Goal: Information Seeking & Learning: Learn about a topic

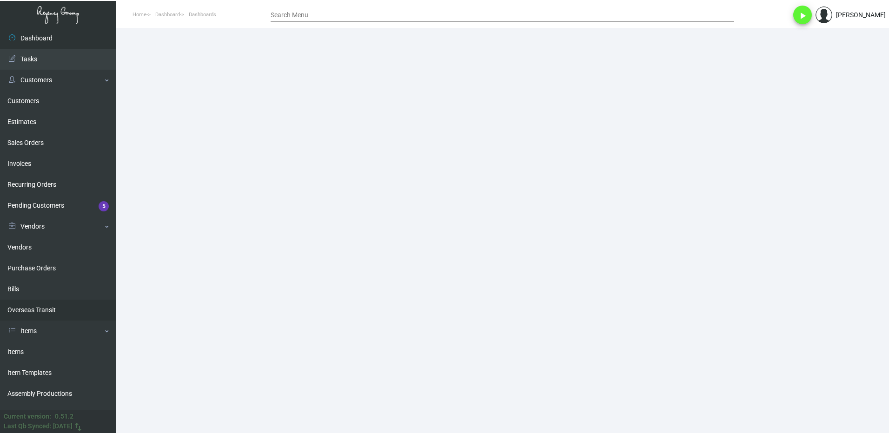
drag, startPoint x: 19, startPoint y: 355, endPoint x: 94, endPoint y: 310, distance: 88.0
click at [19, 355] on link "Items" at bounding box center [58, 352] width 116 height 21
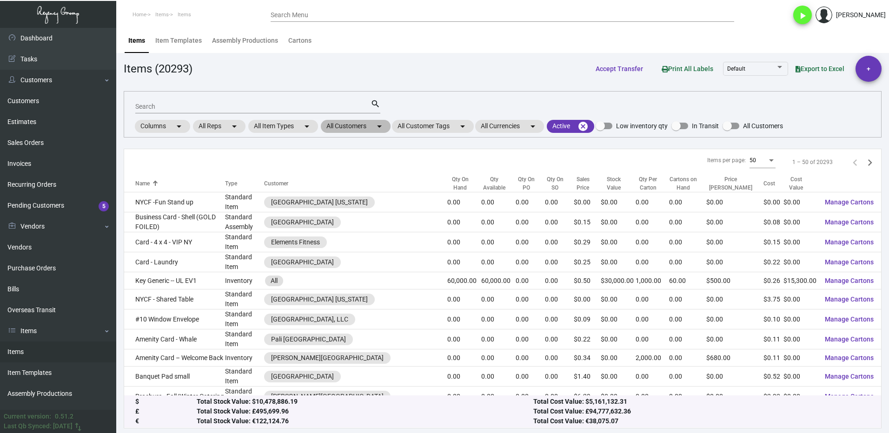
click at [346, 126] on mat-chip "All Customers arrow_drop_down" at bounding box center [356, 126] width 70 height 13
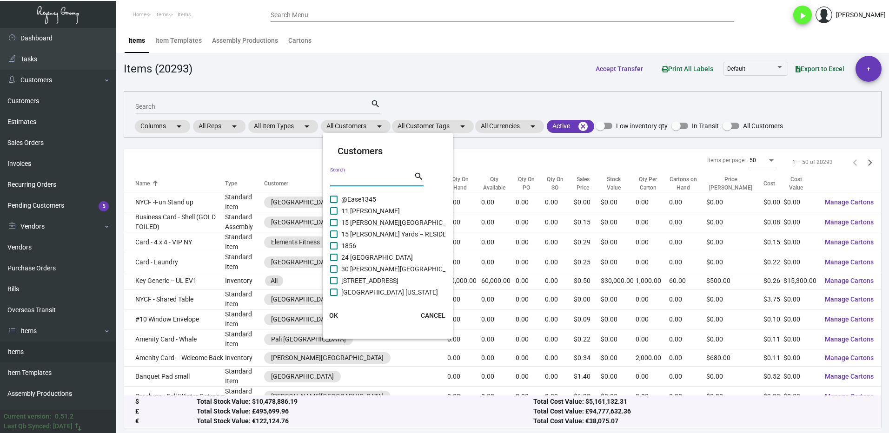
click at [341, 179] on input "Search" at bounding box center [372, 179] width 84 height 7
type input "graduate"
click at [344, 210] on span "Graduate [PERSON_NAME][GEOGRAPHIC_DATA]" at bounding box center [411, 210] width 141 height 11
click at [334, 215] on input "Graduate [PERSON_NAME][GEOGRAPHIC_DATA]" at bounding box center [333, 215] width 0 height 0
checkbox input "true"
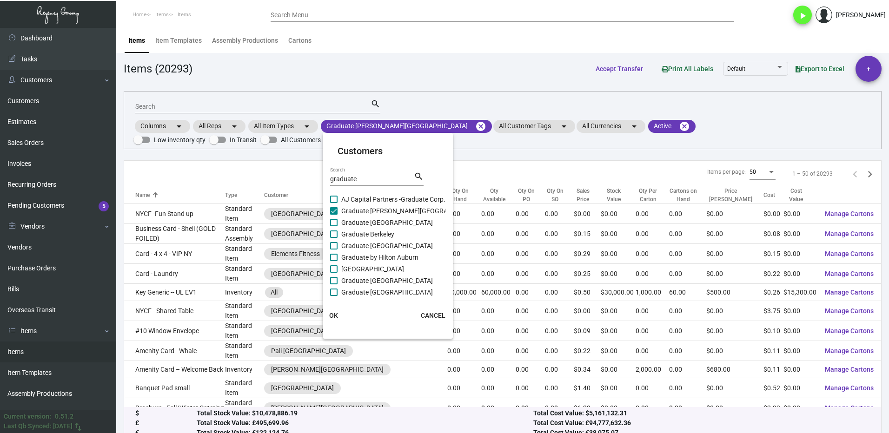
click at [343, 198] on span "AJ Capital Partners -Graduate Corp." at bounding box center [393, 199] width 104 height 11
click at [334, 203] on input "AJ Capital Partners -Graduate Corp." at bounding box center [333, 203] width 0 height 0
checkbox input "true"
click at [342, 221] on span "Graduate [GEOGRAPHIC_DATA]" at bounding box center [387, 222] width 92 height 11
click at [334, 226] on input "Graduate [GEOGRAPHIC_DATA]" at bounding box center [333, 226] width 0 height 0
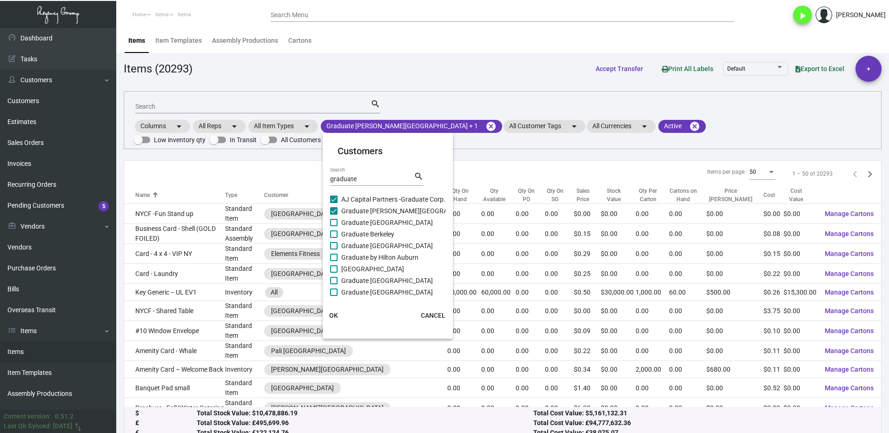
checkbox input "true"
click at [339, 231] on label "Graduate Berkeley" at bounding box center [362, 234] width 64 height 11
click at [334, 238] on input "Graduate Berkeley" at bounding box center [333, 238] width 0 height 0
checkbox input "true"
click at [331, 250] on label "Graduate [GEOGRAPHIC_DATA]" at bounding box center [381, 245] width 103 height 11
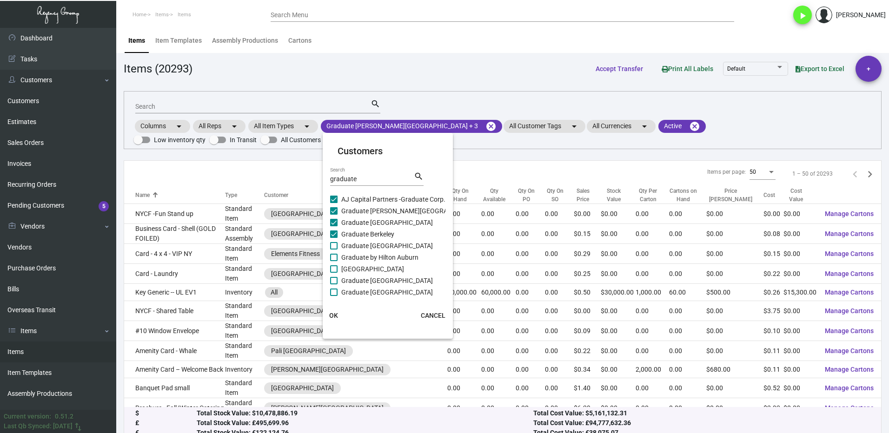
click at [333, 250] on input "Graduate [GEOGRAPHIC_DATA]" at bounding box center [333, 250] width 0 height 0
checkbox input "true"
click at [338, 258] on label "Graduate by Hilton Auburn" at bounding box center [374, 257] width 88 height 11
click at [334, 261] on input "Graduate by Hilton Auburn" at bounding box center [333, 261] width 0 height 0
checkbox input "true"
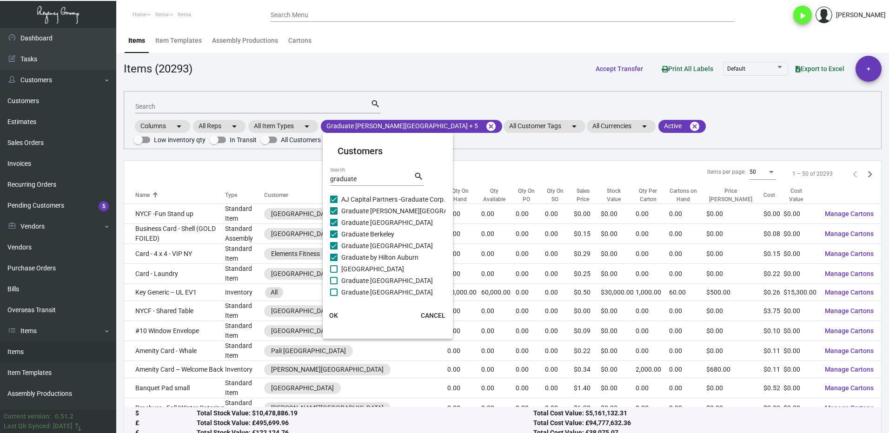
click at [338, 266] on label "[GEOGRAPHIC_DATA]" at bounding box center [367, 269] width 74 height 11
click at [334, 273] on input "[GEOGRAPHIC_DATA]" at bounding box center [333, 273] width 0 height 0
checkbox input "true"
click at [337, 283] on span at bounding box center [333, 280] width 7 height 7
click at [334, 285] on input "Graduate [GEOGRAPHIC_DATA]" at bounding box center [333, 285] width 0 height 0
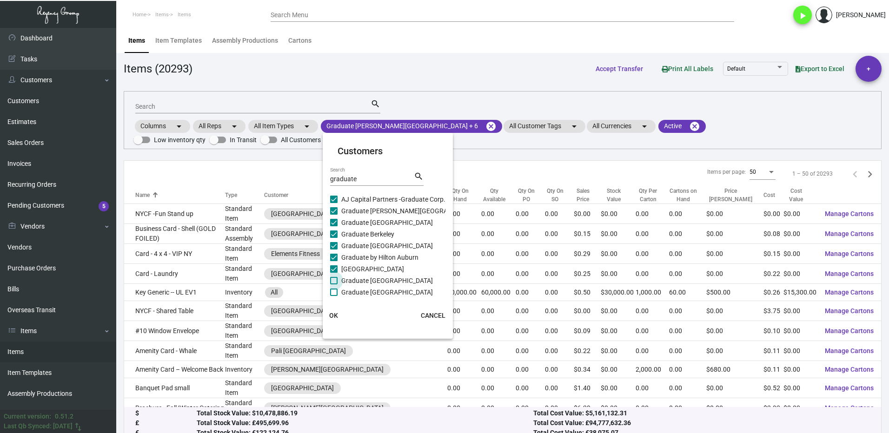
checkbox input "true"
click at [337, 286] on mat-checkbox "Graduate [GEOGRAPHIC_DATA]" at bounding box center [406, 281] width 152 height 12
click at [338, 290] on label "Graduate [GEOGRAPHIC_DATA]" at bounding box center [381, 292] width 103 height 11
click at [334, 296] on input "Graduate [GEOGRAPHIC_DATA]" at bounding box center [333, 296] width 0 height 0
checkbox input "true"
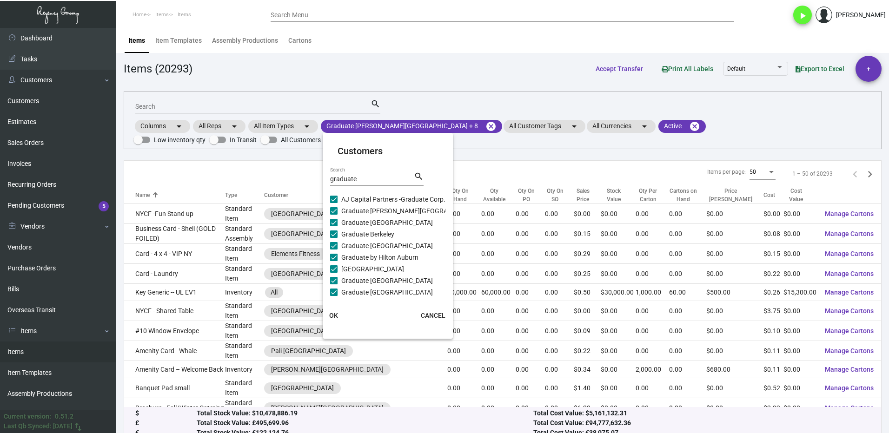
checkbox input "false"
click at [337, 244] on span at bounding box center [333, 245] width 7 height 7
click at [334, 249] on input "Graduate Columbia" at bounding box center [333, 249] width 0 height 0
checkbox input "true"
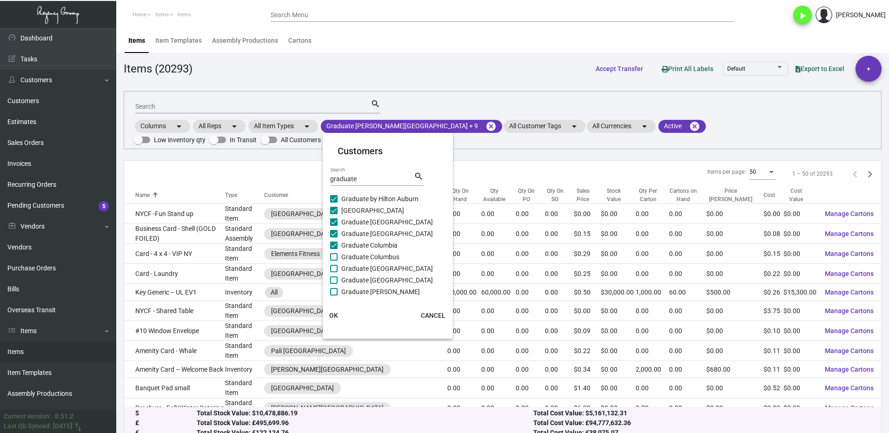
click at [333, 257] on span at bounding box center [333, 256] width 7 height 7
click at [333, 261] on input "Graduate Columbus" at bounding box center [333, 261] width 0 height 0
click at [333, 262] on label "Graduate Columbus" at bounding box center [364, 257] width 69 height 11
click at [333, 261] on input "Graduate Columbus" at bounding box center [333, 261] width 0 height 0
checkbox input "false"
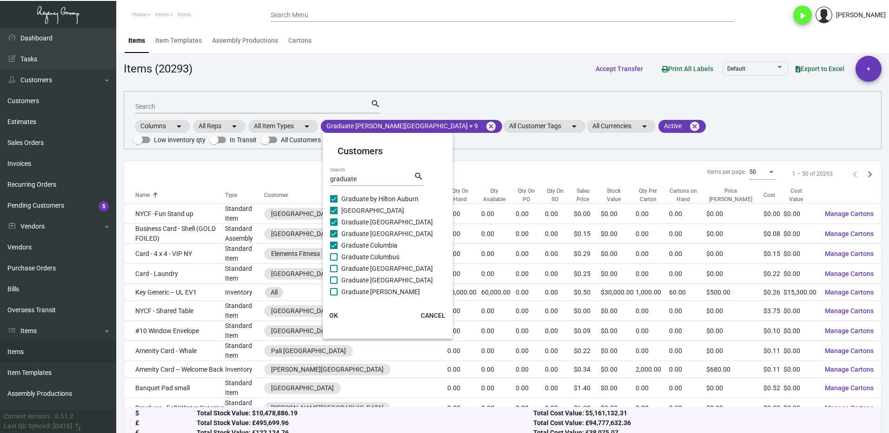
click at [334, 269] on span at bounding box center [333, 268] width 7 height 7
click at [334, 272] on input "Graduate [GEOGRAPHIC_DATA]" at bounding box center [333, 272] width 0 height 0
checkbox input "true"
click at [333, 257] on span at bounding box center [333, 256] width 7 height 7
click at [333, 261] on input "Graduate Columbus" at bounding box center [333, 261] width 0 height 0
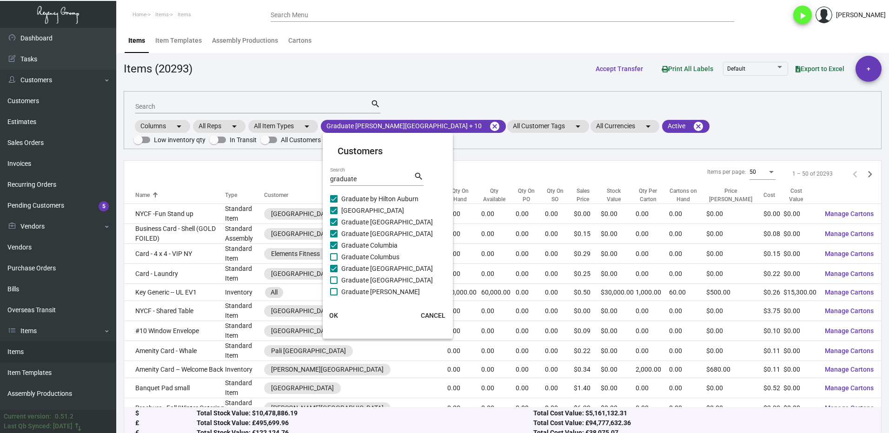
checkbox input "true"
click at [334, 278] on span at bounding box center [333, 280] width 7 height 7
click at [334, 284] on input "Graduate [GEOGRAPHIC_DATA]" at bounding box center [333, 284] width 0 height 0
checkbox input "true"
click at [335, 290] on span at bounding box center [333, 291] width 7 height 7
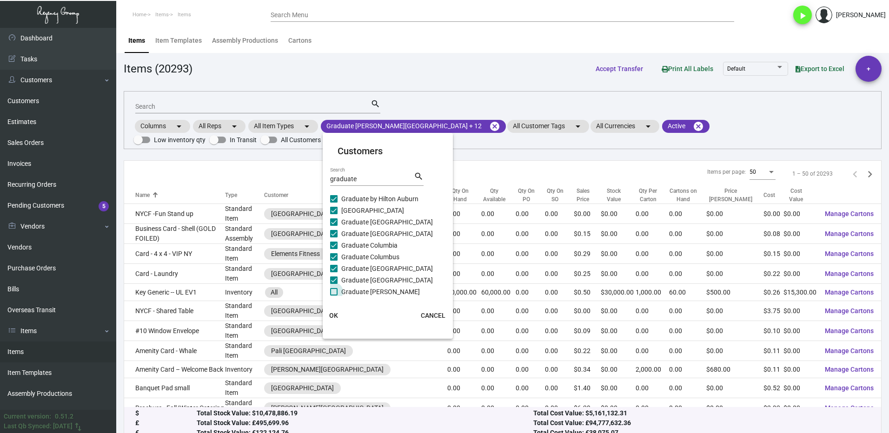
click at [334, 296] on input "Graduate [PERSON_NAME]" at bounding box center [333, 296] width 0 height 0
checkbox input "true"
click at [332, 212] on span at bounding box center [333, 210] width 7 height 7
click at [333, 214] on input "Graduate Evanston" at bounding box center [333, 214] width 0 height 0
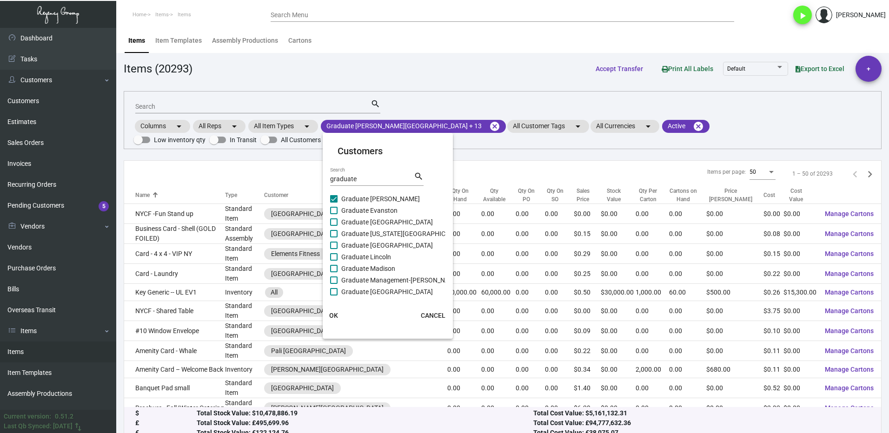
checkbox input "true"
click at [334, 222] on span at bounding box center [333, 222] width 7 height 7
click at [334, 226] on input "Graduate [GEOGRAPHIC_DATA]" at bounding box center [333, 226] width 0 height 0
checkbox input "true"
click at [335, 232] on span at bounding box center [333, 233] width 7 height 7
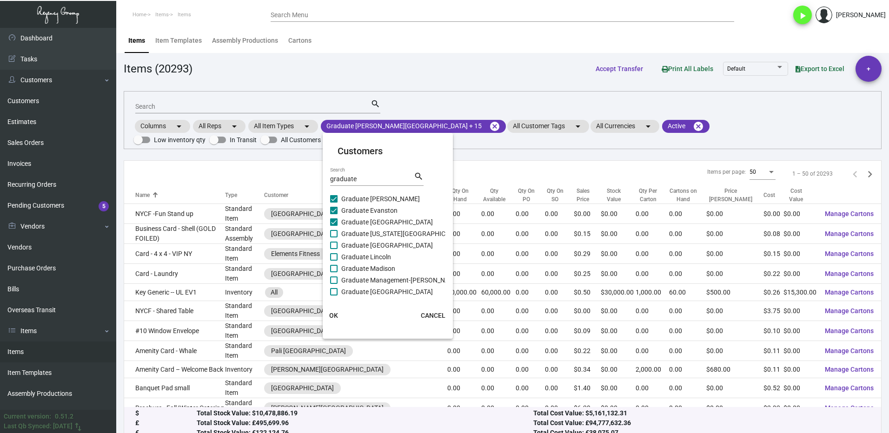
click at [334, 238] on input "Graduate [US_STATE][GEOGRAPHIC_DATA]" at bounding box center [333, 238] width 0 height 0
checkbox input "true"
click at [338, 245] on label "Graduate [GEOGRAPHIC_DATA]" at bounding box center [381, 245] width 103 height 11
click at [334, 249] on input "Graduate [GEOGRAPHIC_DATA]" at bounding box center [333, 249] width 0 height 0
checkbox input "true"
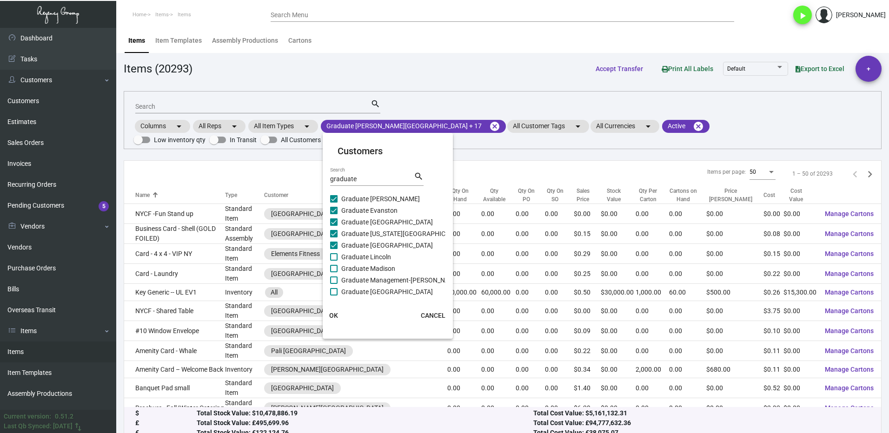
click at [340, 257] on label "Graduate Lincoln" at bounding box center [360, 257] width 61 height 11
click at [334, 261] on input "Graduate Lincoln" at bounding box center [333, 261] width 0 height 0
checkbox input "true"
click at [339, 266] on label "Graduate Madison" at bounding box center [362, 268] width 65 height 11
click at [334, 272] on input "Graduate Madison" at bounding box center [333, 272] width 0 height 0
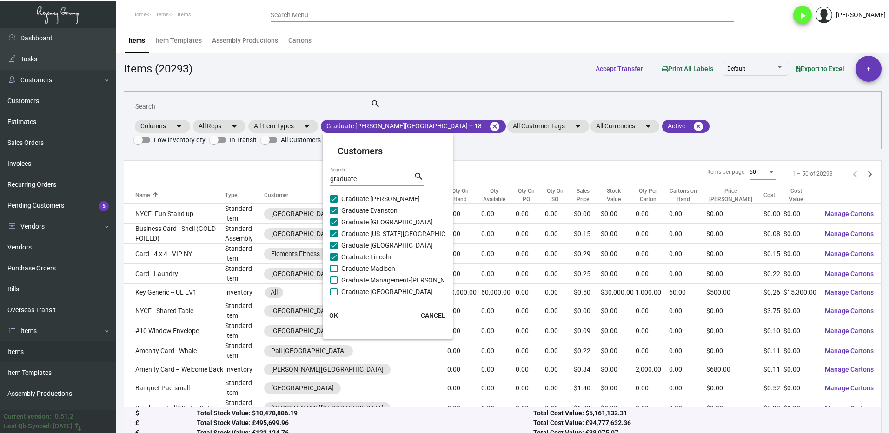
checkbox input "true"
click at [337, 277] on span at bounding box center [333, 280] width 7 height 7
click at [334, 284] on input "Graduate Management-[PERSON_NAME]" at bounding box center [333, 284] width 0 height 0
checkbox input "true"
click at [333, 292] on span at bounding box center [333, 291] width 7 height 7
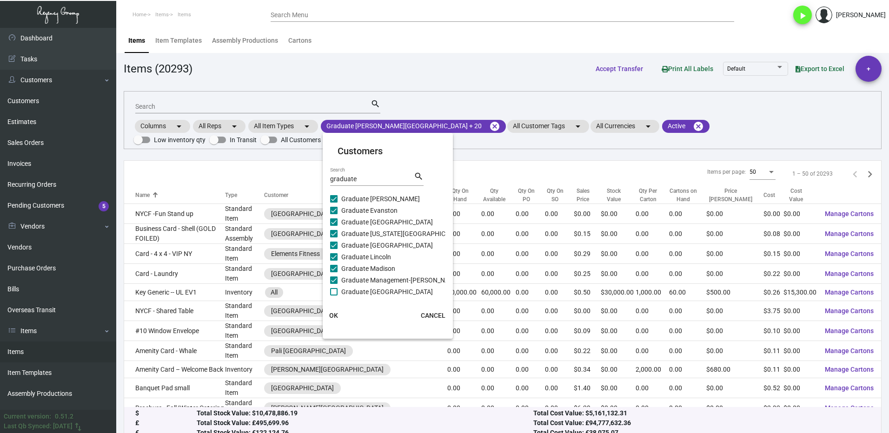
click at [333, 296] on input "Graduate [GEOGRAPHIC_DATA]" at bounding box center [333, 296] width 0 height 0
checkbox input "true"
click at [333, 213] on span at bounding box center [333, 210] width 7 height 7
click at [333, 214] on input "Graduate [GEOGRAPHIC_DATA]" at bounding box center [333, 214] width 0 height 0
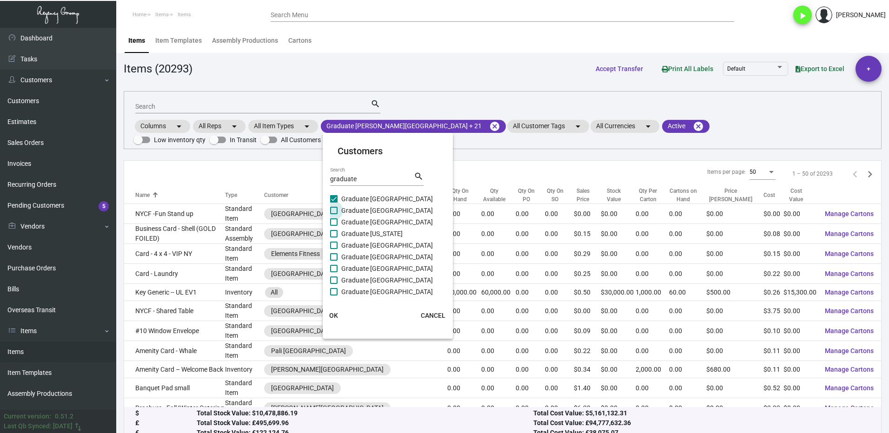
checkbox input "true"
click at [335, 220] on span at bounding box center [333, 222] width 7 height 7
click at [334, 226] on input "Graduate [GEOGRAPHIC_DATA]" at bounding box center [333, 226] width 0 height 0
checkbox input "true"
click at [335, 237] on span at bounding box center [333, 233] width 7 height 7
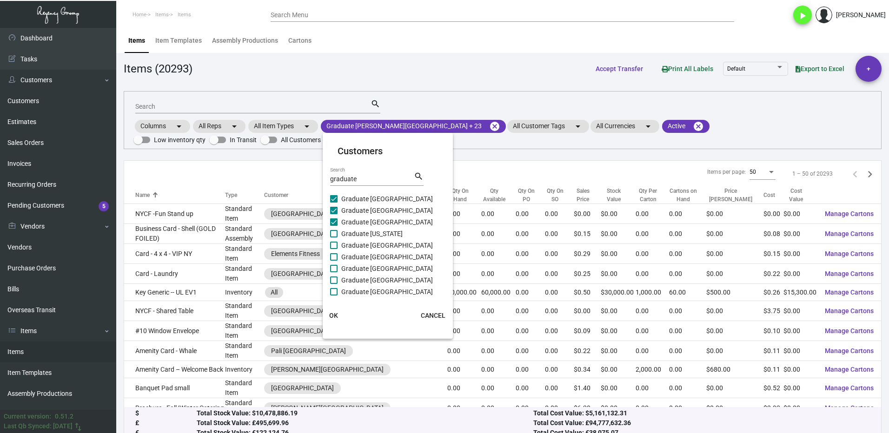
click at [334, 238] on input "Graduate [US_STATE]" at bounding box center [333, 238] width 0 height 0
checkbox input "true"
click at [335, 245] on span at bounding box center [333, 245] width 7 height 7
click at [334, 249] on input "Graduate [GEOGRAPHIC_DATA]" at bounding box center [333, 249] width 0 height 0
checkbox input "true"
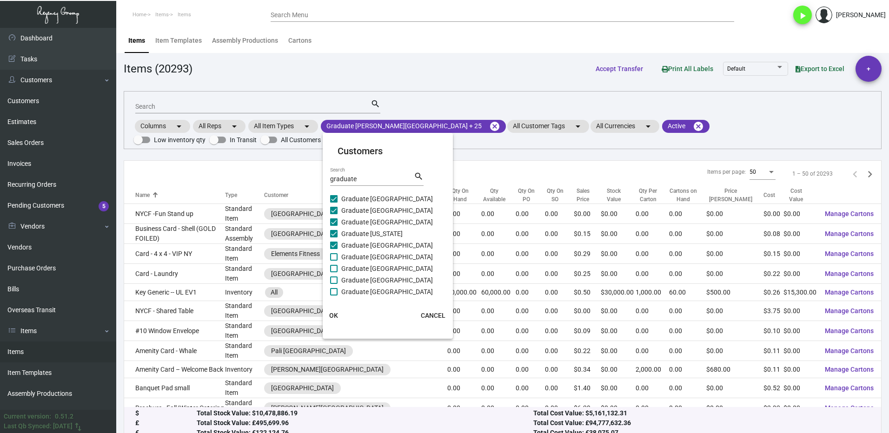
click at [335, 254] on span at bounding box center [333, 256] width 7 height 7
click at [334, 261] on input "Graduate [GEOGRAPHIC_DATA]" at bounding box center [333, 261] width 0 height 0
checkbox input "true"
click at [335, 263] on label "Graduate [GEOGRAPHIC_DATA]" at bounding box center [381, 268] width 103 height 11
click at [334, 272] on input "Graduate [GEOGRAPHIC_DATA]" at bounding box center [333, 272] width 0 height 0
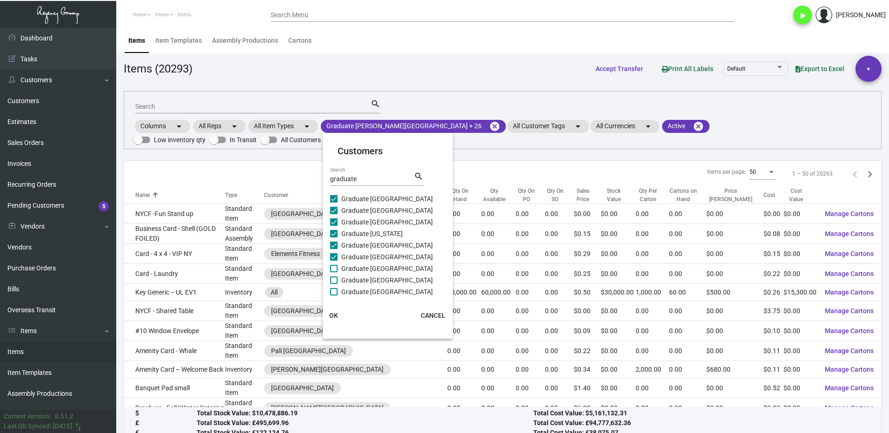
checkbox input "true"
click at [331, 279] on span at bounding box center [333, 280] width 7 height 7
click at [333, 284] on input "Graduate [GEOGRAPHIC_DATA]" at bounding box center [333, 284] width 0 height 0
checkbox input "true"
click at [333, 292] on span at bounding box center [333, 291] width 7 height 7
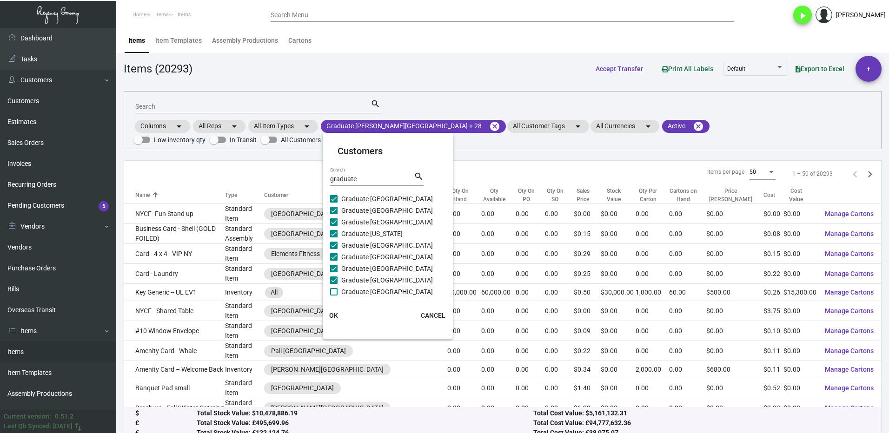
click at [333, 296] on input "Graduate [GEOGRAPHIC_DATA]" at bounding box center [333, 296] width 0 height 0
checkbox input "true"
click at [335, 214] on span at bounding box center [333, 210] width 7 height 7
click at [334, 214] on input "Graduate [GEOGRAPHIC_DATA]" at bounding box center [333, 214] width 0 height 0
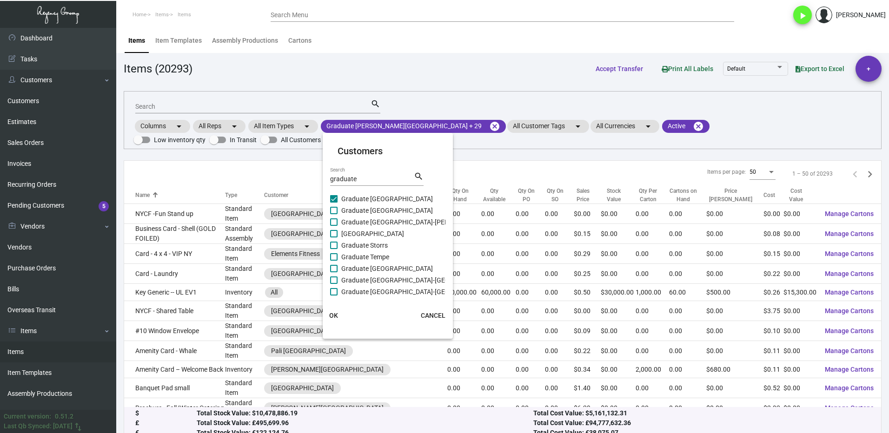
checkbox input "true"
click at [336, 226] on label "Graduate [GEOGRAPHIC_DATA]-[PERSON_NAME]" at bounding box center [407, 222] width 154 height 11
click at [334, 226] on input "Graduate [GEOGRAPHIC_DATA]-[PERSON_NAME]" at bounding box center [333, 226] width 0 height 0
checkbox input "true"
click at [337, 238] on label "[GEOGRAPHIC_DATA]" at bounding box center [367, 233] width 74 height 11
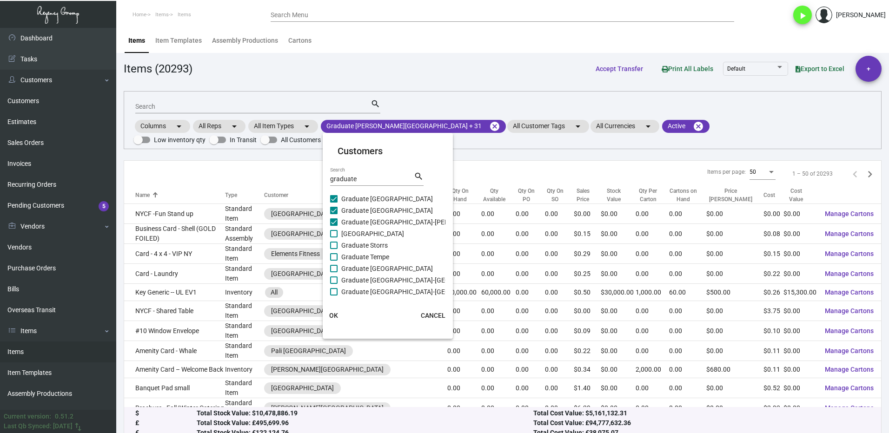
click at [334, 238] on input "[GEOGRAPHIC_DATA]" at bounding box center [333, 238] width 0 height 0
checkbox input "true"
click at [337, 246] on span at bounding box center [333, 245] width 7 height 7
click at [334, 249] on input "Graduate Storrs" at bounding box center [333, 249] width 0 height 0
checkbox input "true"
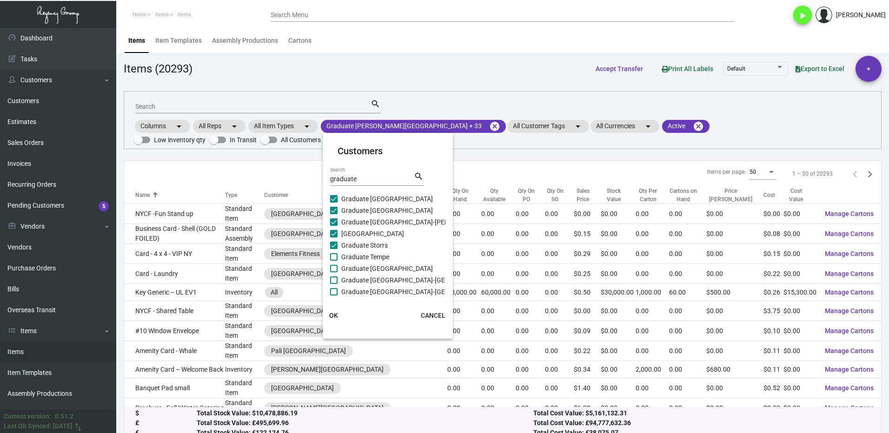
click at [338, 255] on label "Graduate Tempe" at bounding box center [359, 257] width 59 height 11
click at [334, 261] on input "Graduate Tempe" at bounding box center [333, 261] width 0 height 0
checkbox input "true"
click at [339, 266] on label "Graduate [GEOGRAPHIC_DATA]" at bounding box center [381, 268] width 103 height 11
click at [334, 272] on input "Graduate [GEOGRAPHIC_DATA]" at bounding box center [333, 272] width 0 height 0
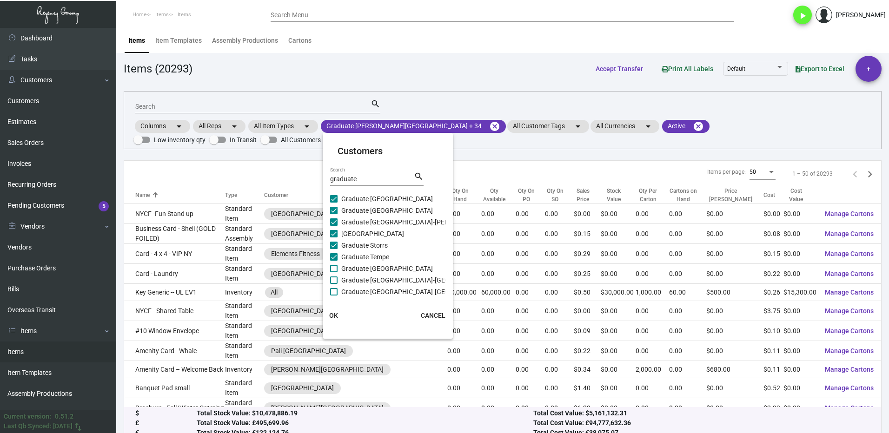
checkbox input "true"
click at [337, 278] on span at bounding box center [333, 280] width 7 height 7
click at [334, 284] on input "Graduate [GEOGRAPHIC_DATA]-[GEOGRAPHIC_DATA]" at bounding box center [333, 284] width 0 height 0
checkbox input "true"
click at [334, 291] on span at bounding box center [333, 291] width 7 height 7
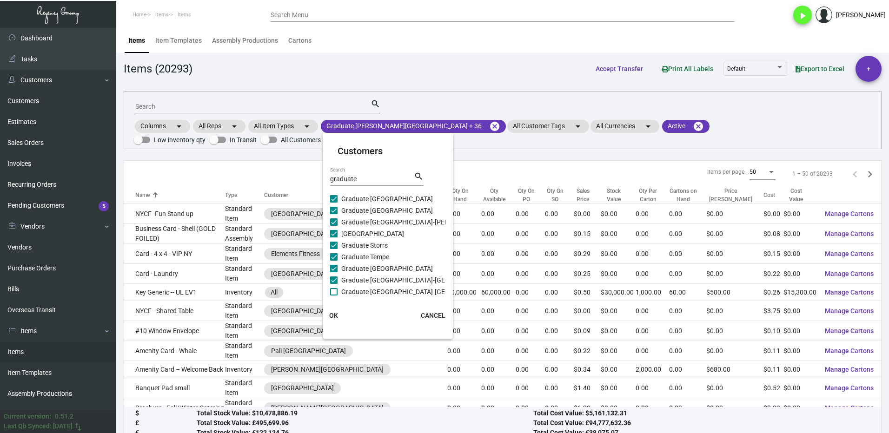
click at [334, 296] on input "Graduate [GEOGRAPHIC_DATA]-[GEOGRAPHIC_DATA]" at bounding box center [333, 296] width 0 height 0
checkbox input "true"
click at [338, 316] on span "OK" at bounding box center [333, 315] width 9 height 7
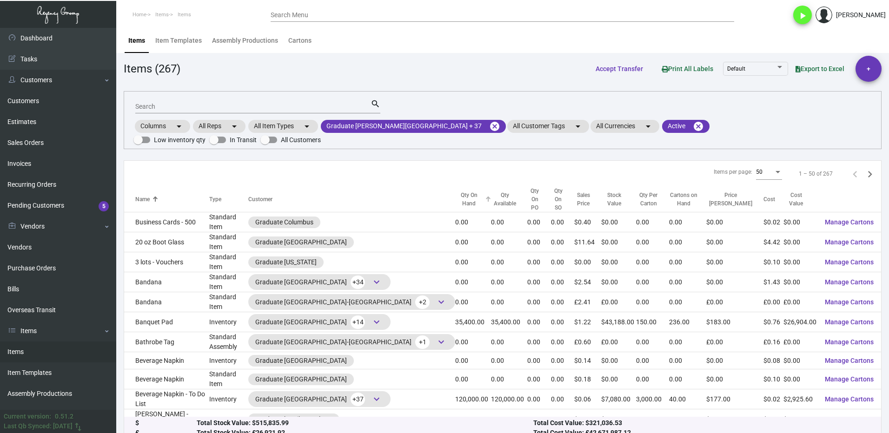
click at [455, 191] on div "Qty On Hand" at bounding box center [473, 199] width 36 height 17
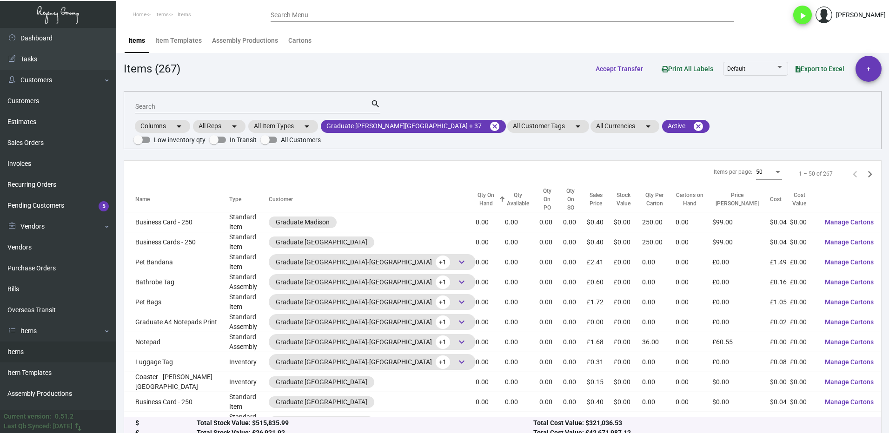
click at [476, 191] on div "Qty On Hand" at bounding box center [490, 199] width 29 height 17
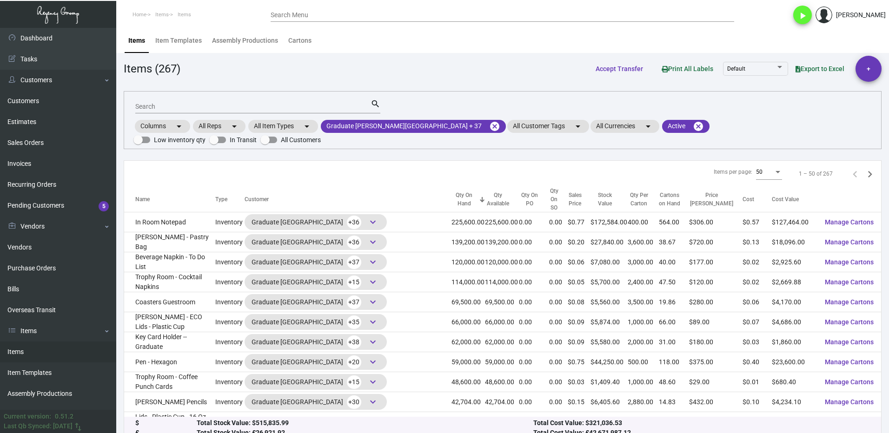
click at [183, 105] on input "Search" at bounding box center [252, 106] width 235 height 7
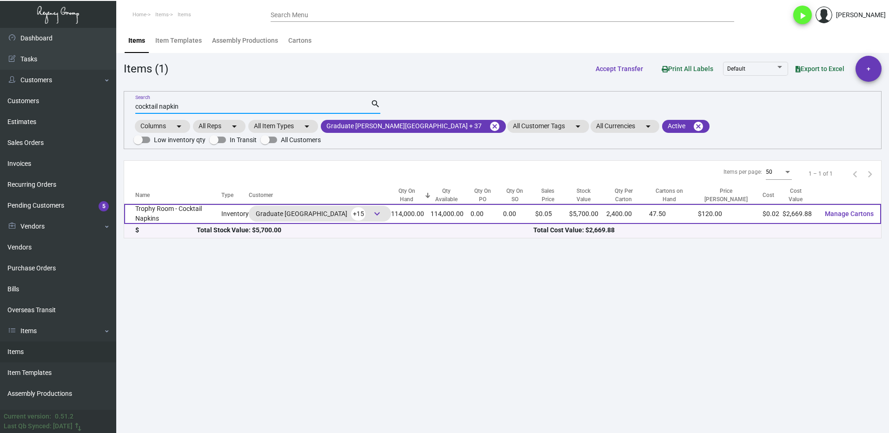
type input "cocktail napkin"
click at [188, 204] on td "Trophy Room - Cocktail Napkins" at bounding box center [172, 214] width 97 height 20
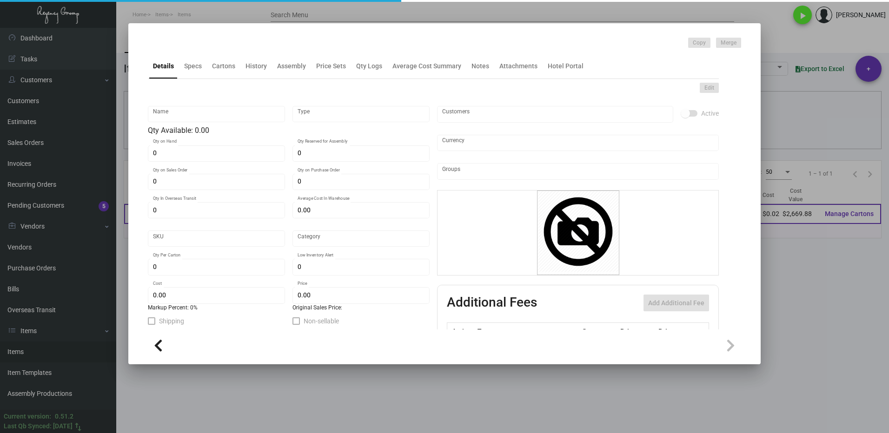
type input "Trophy Room - Cocktail Napkins"
type input "Inventory"
type input "114,000"
type input "$ 0.03123"
type input "681-Napkin-23"
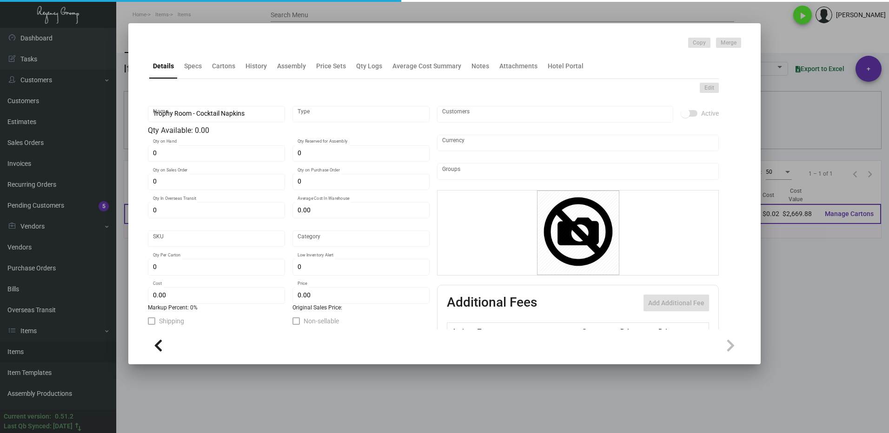
type input "Standard"
type input "2,400"
type input "30,000"
type input "$ 0.02342"
type input "$ 0.05"
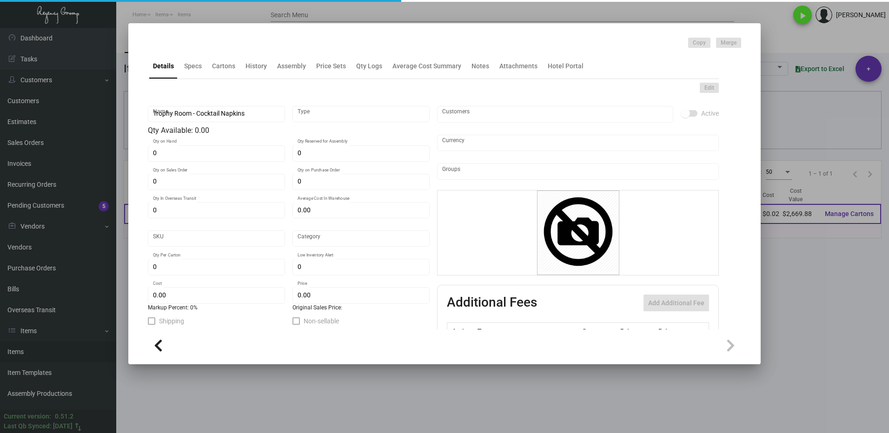
checkbox input "true"
type input "United States Dollar $"
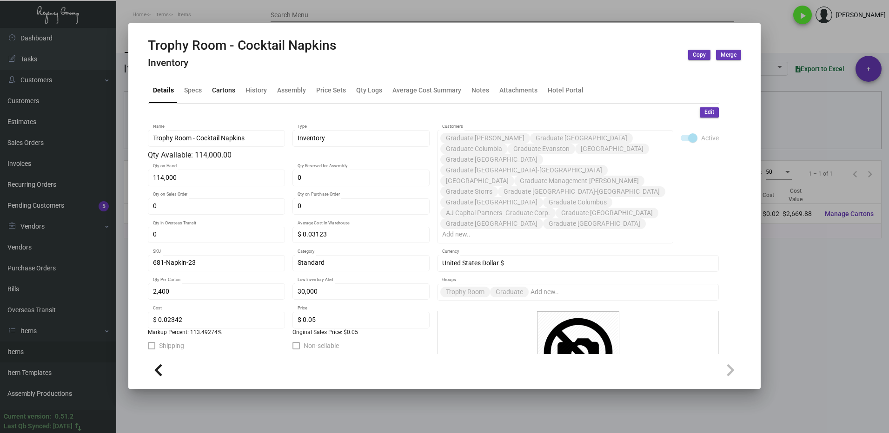
click at [221, 93] on div "Cartons" at bounding box center [223, 91] width 23 height 10
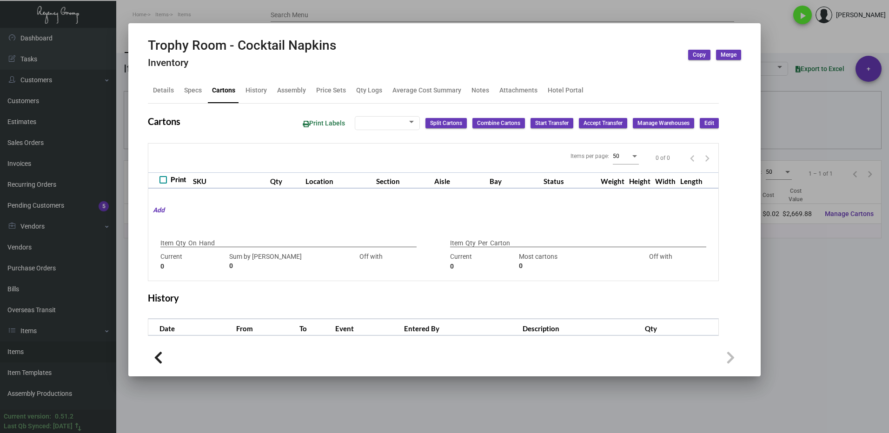
type input "114,000"
type input "111600"
type input "+2400"
type input "2,400"
type input "2400"
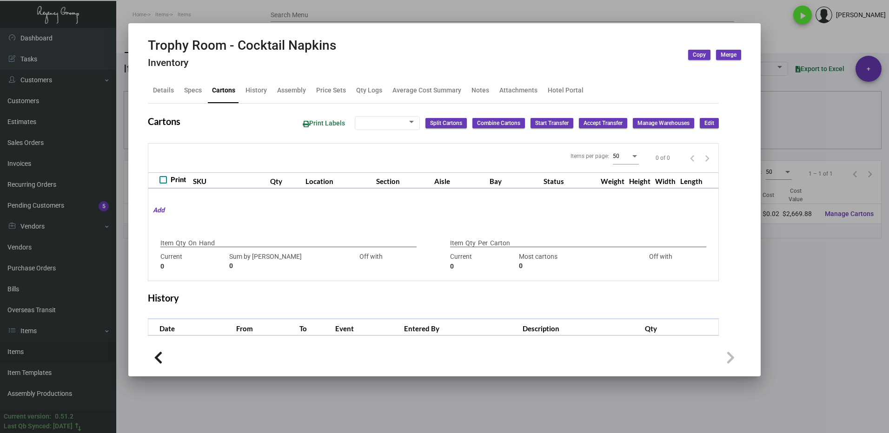
type input "0"
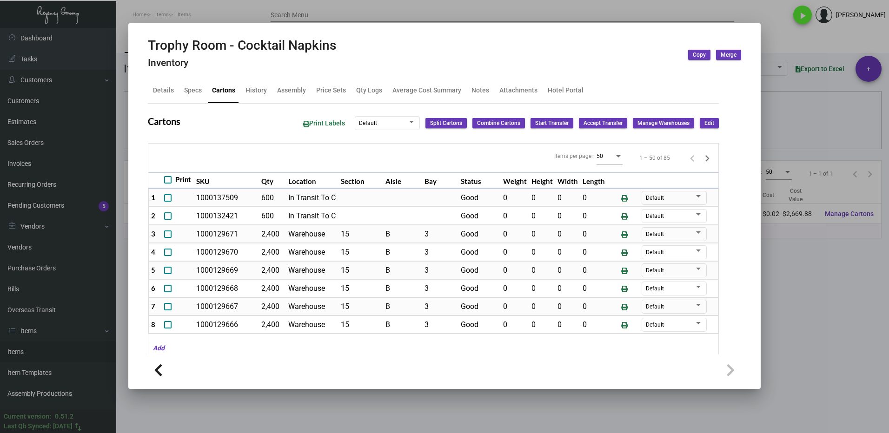
click at [802, 292] on div at bounding box center [444, 216] width 889 height 433
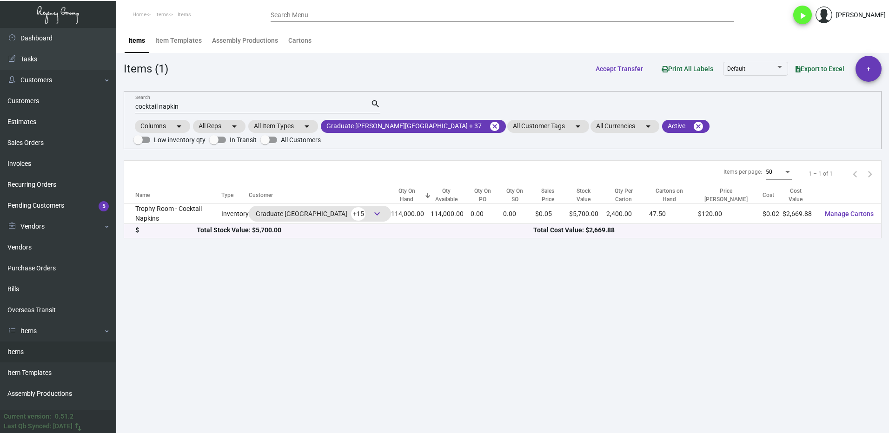
click at [185, 105] on input "cocktail napkin" at bounding box center [252, 106] width 235 height 7
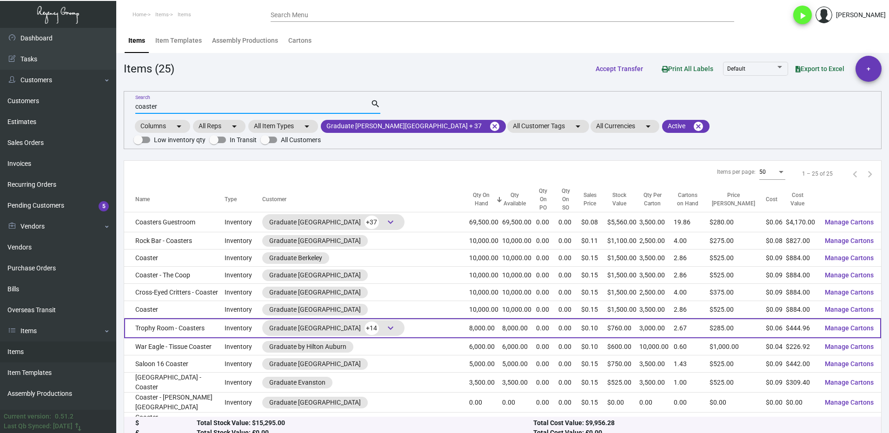
type input "coaster"
click at [213, 318] on td "Trophy Room - Coasters" at bounding box center [174, 328] width 100 height 20
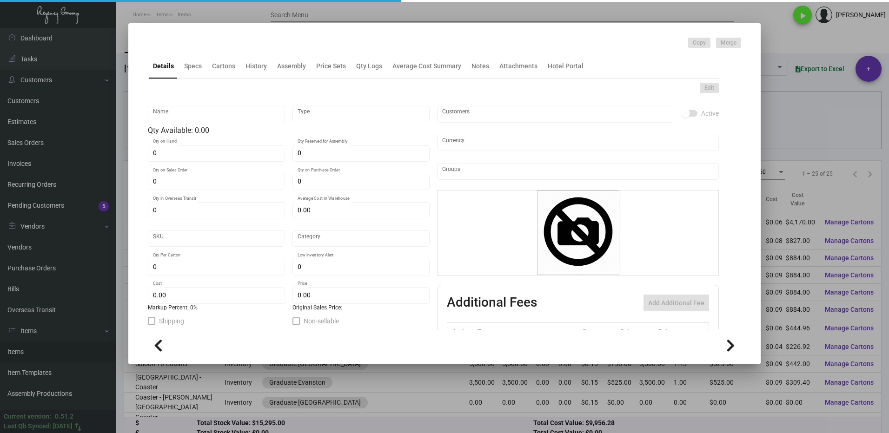
type input "Trophy Room - Coasters"
type input "Inventory"
type input "8,000"
type input "$ 0.00"
type input "681-Coaster-22"
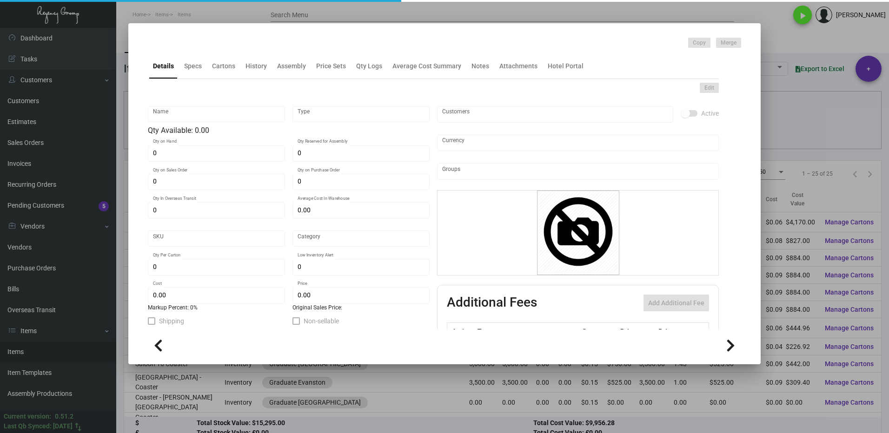
type input "Standard"
type input "3,000"
type input "10,000"
type input "$ 0.05562"
type input "$ 0.095"
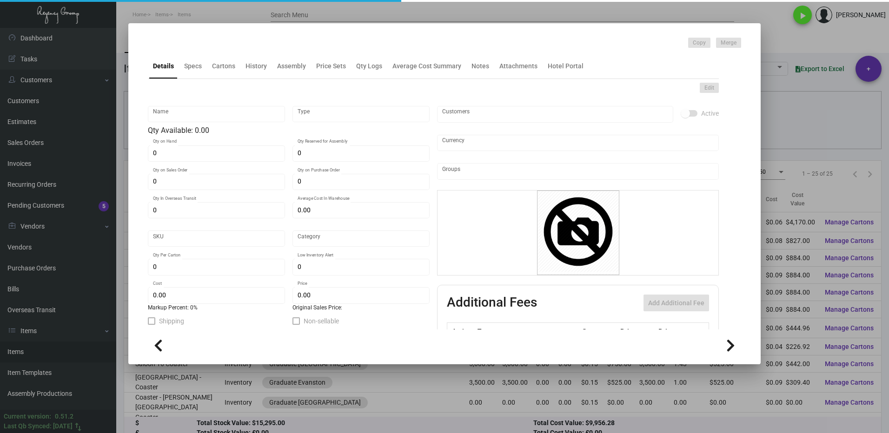
checkbox input "true"
type input "United States Dollar $"
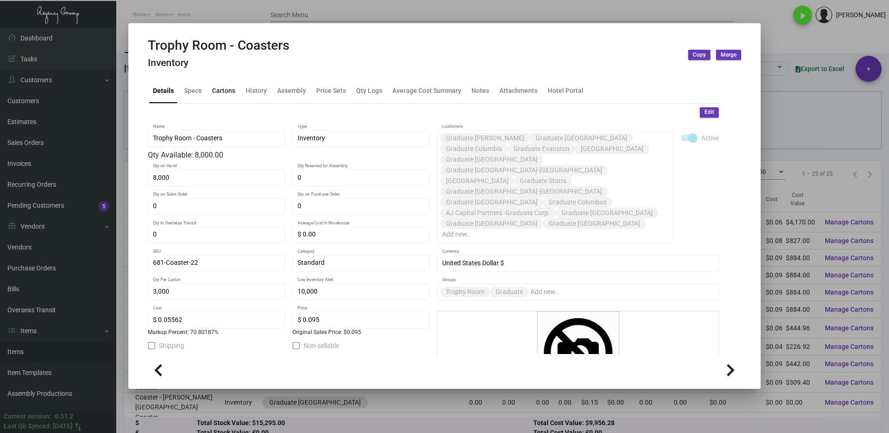
click at [224, 89] on div "Cartons" at bounding box center [223, 91] width 23 height 10
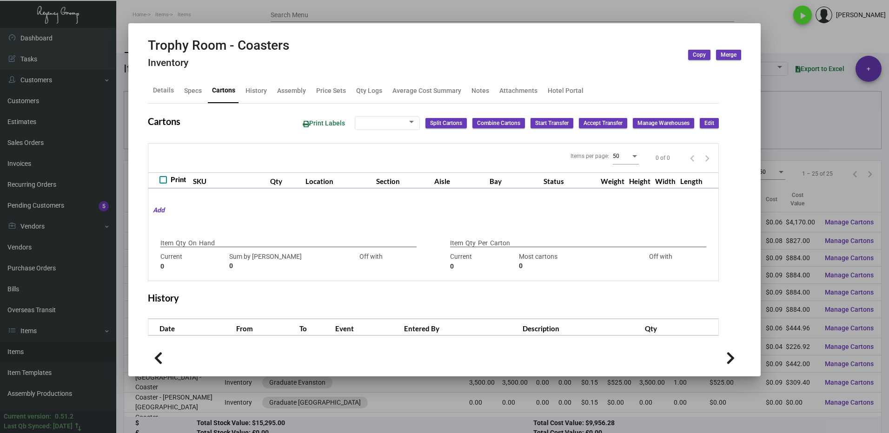
type input "8,000"
type input "8000"
type input "0"
type input "3,000"
type input "3000"
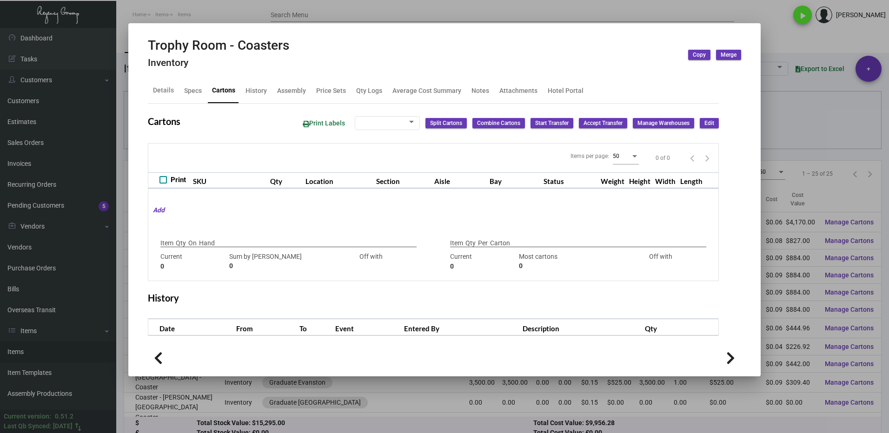
type input "0"
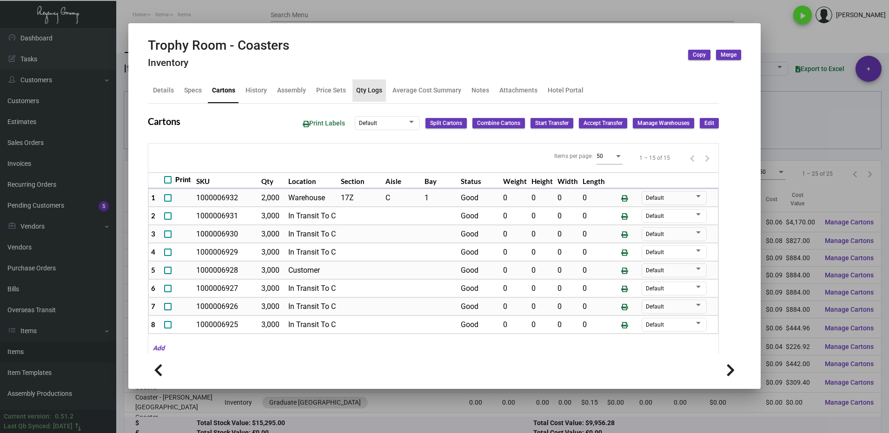
click at [373, 86] on div "Qty Logs" at bounding box center [369, 91] width 26 height 10
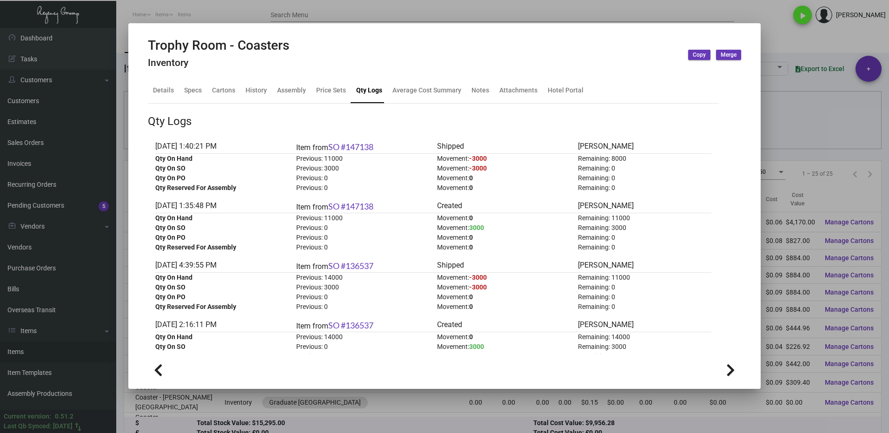
click at [783, 45] on div at bounding box center [444, 216] width 889 height 433
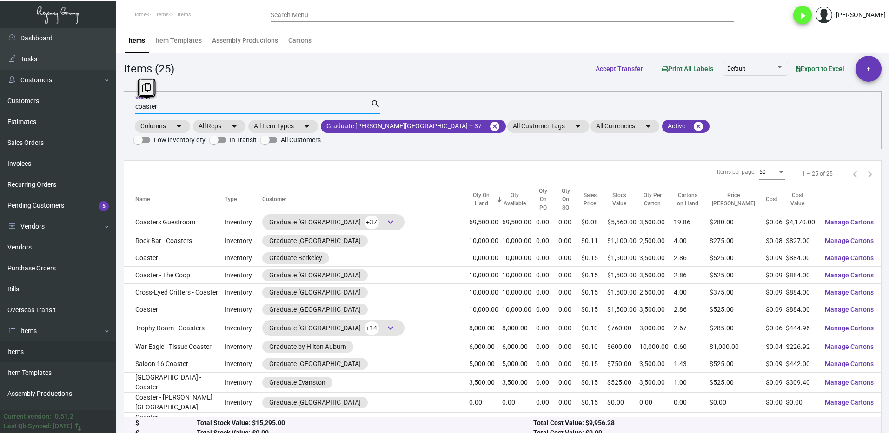
drag, startPoint x: 171, startPoint y: 105, endPoint x: 144, endPoint y: 106, distance: 27.0
click at [132, 109] on div "coaster Search search Columns arrow_drop_down All Reps arrow_drop_down All Item…" at bounding box center [503, 120] width 758 height 58
paste input "Trophy Room - Coffee Punch Cards"
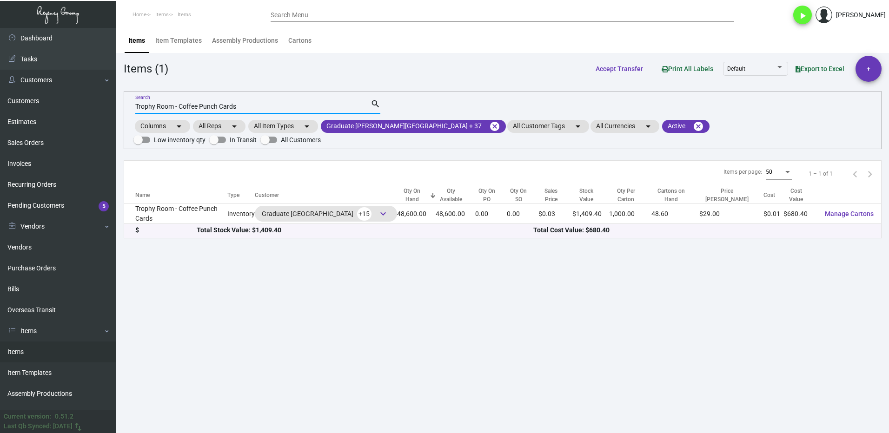
type input "Trophy Room - Coffee Punch Cards"
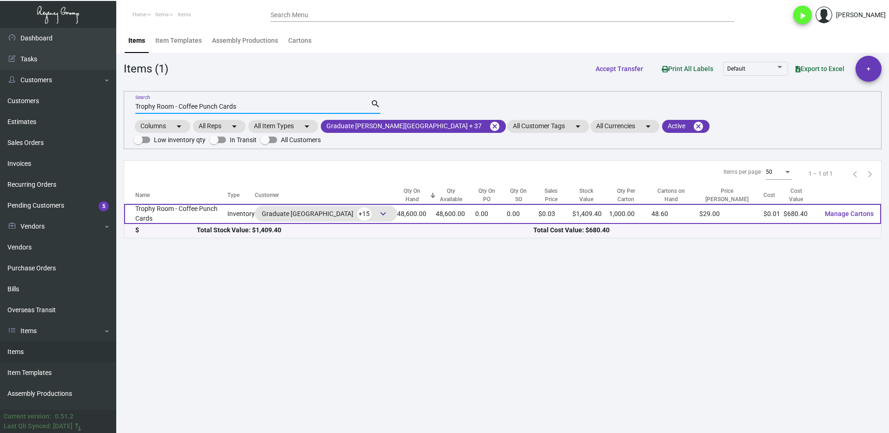
click at [173, 204] on td "Trophy Room - Coffee Punch Cards" at bounding box center [175, 214] width 103 height 20
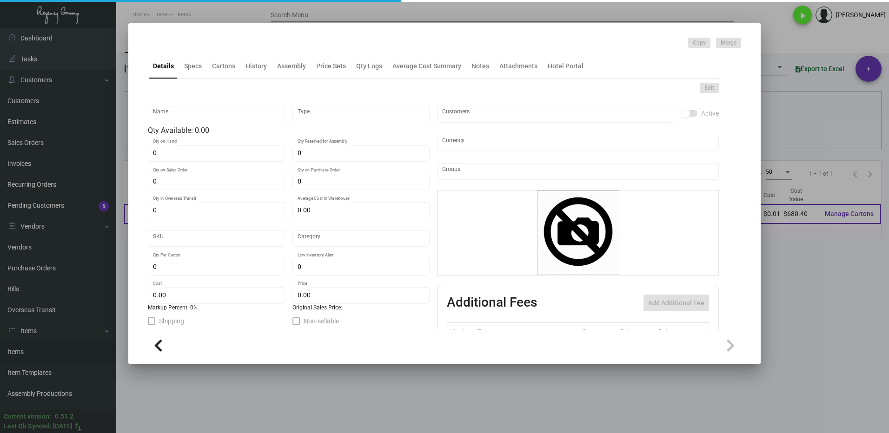
type input "Trophy Room - Coffee Punch Cards"
type input "Inventory"
type input "48,600"
type input "$ 0.00"
type input "681-Card-30"
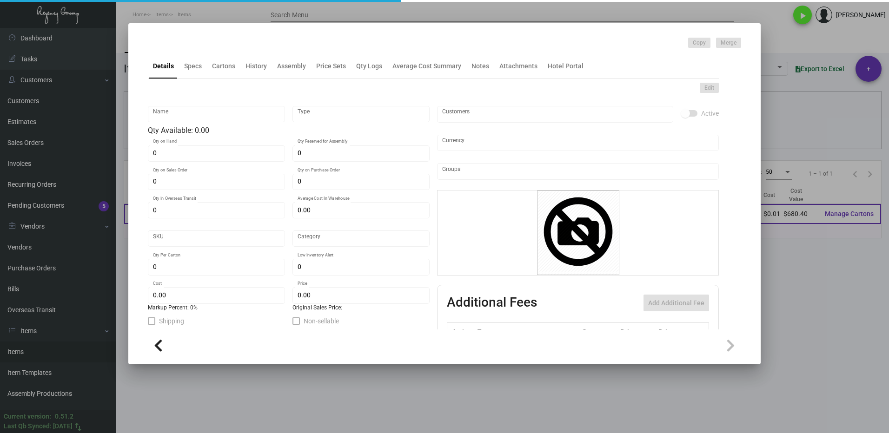
type input "Standard"
type input "1,000"
type input "10,000"
type input "$ 0.014"
type input "$ 0.029"
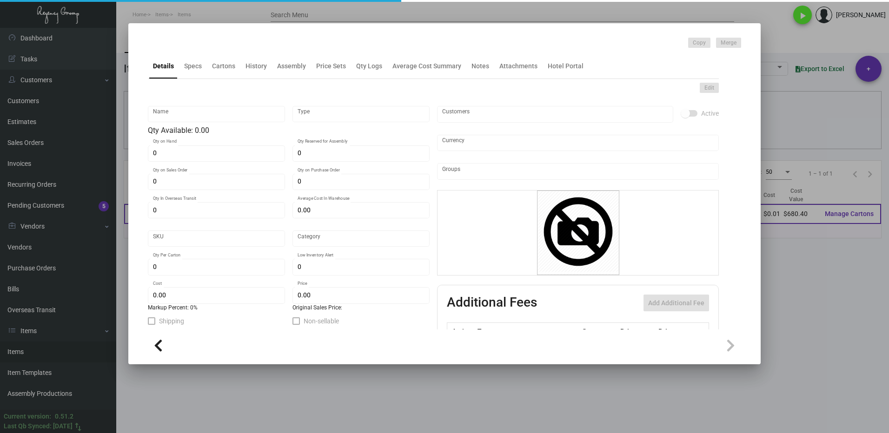
checkbox input "true"
type input "United States Dollar $"
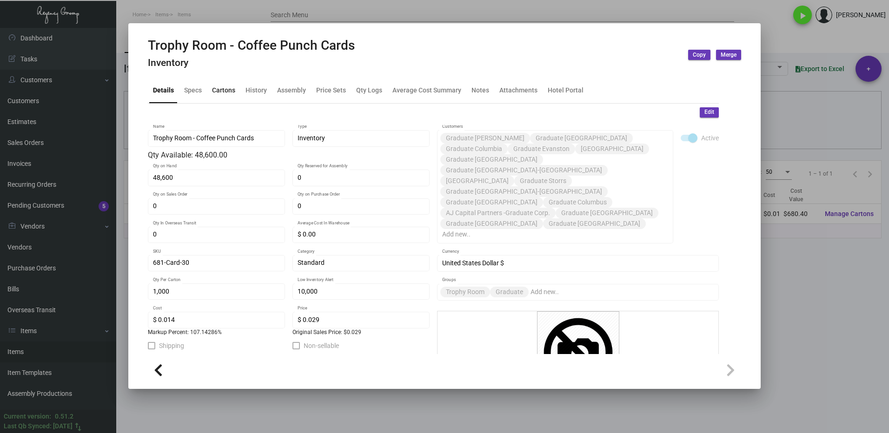
click at [225, 90] on div "Cartons" at bounding box center [223, 91] width 23 height 10
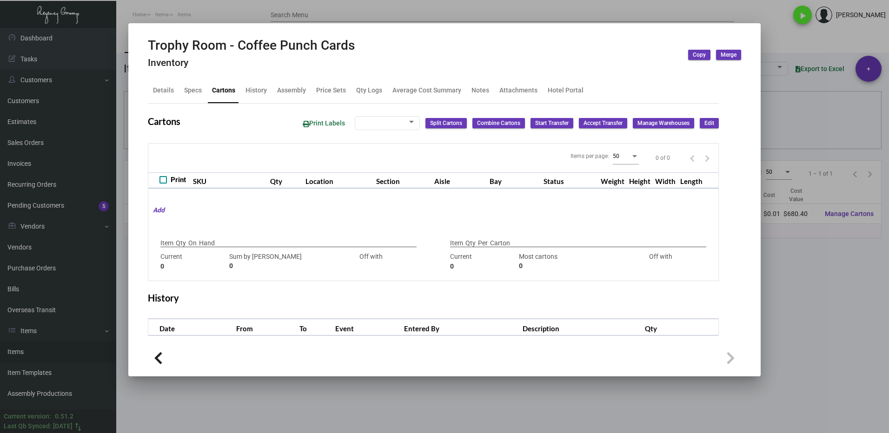
type input "48,600"
type input "48600"
type input "0"
type input "1,000"
type input "12000"
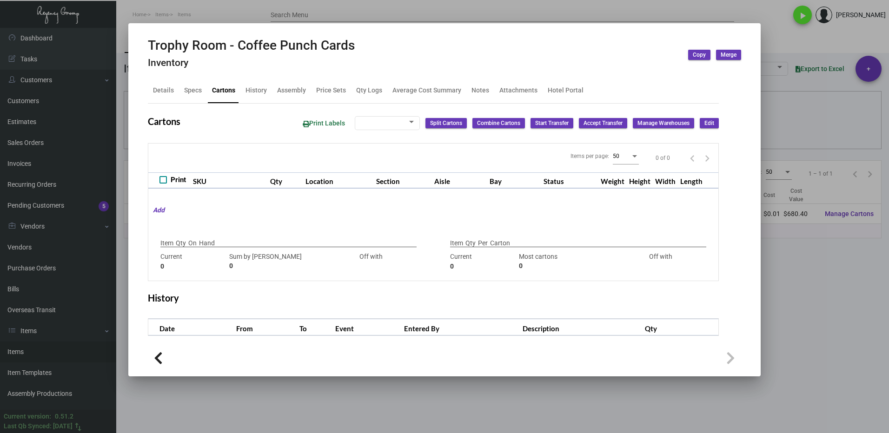
type input "-11000"
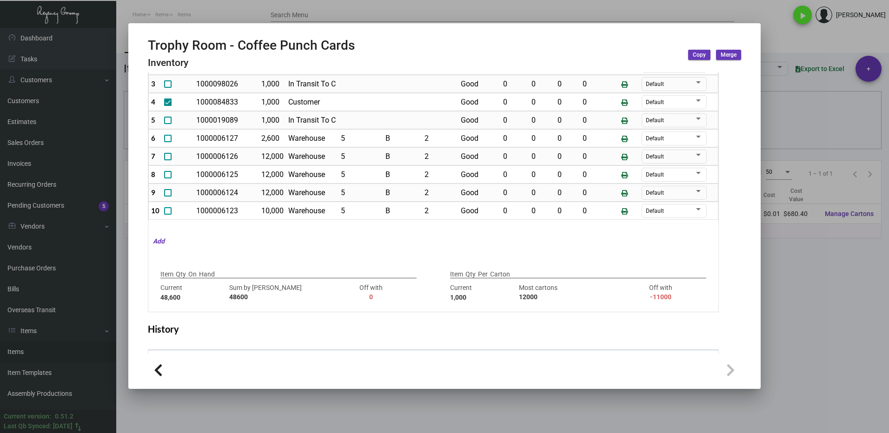
scroll to position [93, 0]
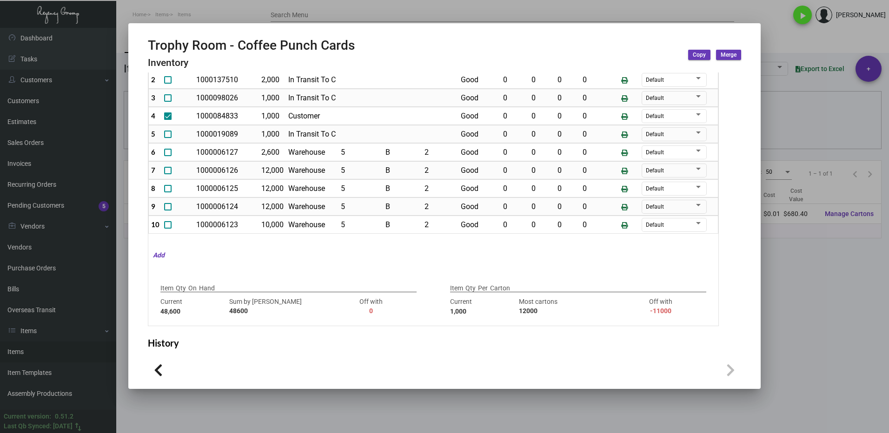
drag, startPoint x: 813, startPoint y: 291, endPoint x: 875, endPoint y: 264, distance: 68.1
click at [813, 291] on div at bounding box center [444, 216] width 889 height 433
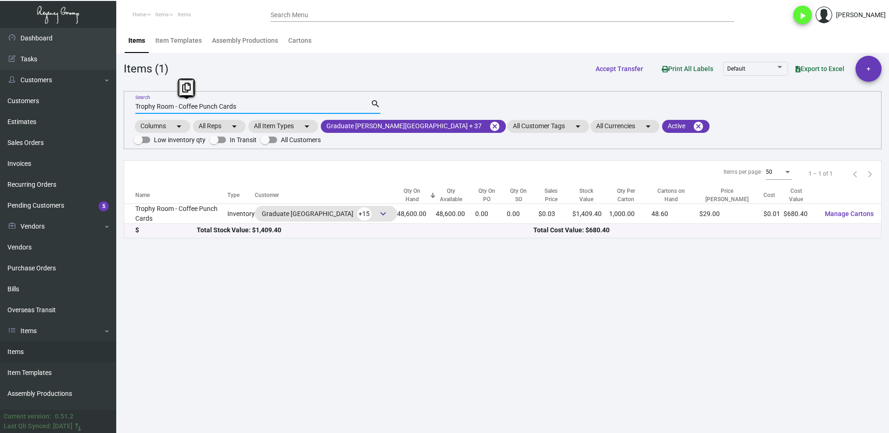
drag, startPoint x: 248, startPoint y: 105, endPoint x: 142, endPoint y: 105, distance: 106.0
click at [126, 109] on div "Trophy Room - Coffee Punch Cards Search search Columns arrow_drop_down All Reps…" at bounding box center [503, 120] width 758 height 58
drag, startPoint x: 155, startPoint y: 102, endPoint x: 142, endPoint y: 106, distance: 13.5
drag, startPoint x: 142, startPoint y: 106, endPoint x: 278, endPoint y: 104, distance: 136.2
click at [289, 104] on input "Trophy Room - Coffee Punch Cards" at bounding box center [252, 106] width 235 height 7
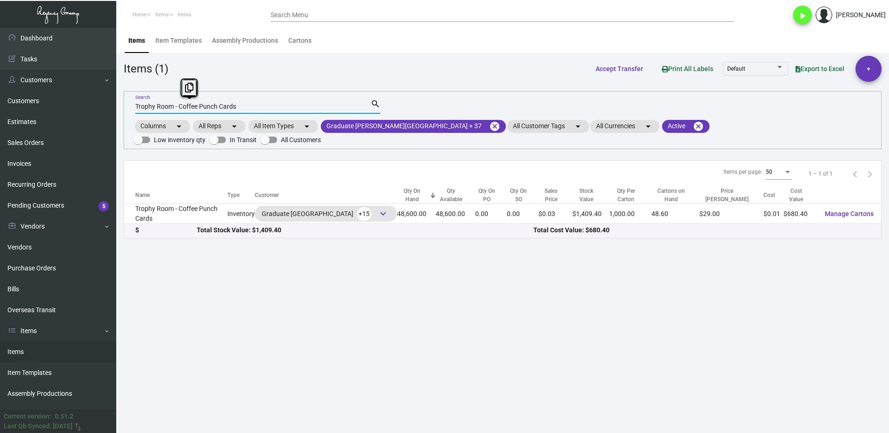
drag, startPoint x: 217, startPoint y: 109, endPoint x: 126, endPoint y: 109, distance: 91.1
click at [127, 109] on div "Trophy Room - Coffee Punch Cards Search search Columns arrow_drop_down All Reps…" at bounding box center [503, 120] width 758 height 58
paste input "ld Cup - 12 Oz. with [PERSON_NAME]"
type input "Trophy Room - Cold Cup - 12 Oz. with Lids"
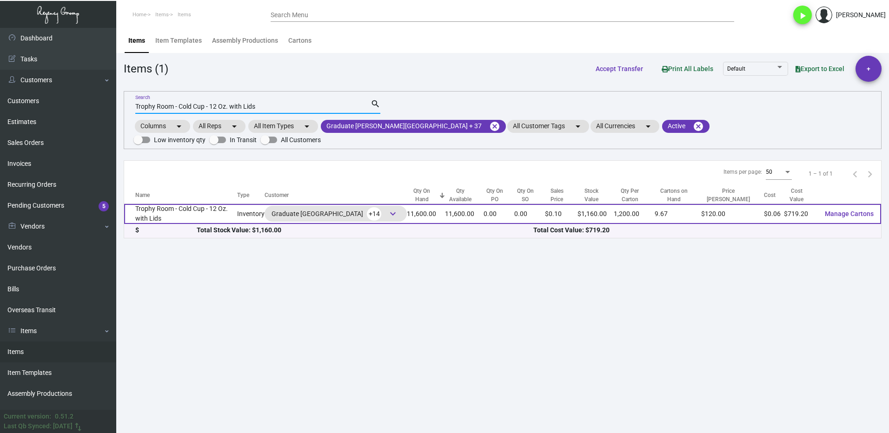
click at [173, 204] on td "Trophy Room - Cold Cup - 12 Oz. with Lids" at bounding box center [180, 214] width 113 height 20
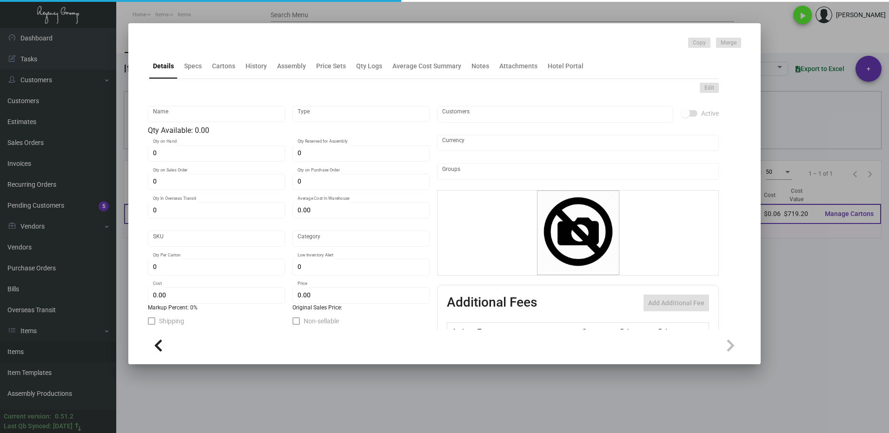
type input "Trophy Room - Cold Cup - 12 Oz. with Lids"
type input "Inventory"
type input "11,600"
type input "$ 0.00"
type input "681-Cup-60"
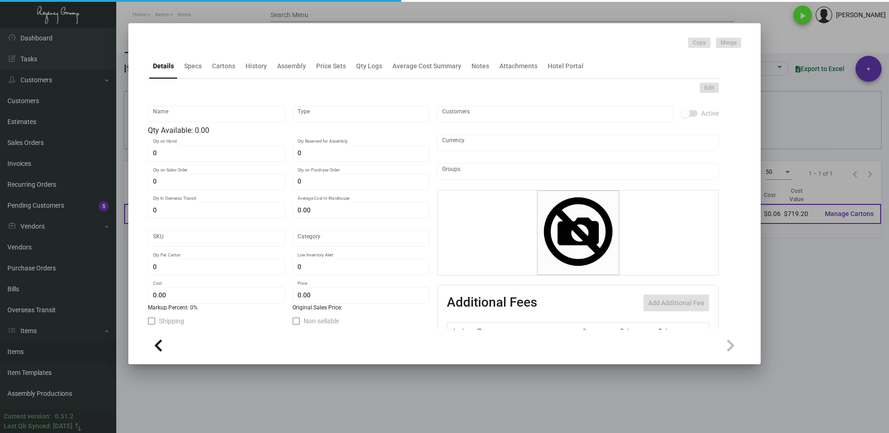
type input "Overseas"
type input "1,200"
type input "10,000"
type input "$ 0.062"
type input "$ 0.10"
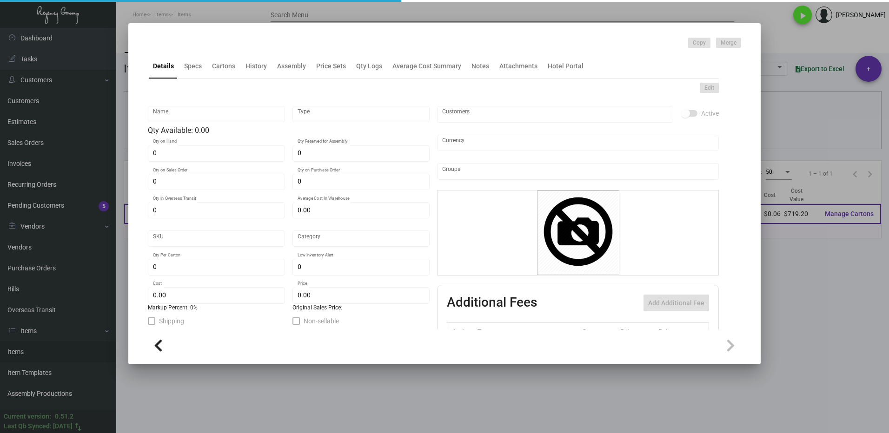
checkbox input "true"
type input "United States Dollar $"
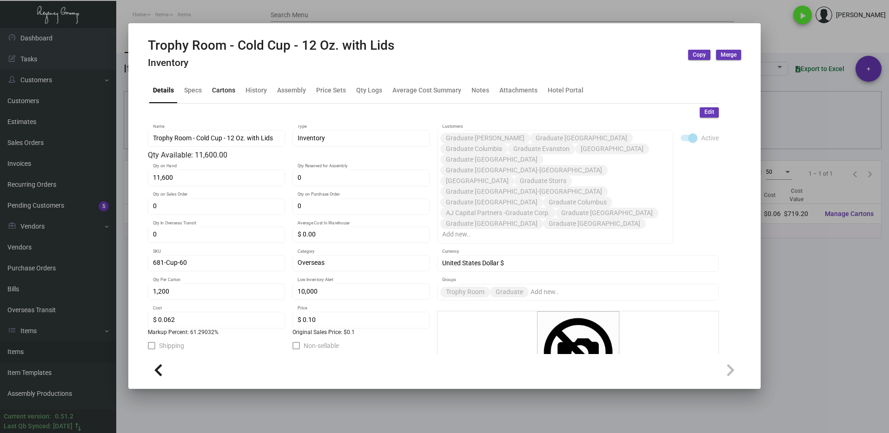
click at [227, 89] on div "Cartons" at bounding box center [223, 91] width 23 height 10
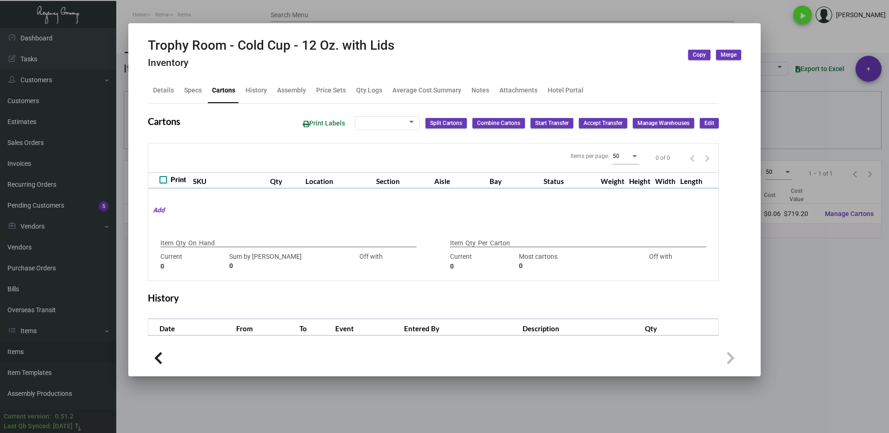
type input "11,600"
type input "11600"
type input "0"
type input "1,200"
type input "1200"
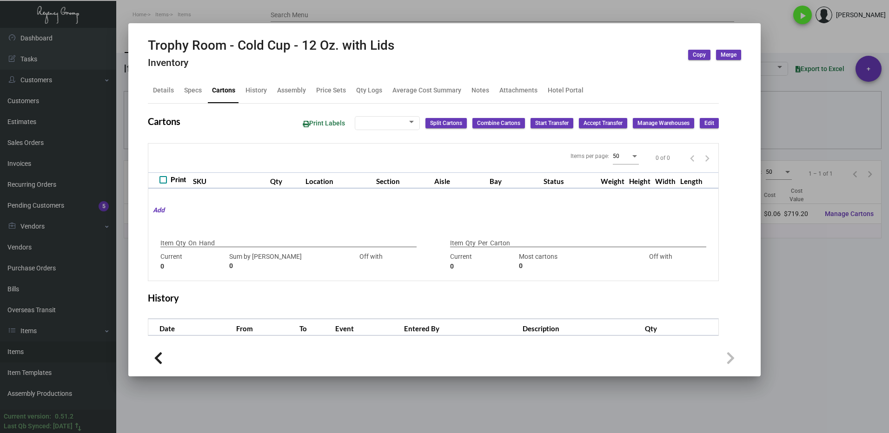
type input "0"
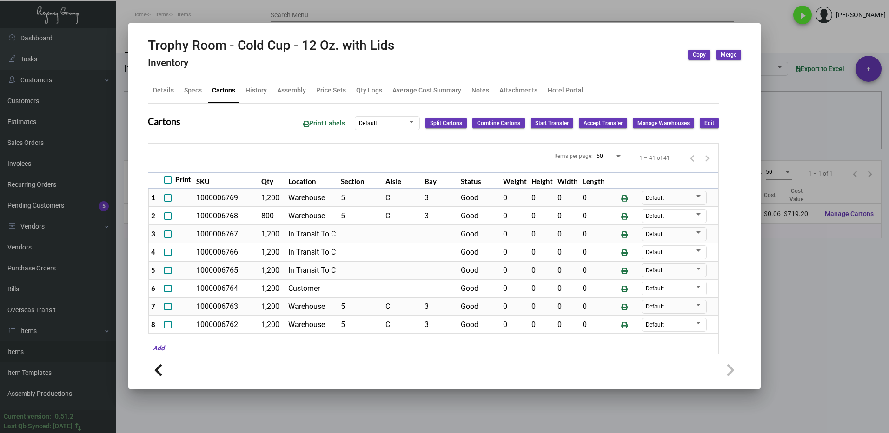
click at [778, 286] on div at bounding box center [444, 216] width 889 height 433
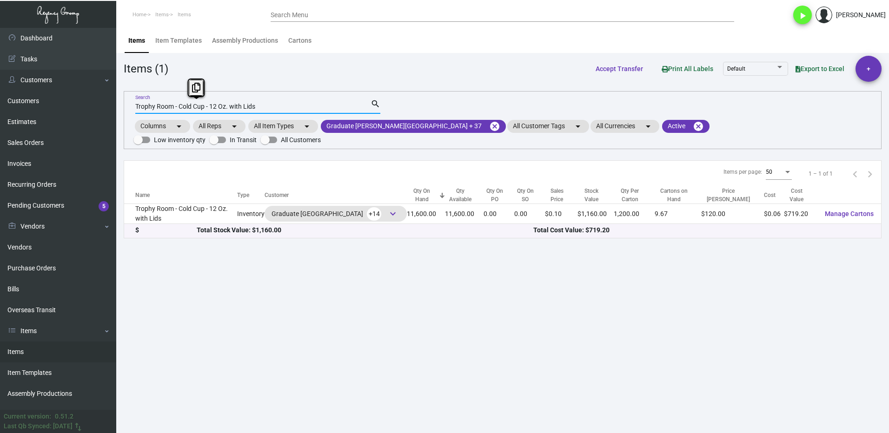
drag, startPoint x: 263, startPoint y: 104, endPoint x: 126, endPoint y: 113, distance: 136.9
click at [126, 113] on div "Trophy Room - Cold Cup - 12 Oz. with Lids Search search Columns arrow_drop_down…" at bounding box center [503, 120] width 758 height 58
paste input "Stir Stick"
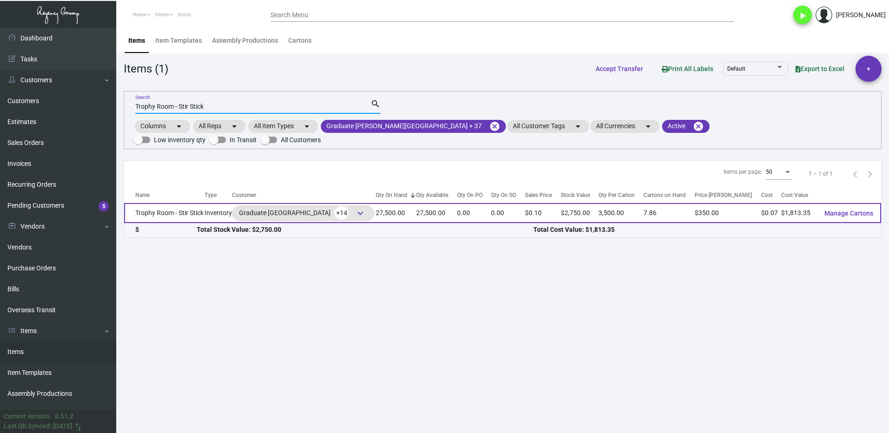
type input "Trophy Room - Stir Stick"
click at [211, 203] on td "Inventory" at bounding box center [219, 213] width 28 height 20
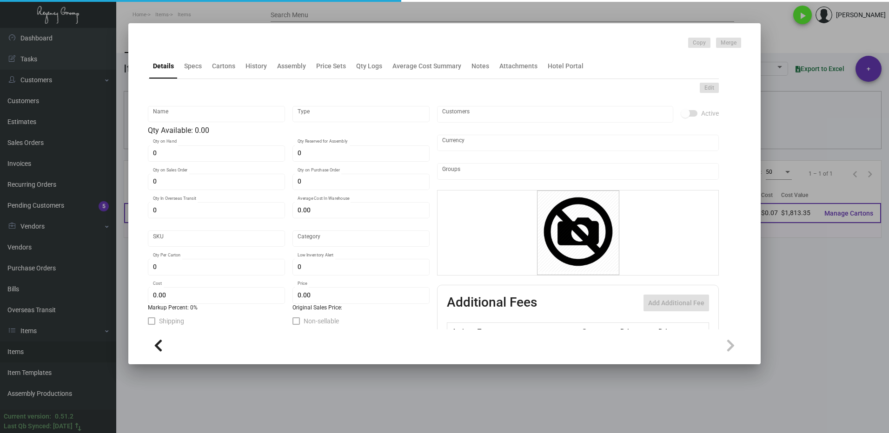
type input "Trophy Room - Stir Stick"
type input "Inventory"
type input "27,500"
type input "$ 0.00"
type input "681-Stirrer-86"
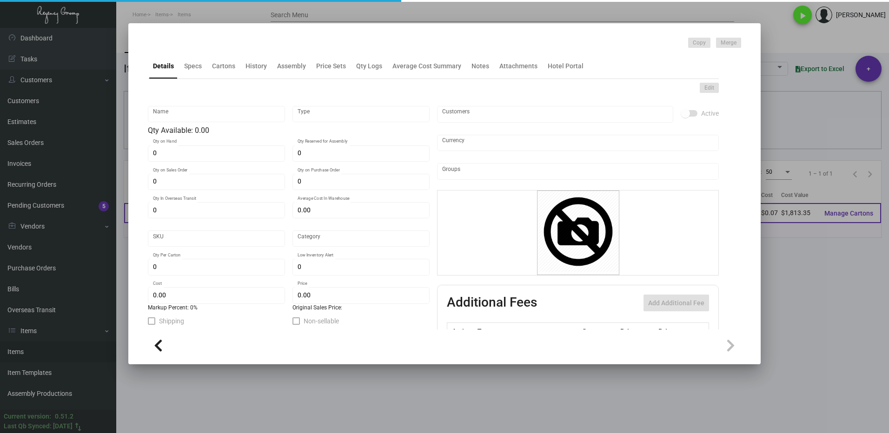
type input "Overseas"
type input "3,500"
type input "10,000"
type input "$ 0.06594"
type input "$ 0.10"
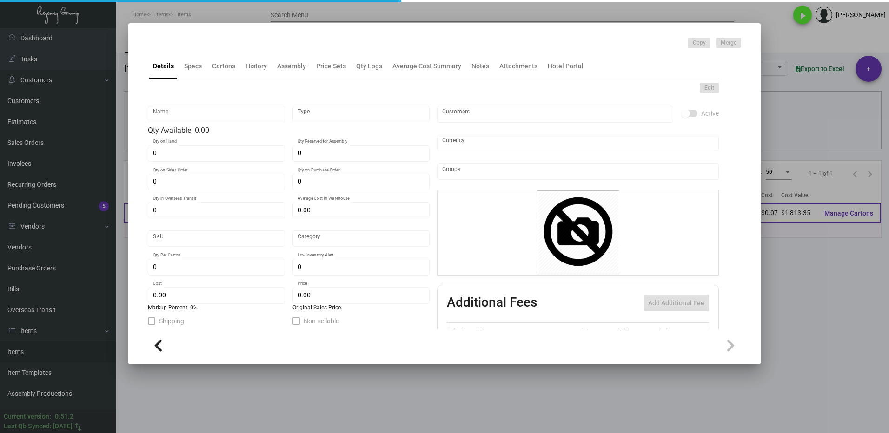
checkbox input "true"
type input "United States Dollar $"
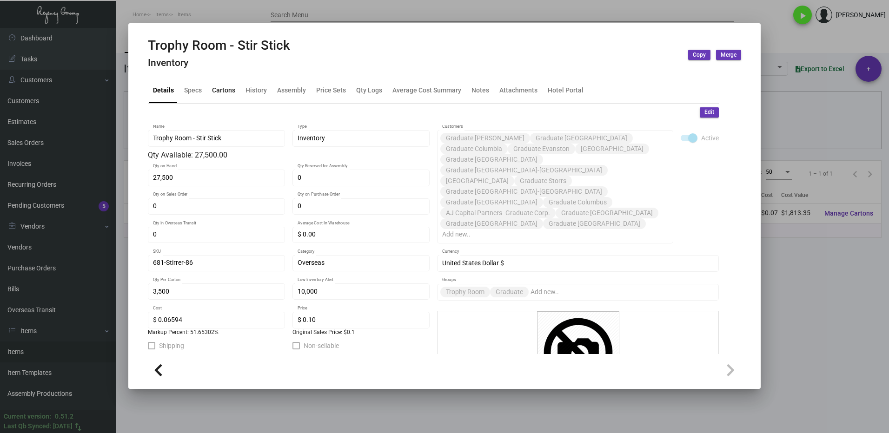
click at [221, 91] on div "Cartons" at bounding box center [223, 91] width 23 height 10
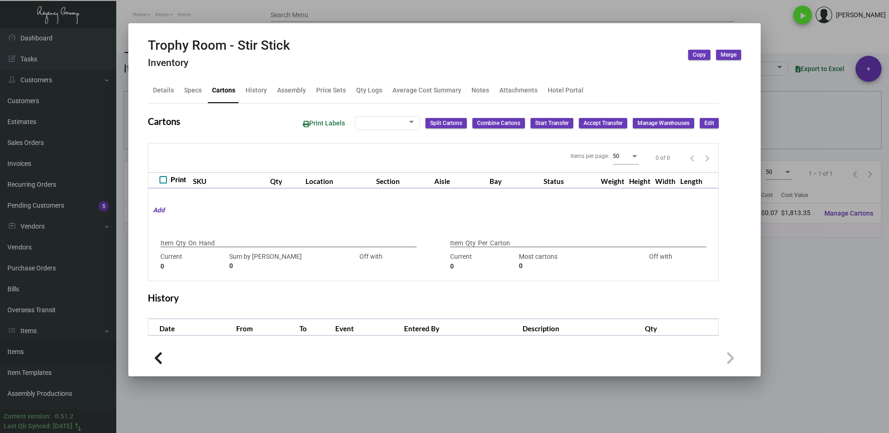
type input "27,500"
type input "27500"
type input "0"
type input "3,500"
type input "10500"
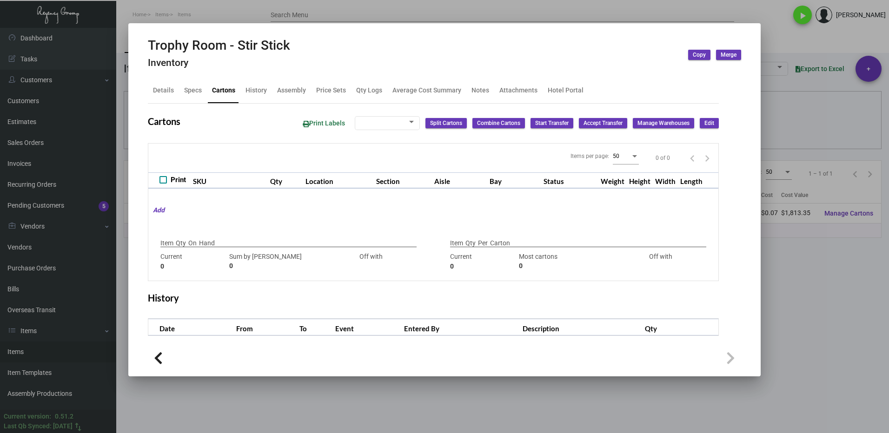
type input "-7000"
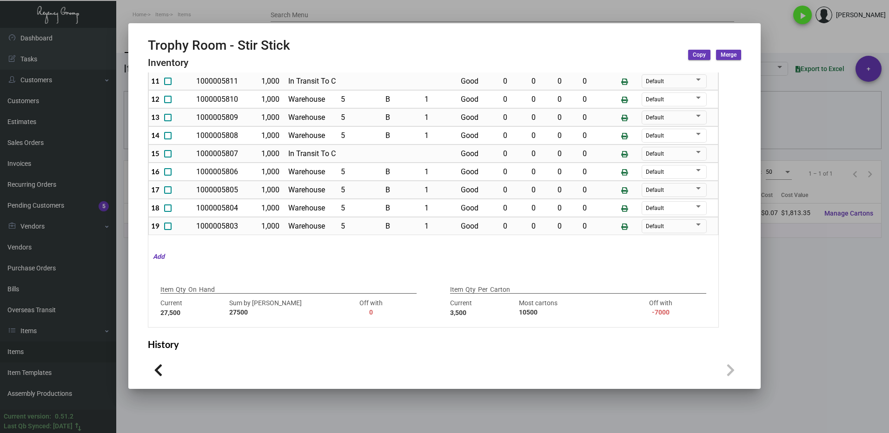
scroll to position [160, 0]
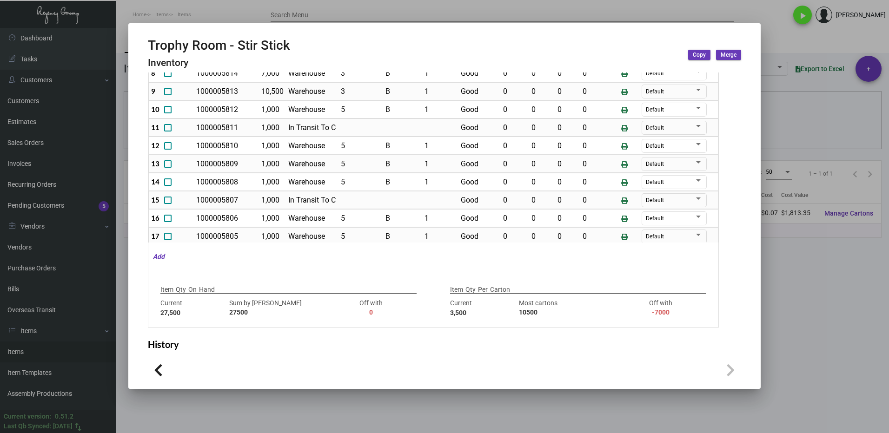
click at [822, 315] on div at bounding box center [444, 216] width 889 height 433
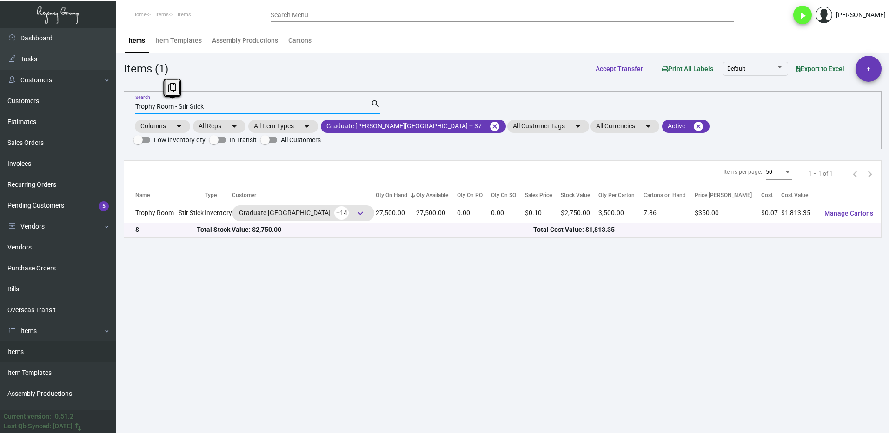
drag, startPoint x: 214, startPoint y: 106, endPoint x: 125, endPoint y: 124, distance: 91.1
click at [125, 124] on div "Trophy Room - Stir Stick Search search Columns arrow_drop_down All Reps arrow_d…" at bounding box center [503, 120] width 758 height 58
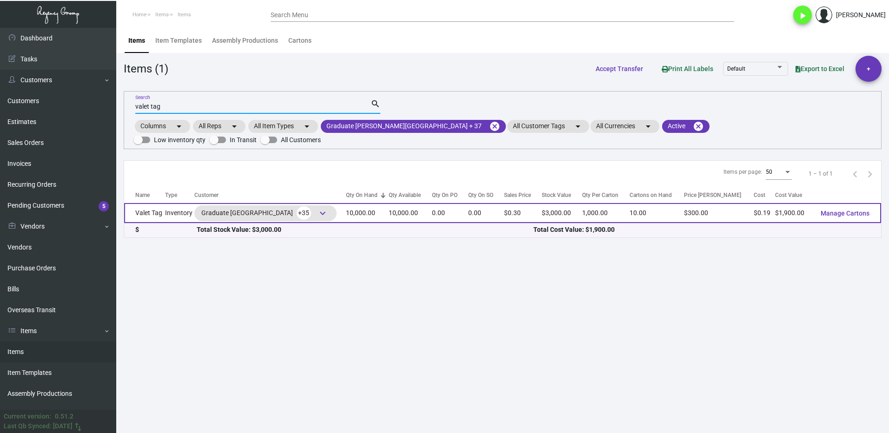
type input "valet tag"
click at [188, 205] on td "Inventory" at bounding box center [179, 213] width 29 height 20
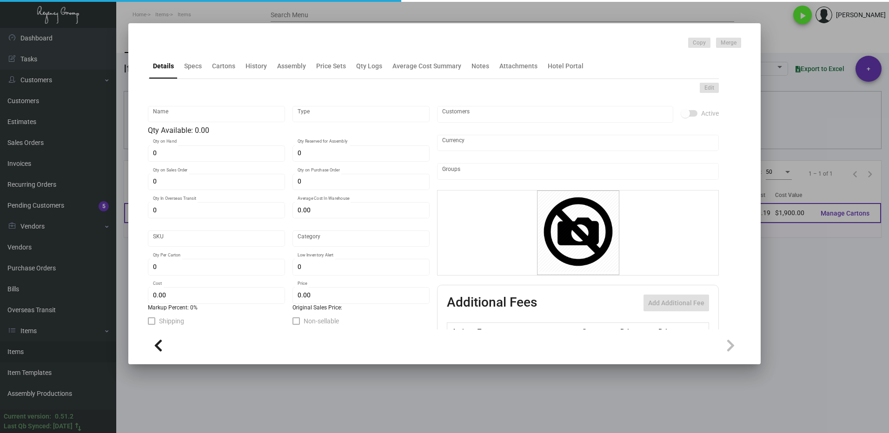
type input "Valet Tag"
type input "Inventory"
type input "10,000"
type input "$ 0.00"
type input "1363"
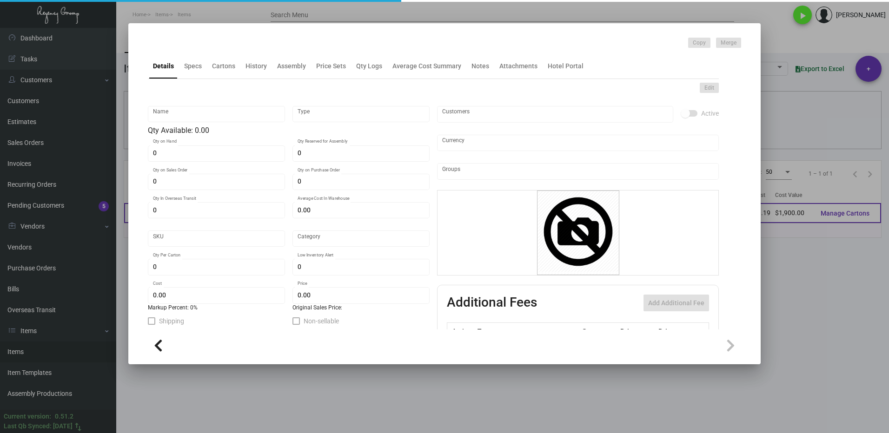
type input "Standard"
type input "1,000"
type input "$ 0.19"
type input "$ 0.30"
type textarea "Valet tags: Size: 10'tall& 2 5/8'; 100# White Laser OCR Tag; 1 color front, 1 c…"
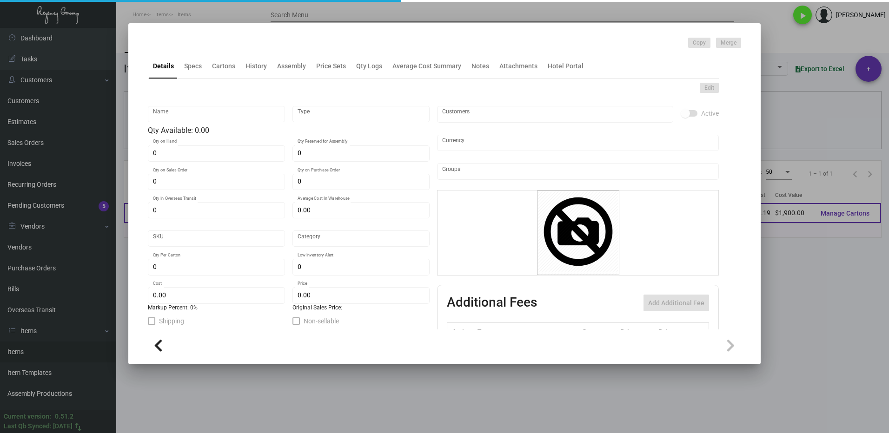
type textarea "Valet tags: Size: 10'tall& 2 5/8'; 100# White Laser OCR Tag; 1 color front, 1 c…"
checkbox input "true"
type input "United States Dollar $"
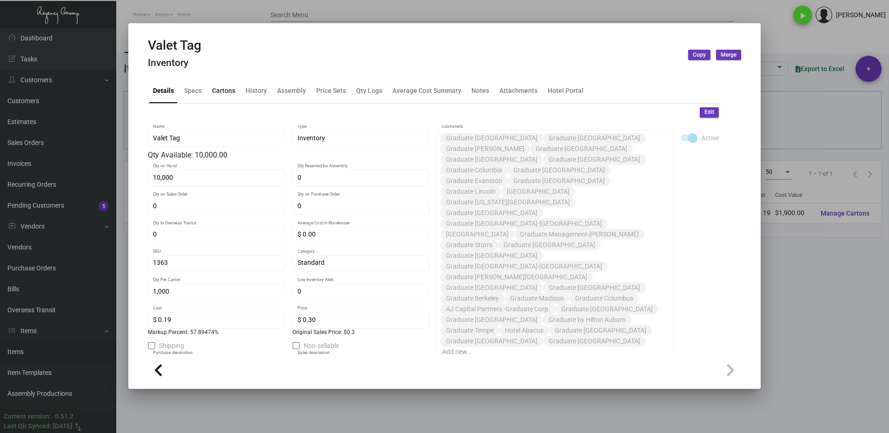
click at [222, 93] on div "Cartons" at bounding box center [223, 91] width 23 height 10
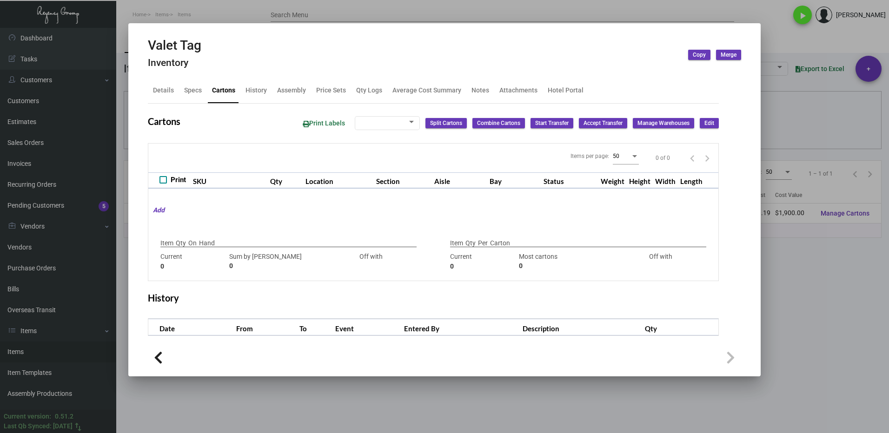
type input "10,000"
type input "10000"
type input "0"
type input "1,000"
type input "5000"
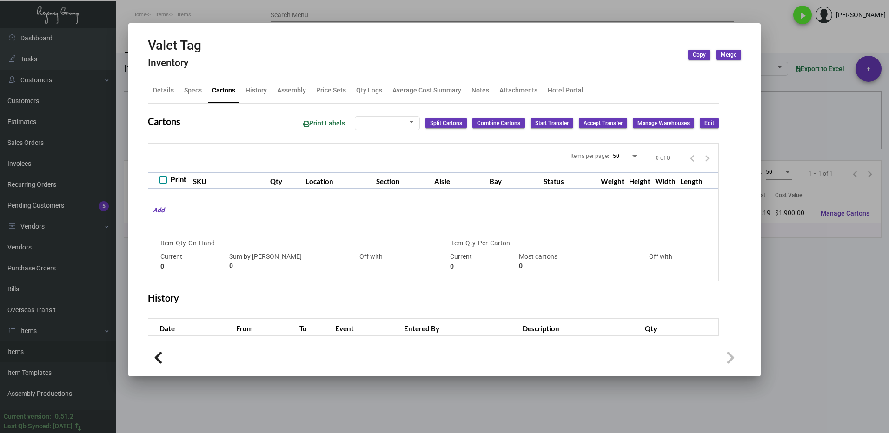
type input "-4000"
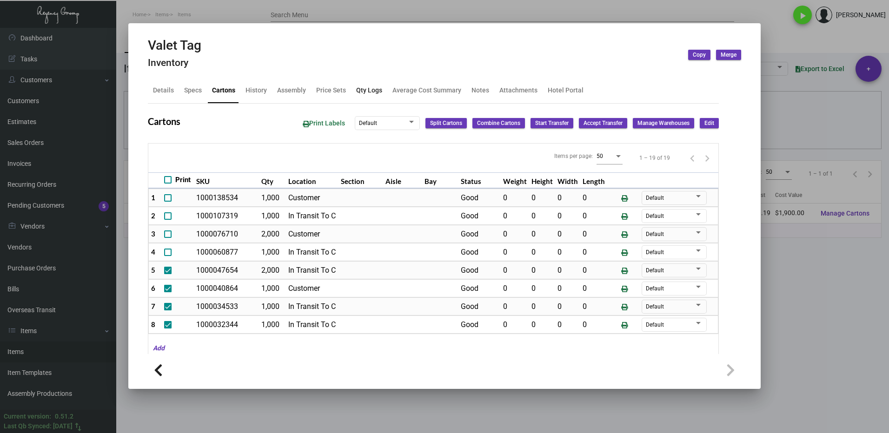
click at [370, 96] on div "Qty Logs" at bounding box center [368, 91] width 33 height 22
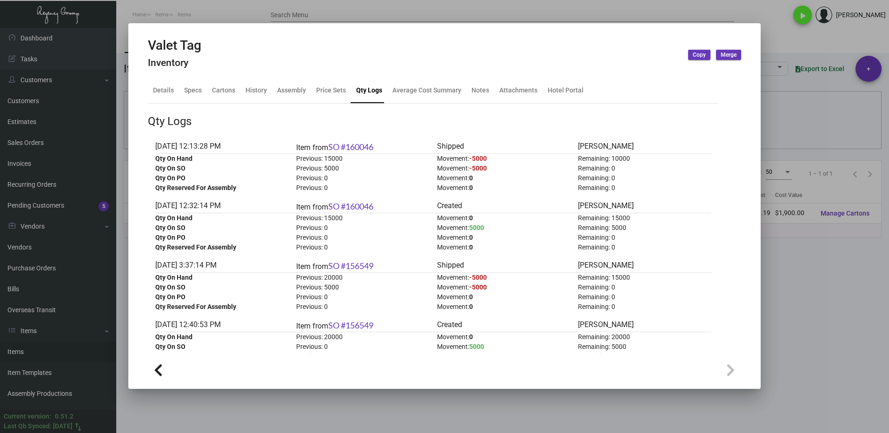
click at [844, 314] on div at bounding box center [444, 216] width 889 height 433
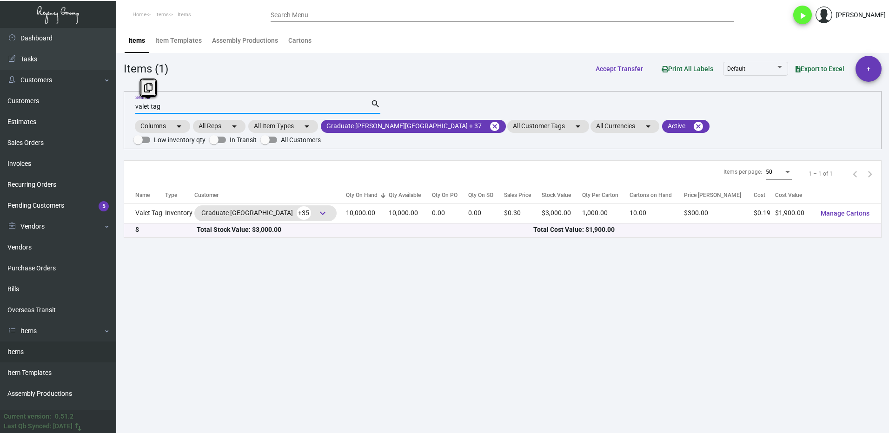
drag, startPoint x: 174, startPoint y: 105, endPoint x: 113, endPoint y: 107, distance: 61.4
click at [113, 107] on div "Dashboard Dashboard Tasks Customers Customers Estimates Sales Orders Invoices R…" at bounding box center [444, 230] width 889 height 405
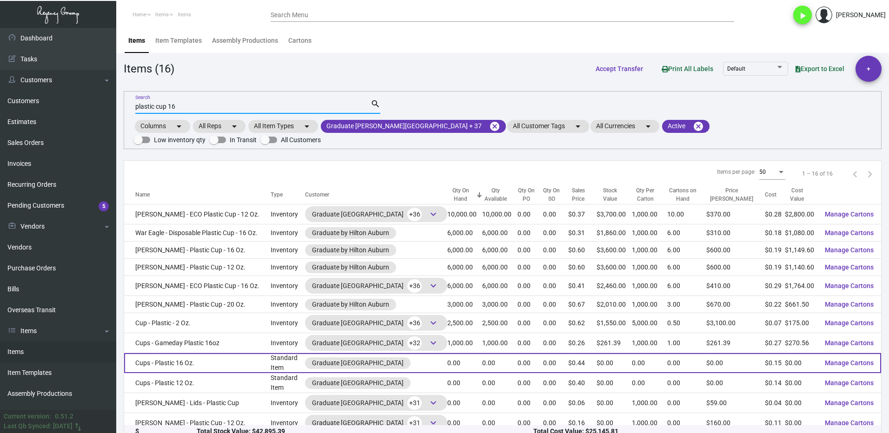
scroll to position [43, 0]
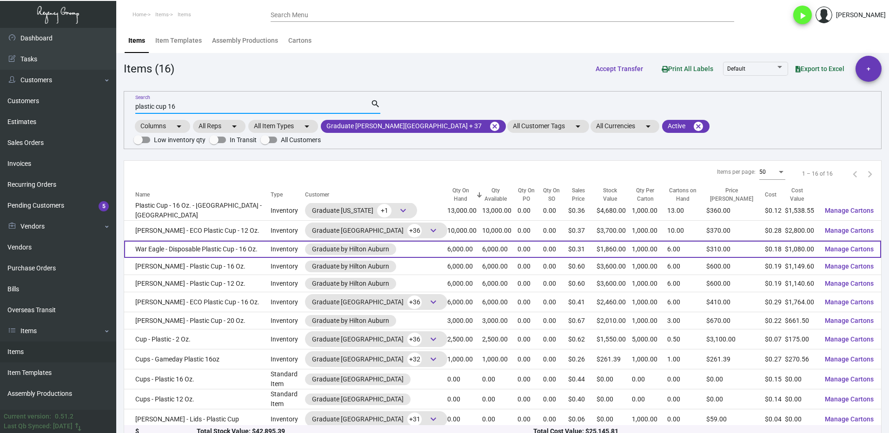
type input "plastic cup 16"
click at [204, 241] on td "War Eagle - Disposable Plastic Cup - 16 Oz." at bounding box center [197, 249] width 146 height 17
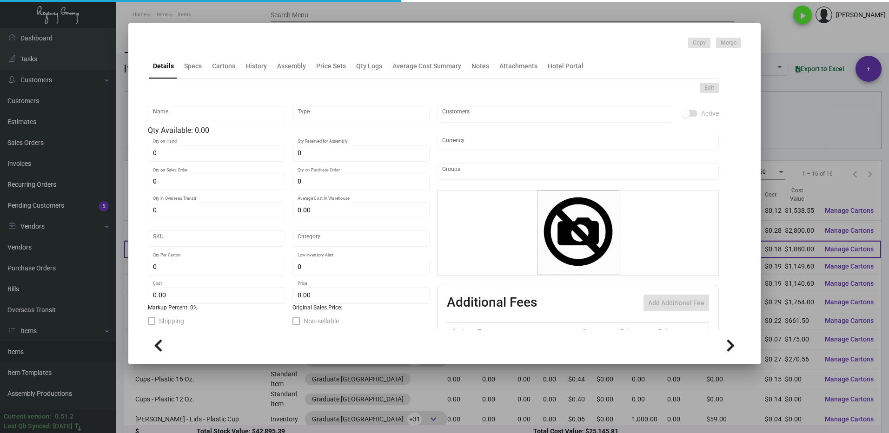
type input "War Eagle - Disposable Plastic Cup - 16 Oz."
type input "Inventory"
type input "6,000"
type input "$ 0.18"
type input "Inventory"
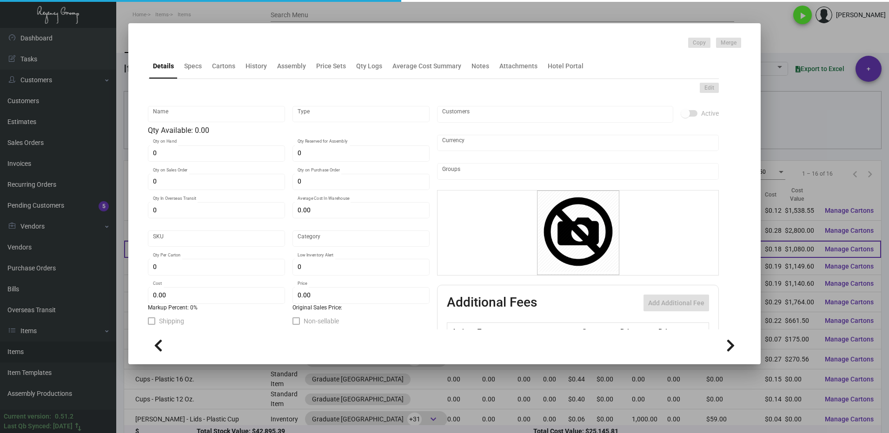
type input "1,000"
type input "$ 0.18"
type input "$ 0.31"
checkbox input "true"
type input "United States Dollar $"
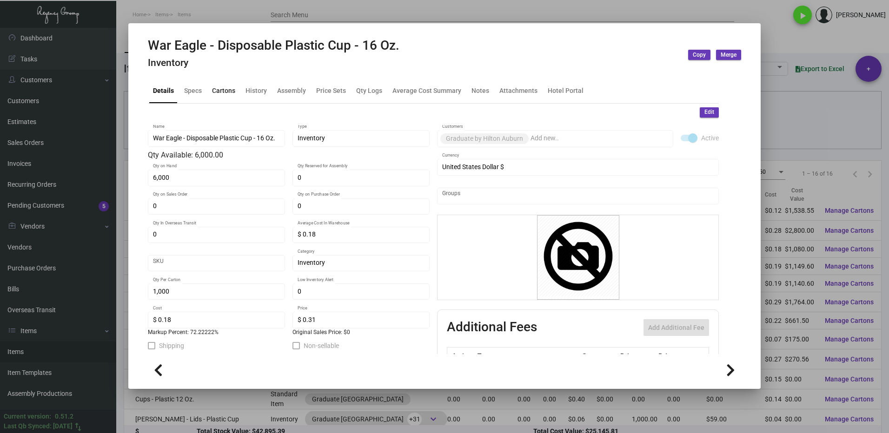
click at [221, 88] on div "Cartons" at bounding box center [223, 91] width 23 height 10
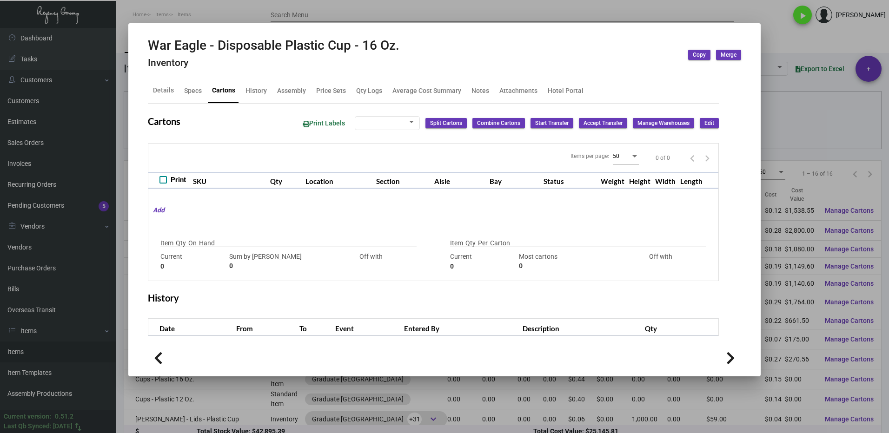
type input "6,000"
type input "6000"
type input "0"
type input "1,000"
type input "1000"
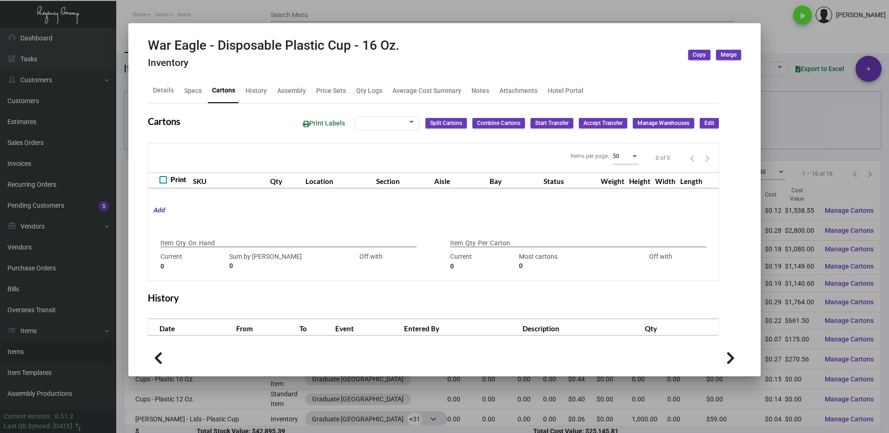
type input "0"
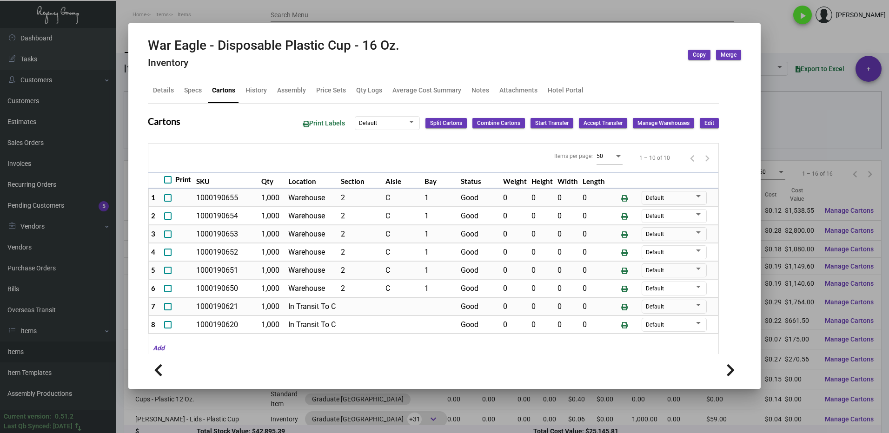
click at [795, 90] on div at bounding box center [444, 216] width 889 height 433
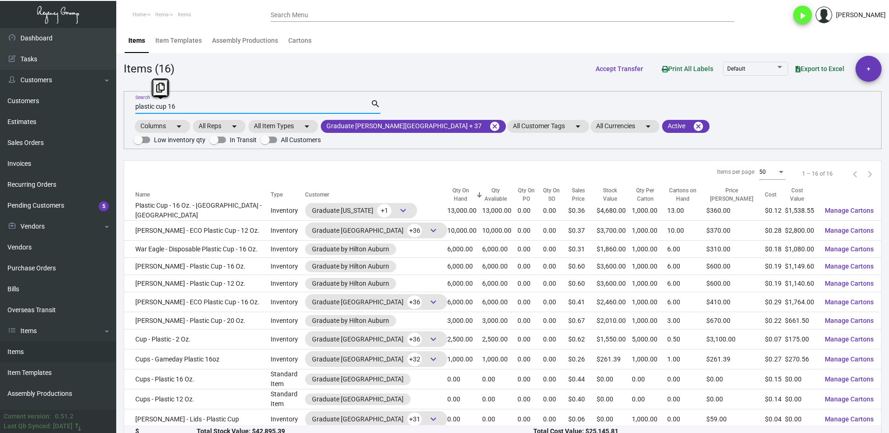
drag, startPoint x: 190, startPoint y: 105, endPoint x: 118, endPoint y: 117, distance: 73.1
click at [119, 117] on main "Items Item Templates Assembly Productions Cartons Items (16) Accept Transfer Pr…" at bounding box center [502, 236] width 773 height 417
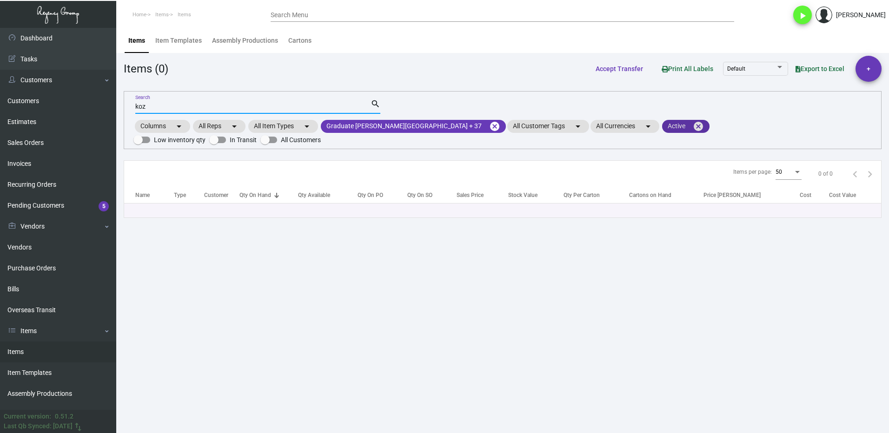
type input "koz"
click at [662, 126] on mat-chip "Active cancel" at bounding box center [685, 126] width 47 height 13
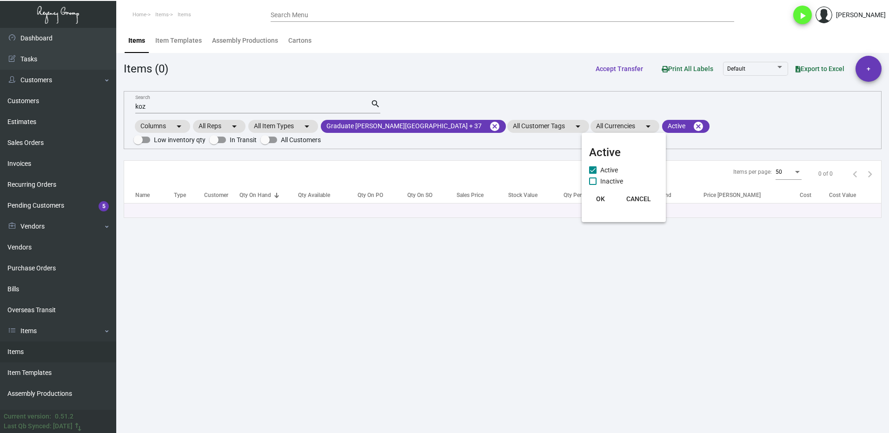
click at [593, 179] on span at bounding box center [592, 181] width 7 height 7
click at [593, 185] on input "Inactive" at bounding box center [592, 185] width 0 height 0
checkbox input "true"
click at [597, 199] on span "OK" at bounding box center [600, 198] width 9 height 7
click at [161, 108] on input "koz" at bounding box center [252, 106] width 235 height 7
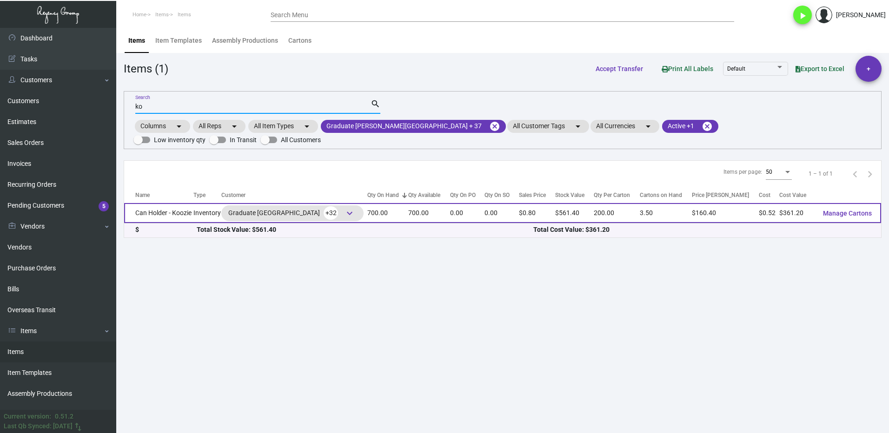
type input "ko"
click at [161, 203] on td "Can Holder - Koozie" at bounding box center [158, 213] width 69 height 20
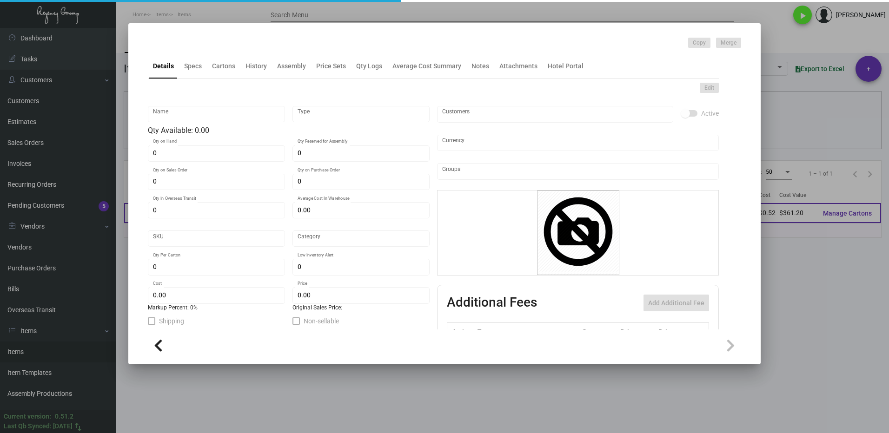
type input "Can Holder - Koozie"
type input "Inventory"
type input "700"
type input "$ 0.00"
type input "Standard"
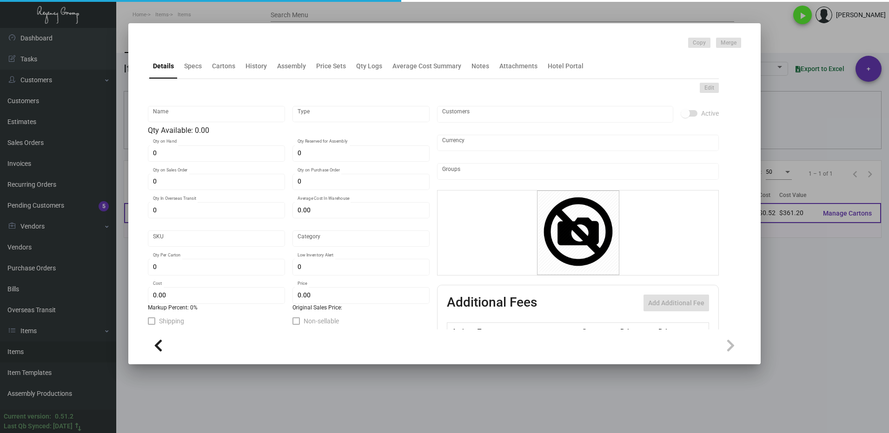
type input "200"
type input "600"
type input "$ 0.516"
type input "$ 0.802"
checkbox input "true"
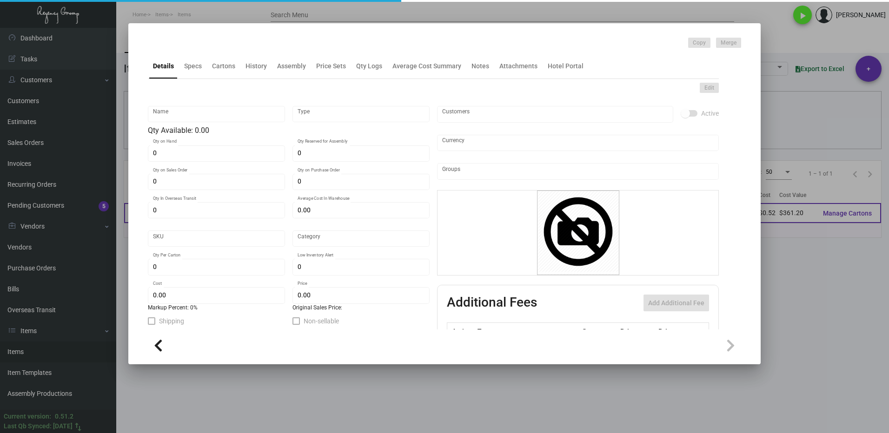
checkbox input "true"
type input "United States Dollar $"
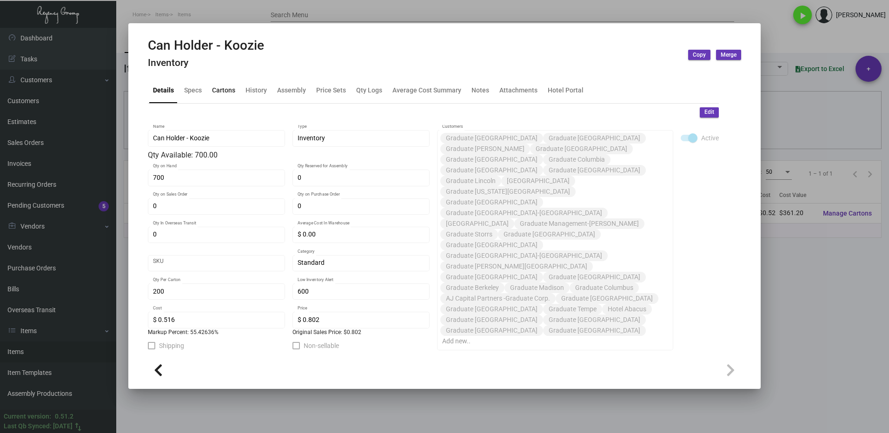
click at [219, 89] on div "Cartons" at bounding box center [223, 91] width 23 height 10
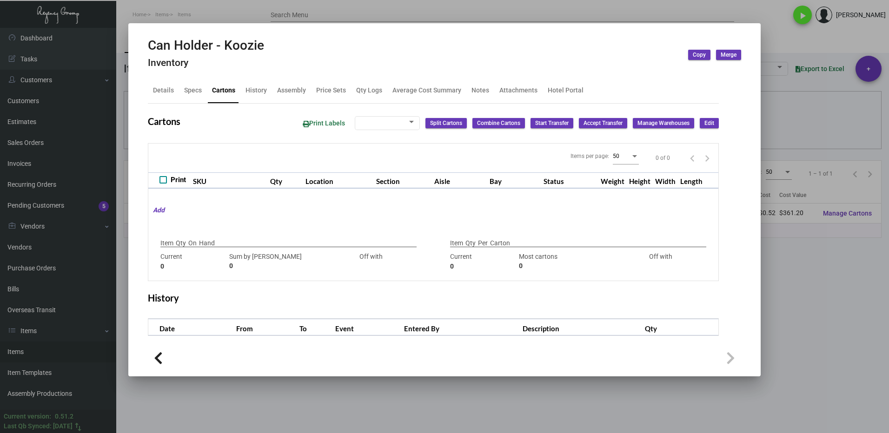
type input "700"
type input "0"
type input "200"
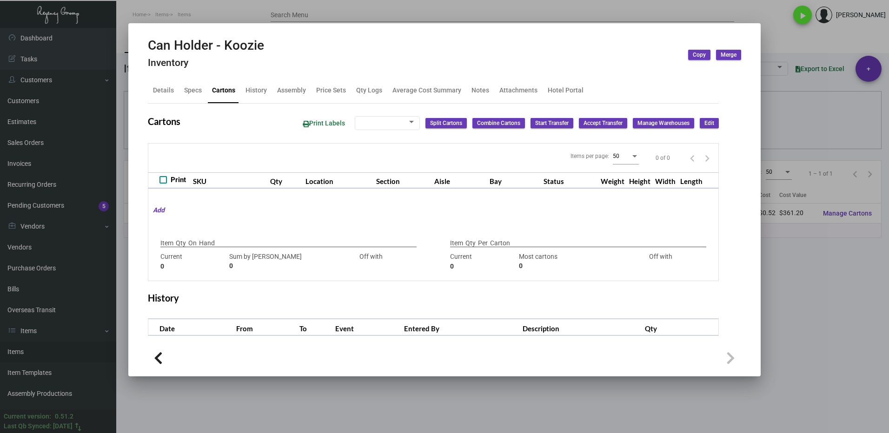
type input "0"
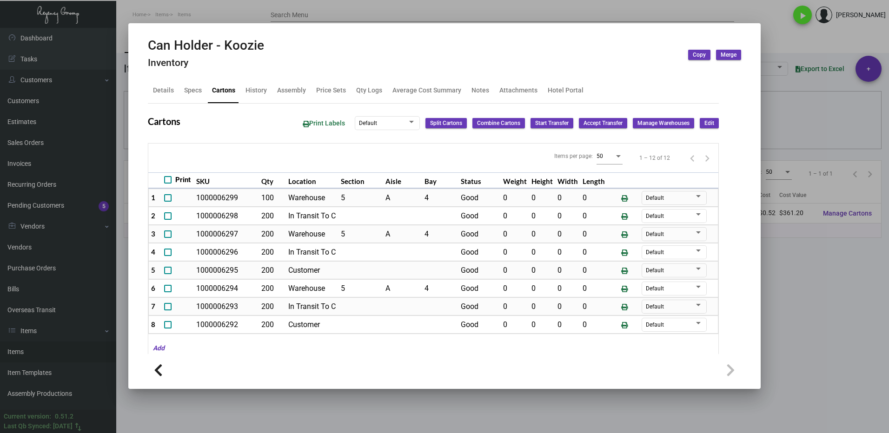
drag, startPoint x: 826, startPoint y: 285, endPoint x: 568, endPoint y: 273, distance: 257.9
click at [824, 285] on div at bounding box center [444, 216] width 889 height 433
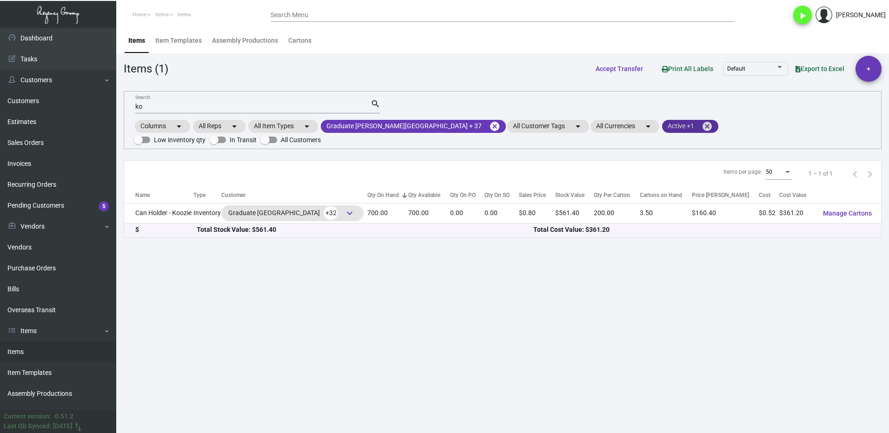
click at [662, 123] on mat-chip "Active +1 cancel" at bounding box center [690, 126] width 56 height 13
click at [593, 182] on span at bounding box center [592, 181] width 7 height 7
click at [593, 185] on input "Inactive" at bounding box center [592, 185] width 0 height 0
click at [597, 196] on span "OK" at bounding box center [600, 198] width 9 height 7
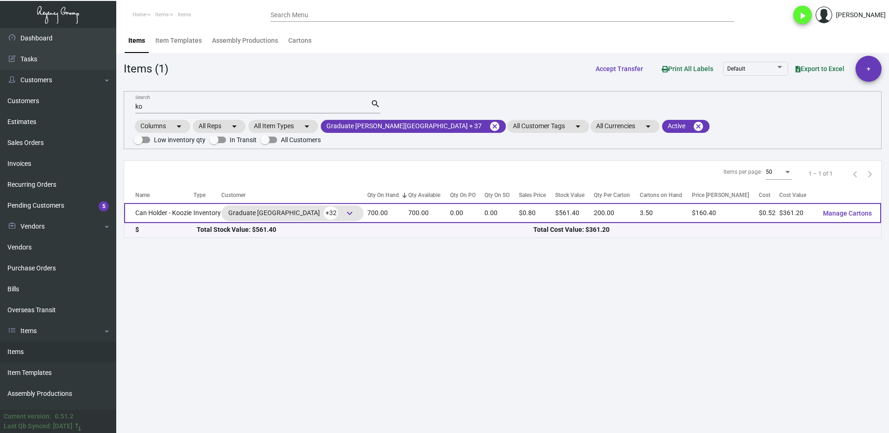
click at [181, 203] on td "Can Holder - Koozie" at bounding box center [158, 213] width 69 height 20
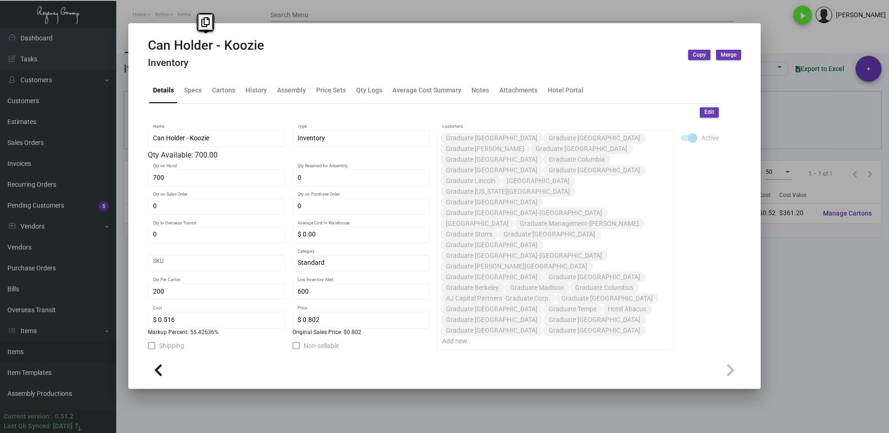
drag, startPoint x: 272, startPoint y: 44, endPoint x: 146, endPoint y: 44, distance: 126.0
click at [146, 44] on mat-dialog-container "Can Holder - Koozie Inventory Copy Merge Details Specs Cartons History Assembly…" at bounding box center [444, 206] width 632 height 366
drag, startPoint x: 206, startPoint y: 20, endPoint x: 392, endPoint y: 66, distance: 192.1
click at [206, 20] on icon at bounding box center [205, 22] width 8 height 10
copy h2 "Can Holder - Koozie"
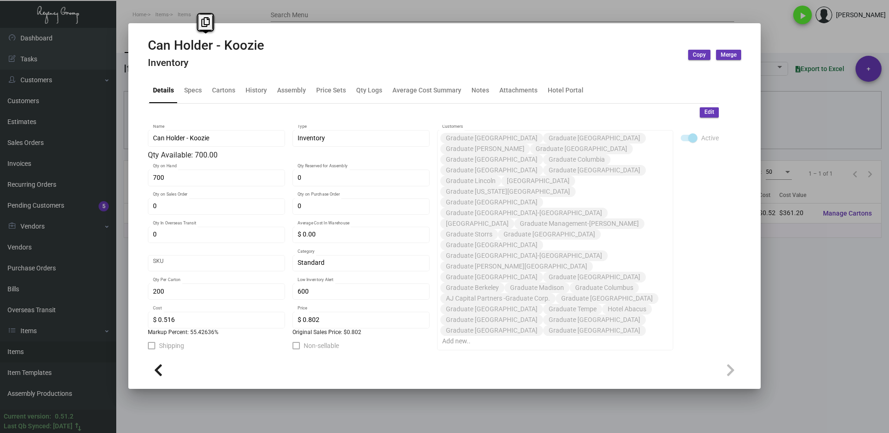
drag, startPoint x: 814, startPoint y: 328, endPoint x: 541, endPoint y: 278, distance: 277.3
click at [811, 327] on div at bounding box center [444, 216] width 889 height 433
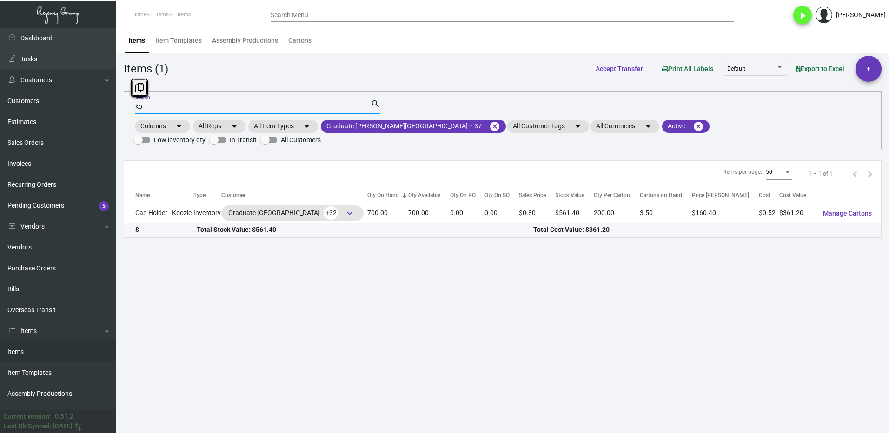
drag, startPoint x: 133, startPoint y: 113, endPoint x: 127, endPoint y: 115, distance: 5.9
click at [127, 114] on div "ko Search search Columns arrow_drop_down All Reps arrow_drop_down All Item Type…" at bounding box center [503, 120] width 758 height 58
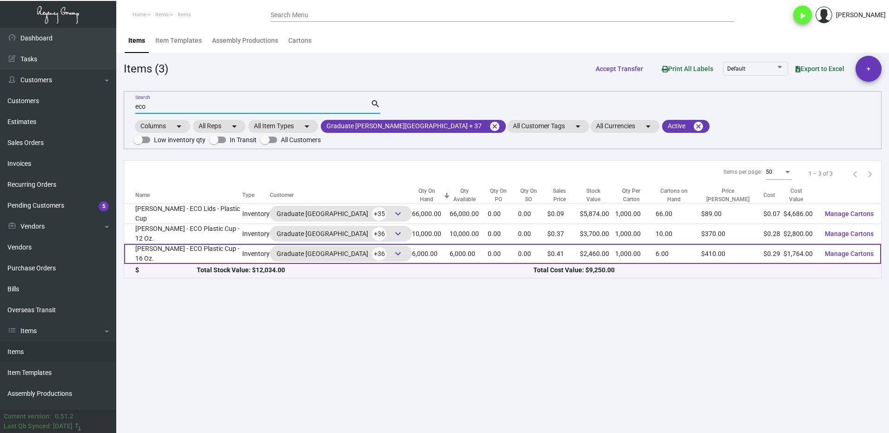
click at [166, 244] on td "[PERSON_NAME] - ECO Plastic Cup - 16 Oz." at bounding box center [183, 254] width 118 height 20
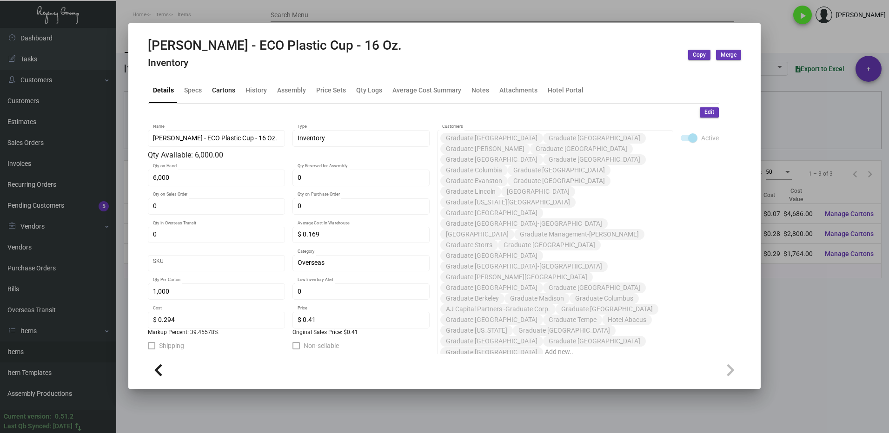
click at [223, 97] on div "Cartons" at bounding box center [223, 91] width 31 height 22
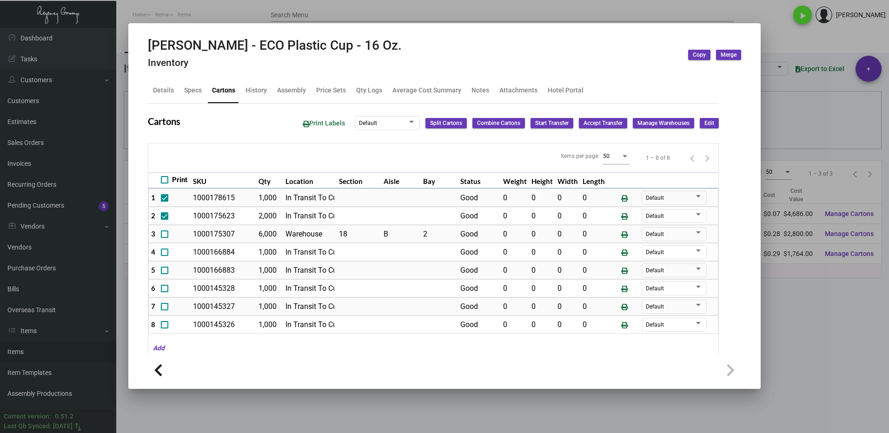
drag, startPoint x: 829, startPoint y: 312, endPoint x: 760, endPoint y: 298, distance: 70.3
click at [827, 311] on div at bounding box center [444, 216] width 889 height 433
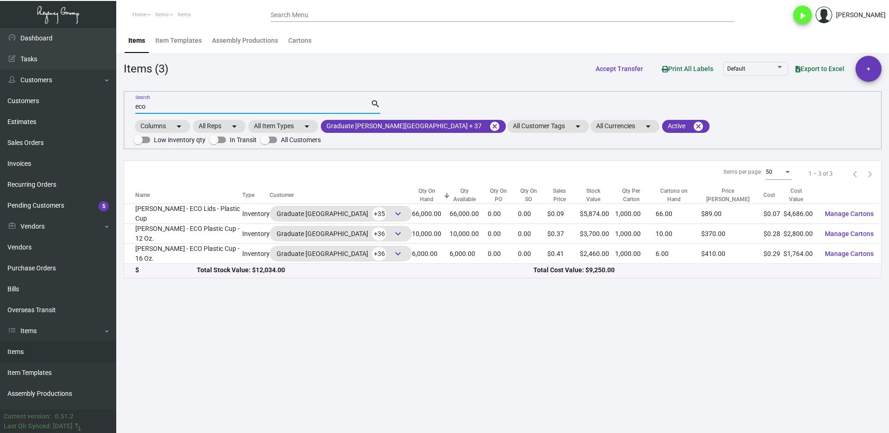
drag, startPoint x: 156, startPoint y: 107, endPoint x: 127, endPoint y: 113, distance: 29.0
click at [129, 113] on div "eco Search search Columns arrow_drop_down All Reps arrow_drop_down All Item Typ…" at bounding box center [503, 120] width 758 height 58
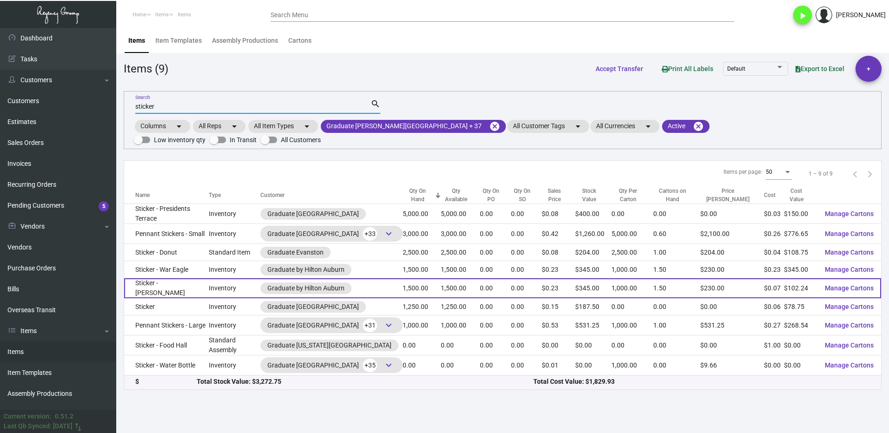
click at [181, 278] on td "Sticker - [PERSON_NAME]" at bounding box center [166, 288] width 85 height 20
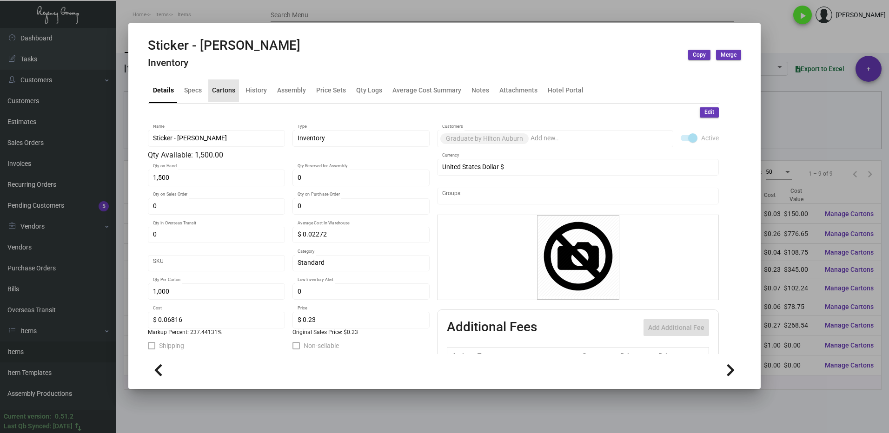
click at [222, 92] on div "Cartons" at bounding box center [223, 91] width 23 height 10
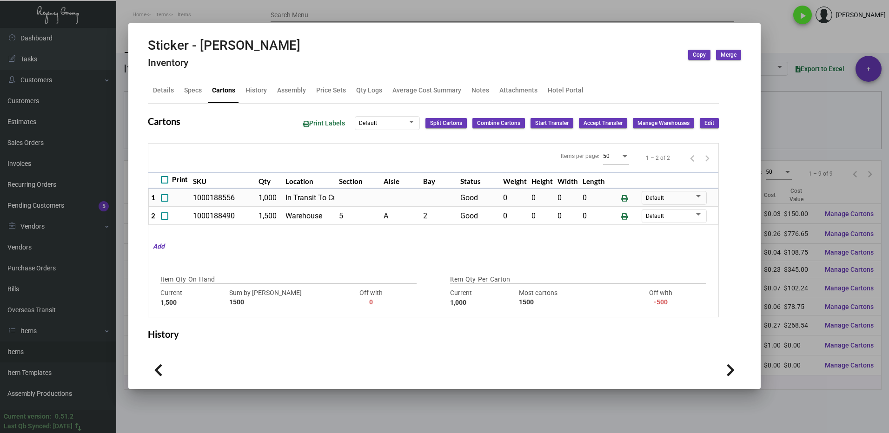
drag, startPoint x: 818, startPoint y: 372, endPoint x: 798, endPoint y: 356, distance: 25.5
click at [818, 372] on div at bounding box center [444, 216] width 889 height 433
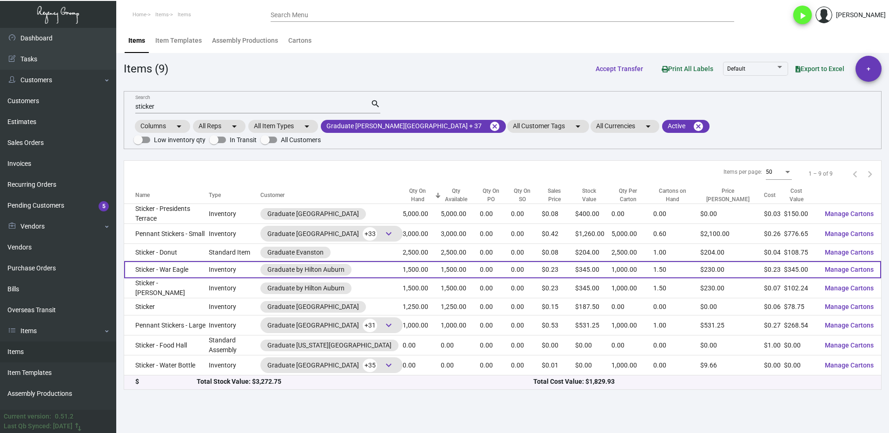
click at [193, 261] on td "Sticker - War Eagle" at bounding box center [166, 269] width 85 height 17
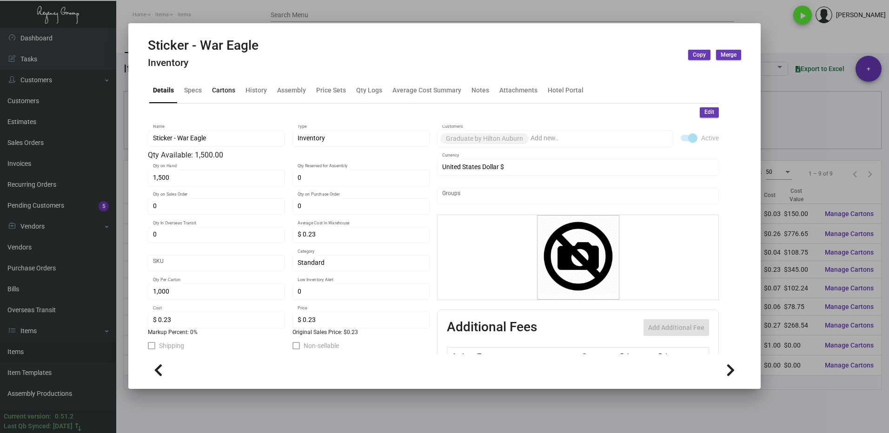
click at [225, 94] on div "Cartons" at bounding box center [223, 91] width 23 height 10
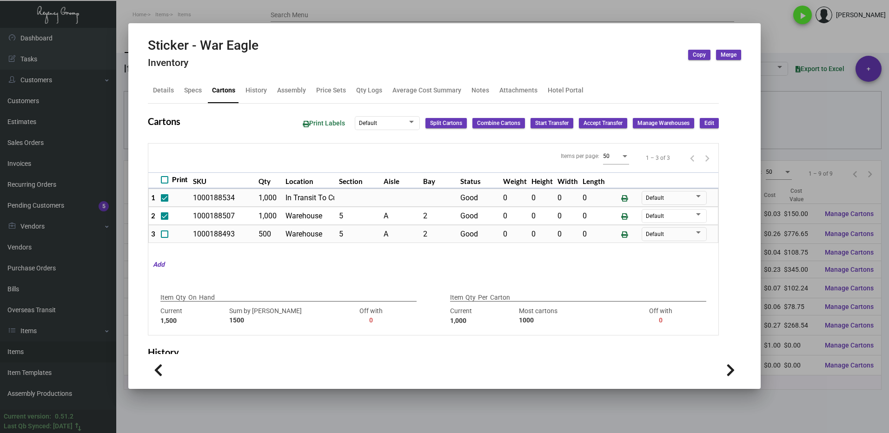
click at [793, 401] on div at bounding box center [444, 216] width 889 height 433
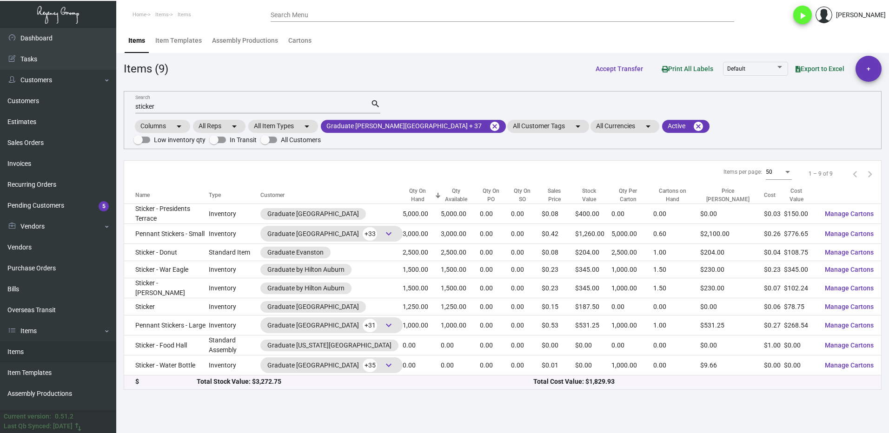
click at [156, 107] on input "sticker" at bounding box center [252, 106] width 235 height 7
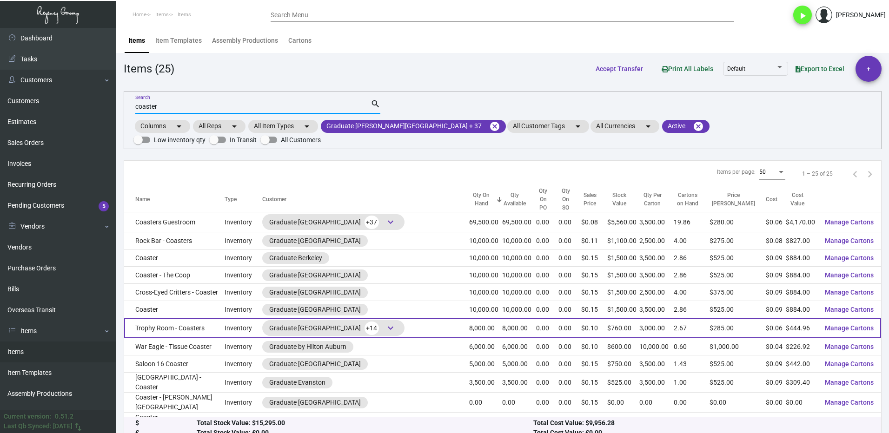
click at [222, 318] on td "Trophy Room - Coasters" at bounding box center [174, 328] width 100 height 20
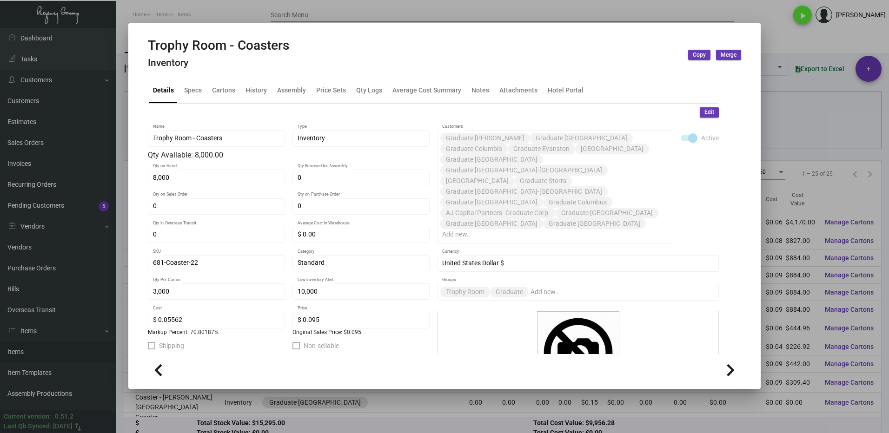
click at [779, 45] on div at bounding box center [444, 216] width 889 height 433
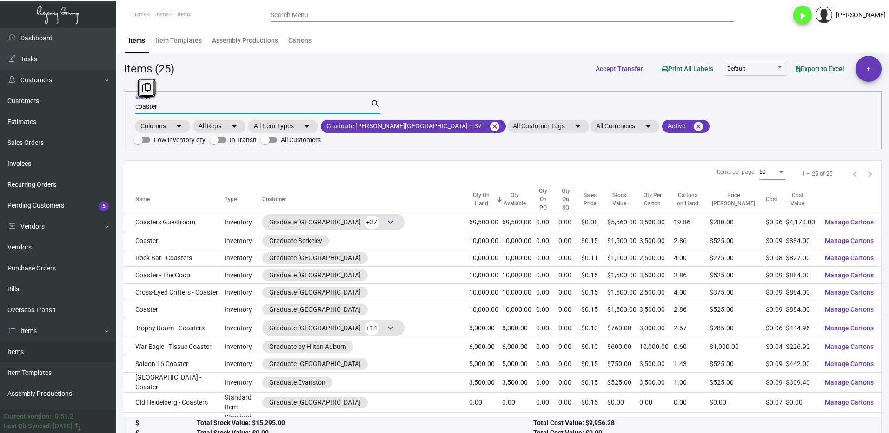
drag, startPoint x: 166, startPoint y: 107, endPoint x: 129, endPoint y: 113, distance: 37.3
click at [133, 114] on div "coaster Search search Columns arrow_drop_down All Reps arrow_drop_down All Item…" at bounding box center [503, 120] width 758 height 58
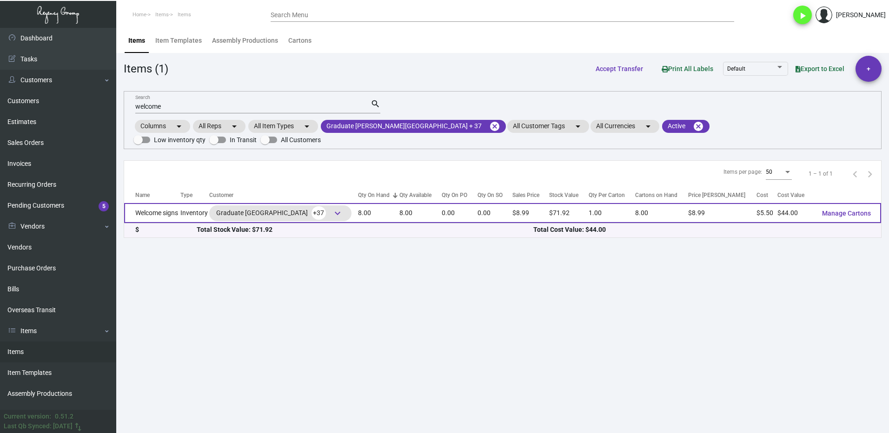
click at [180, 203] on td "Welcome signs" at bounding box center [152, 213] width 56 height 20
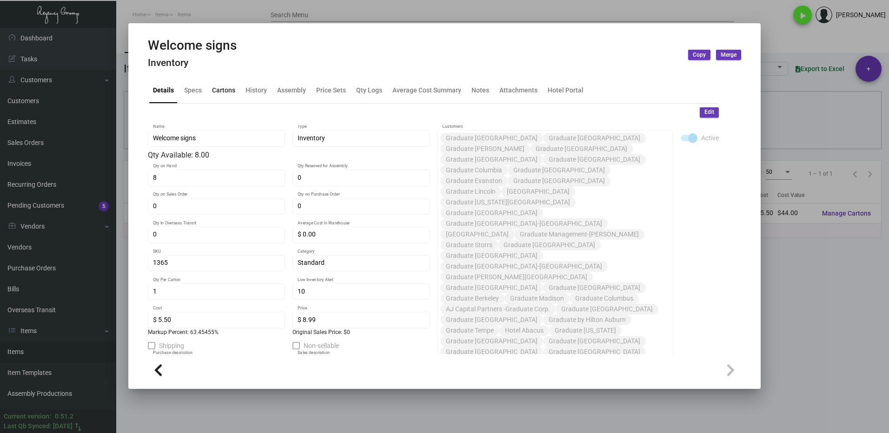
click at [222, 92] on div "Cartons" at bounding box center [223, 91] width 23 height 10
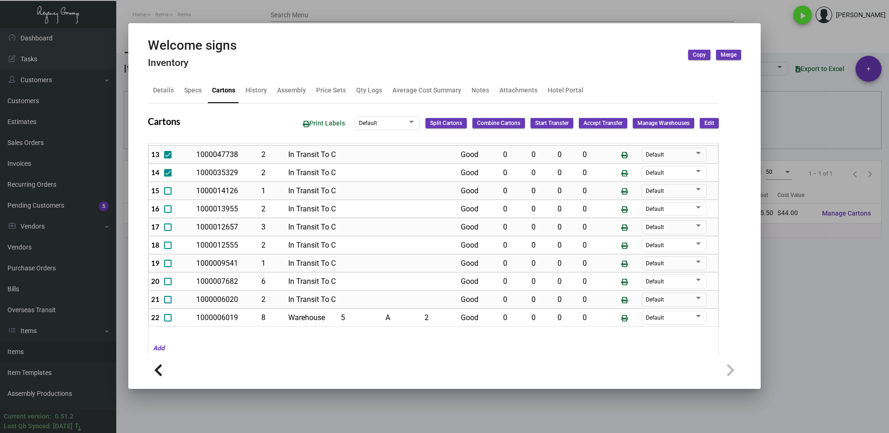
scroll to position [46, 0]
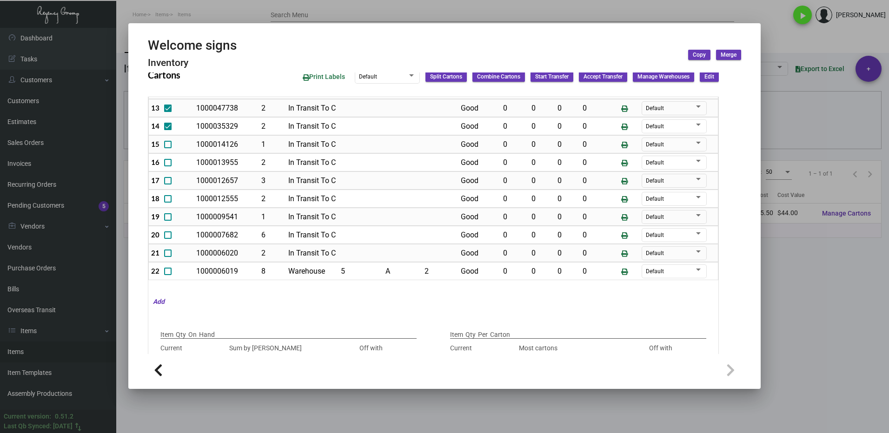
drag, startPoint x: 793, startPoint y: 324, endPoint x: 765, endPoint y: 312, distance: 30.8
click at [790, 323] on div at bounding box center [444, 216] width 889 height 433
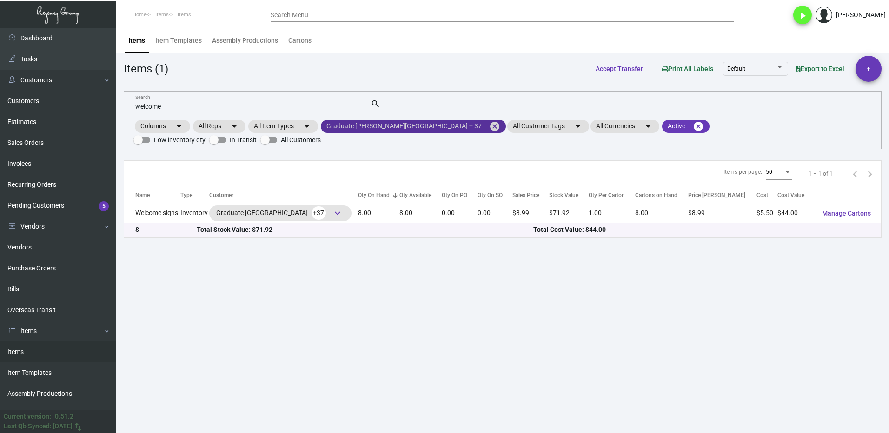
click at [489, 127] on mat-icon "cancel" at bounding box center [494, 126] width 11 height 11
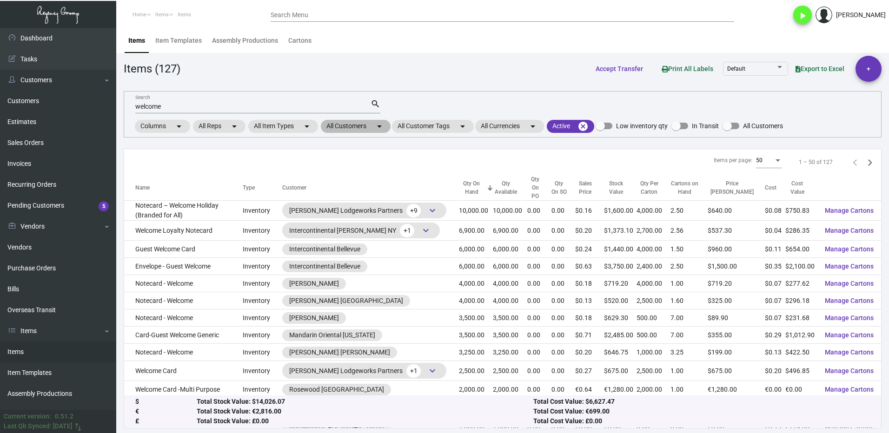
click at [333, 130] on mat-chip "All Customers arrow_drop_down" at bounding box center [356, 126] width 70 height 13
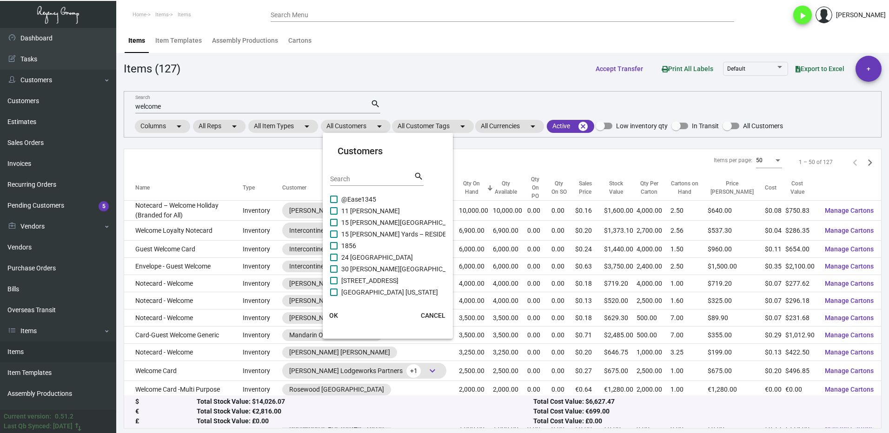
click at [351, 178] on input "Search" at bounding box center [372, 179] width 84 height 7
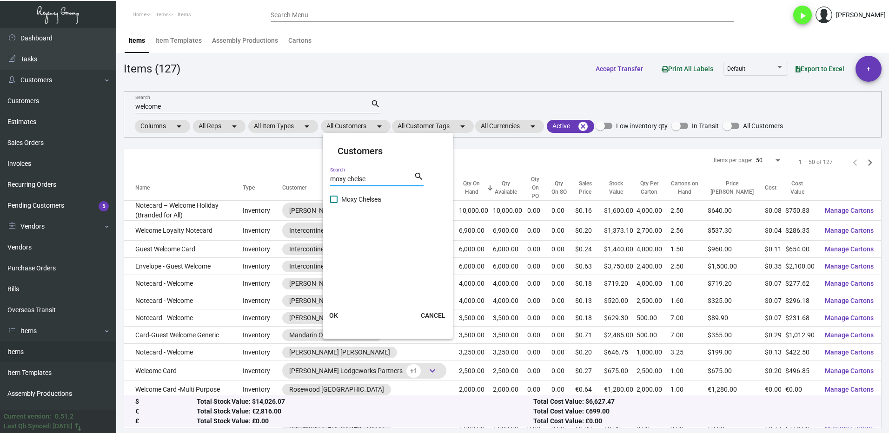
click at [337, 198] on span at bounding box center [333, 199] width 7 height 7
click at [334, 203] on input "Moxy Chelsea" at bounding box center [333, 203] width 0 height 0
drag, startPoint x: 338, startPoint y: 319, endPoint x: 325, endPoint y: 265, distance: 55.4
click at [338, 318] on button "OK" at bounding box center [334, 315] width 30 height 17
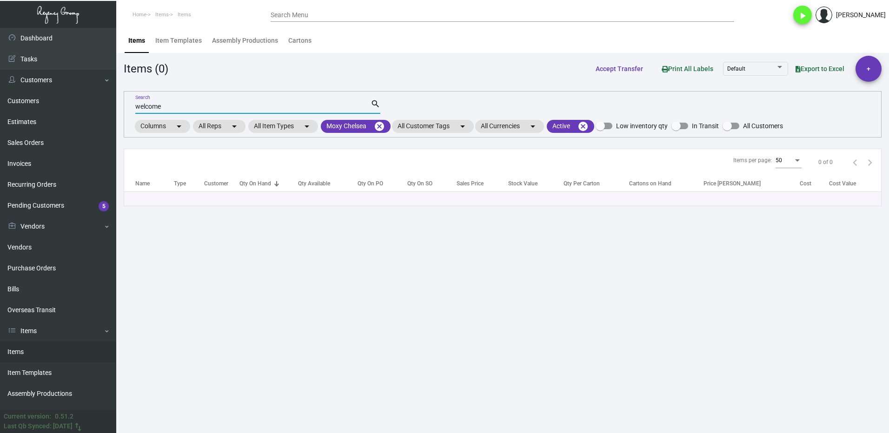
click at [172, 106] on input "welcome" at bounding box center [252, 106] width 235 height 7
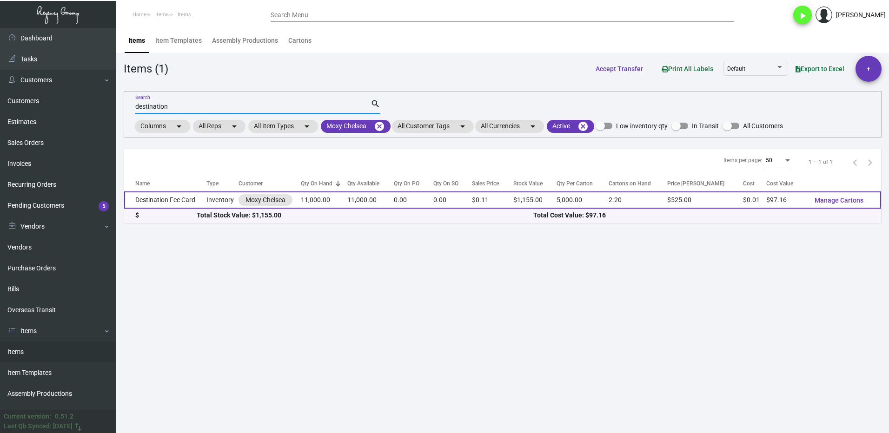
click at [167, 199] on td "Destination Fee Card" at bounding box center [165, 200] width 82 height 17
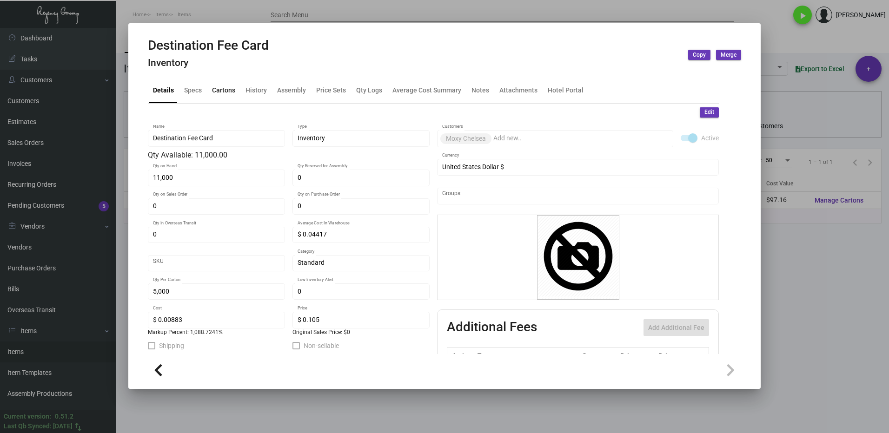
click at [229, 93] on div "Cartons" at bounding box center [223, 91] width 23 height 10
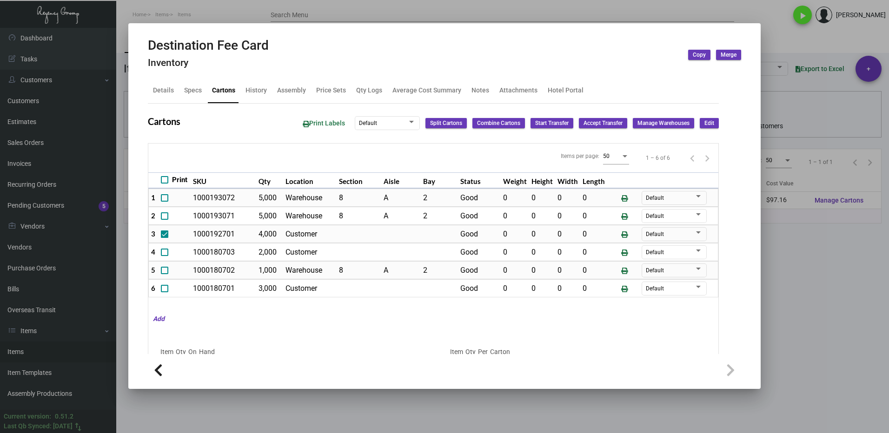
drag, startPoint x: 779, startPoint y: 274, endPoint x: 787, endPoint y: 273, distance: 7.9
click at [779, 274] on div at bounding box center [444, 216] width 889 height 433
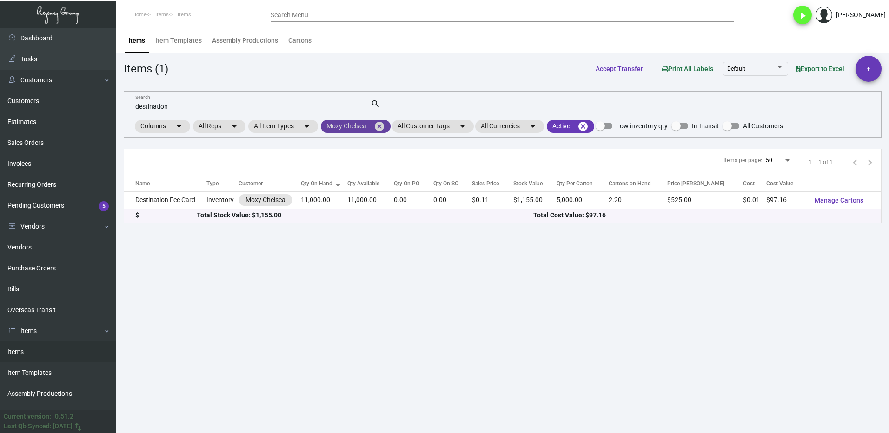
click at [379, 127] on mat-icon "cancel" at bounding box center [379, 126] width 11 height 11
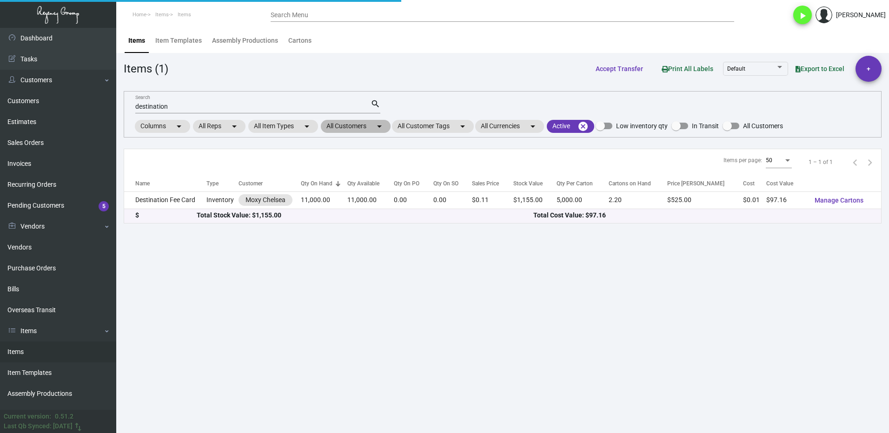
click at [352, 129] on mat-chip "All Customers arrow_drop_down" at bounding box center [356, 126] width 70 height 13
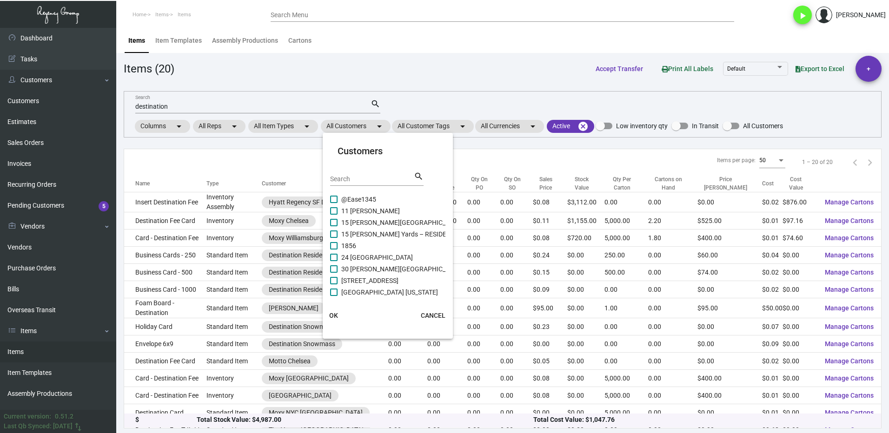
click at [360, 179] on input "Search" at bounding box center [372, 179] width 84 height 7
click at [342, 199] on span "AJ Capital Partners -Graduate Corp." at bounding box center [393, 199] width 104 height 11
click at [334, 203] on input "AJ Capital Partners -Graduate Corp." at bounding box center [333, 203] width 0 height 0
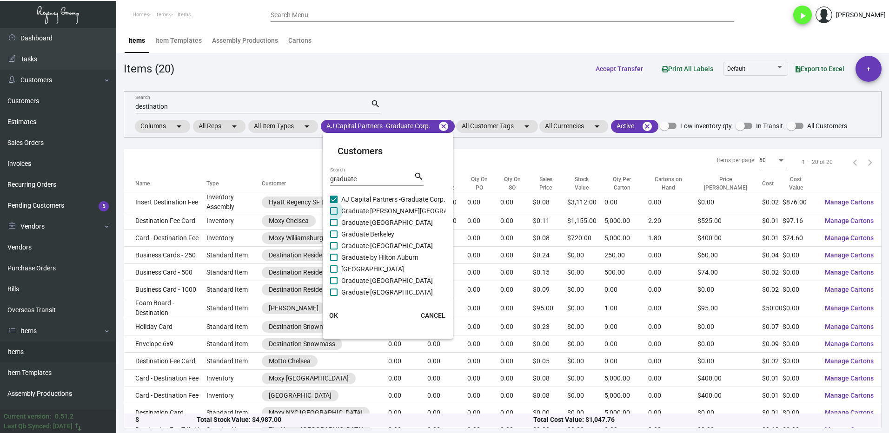
click at [336, 211] on span at bounding box center [333, 210] width 7 height 7
click at [334, 215] on input "Graduate [PERSON_NAME][GEOGRAPHIC_DATA]" at bounding box center [333, 215] width 0 height 0
click at [333, 225] on span at bounding box center [333, 222] width 7 height 7
click at [333, 226] on input "Graduate [GEOGRAPHIC_DATA]" at bounding box center [333, 226] width 0 height 0
click at [338, 238] on label "Graduate Berkeley" at bounding box center [362, 234] width 64 height 11
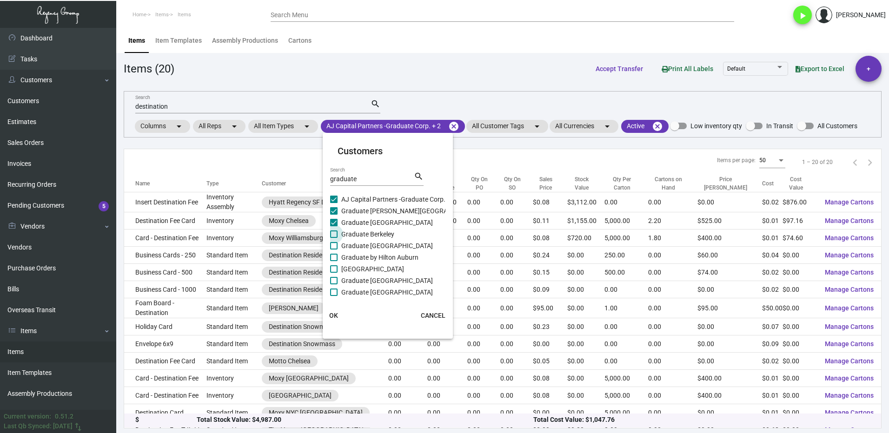
click at [334, 238] on input "Graduate Berkeley" at bounding box center [333, 238] width 0 height 0
click at [336, 248] on span at bounding box center [333, 245] width 7 height 7
click at [334, 250] on input "Graduate [GEOGRAPHIC_DATA]" at bounding box center [333, 250] width 0 height 0
click at [336, 259] on span at bounding box center [333, 257] width 7 height 7
click at [334, 261] on input "Graduate by Hilton Auburn" at bounding box center [333, 261] width 0 height 0
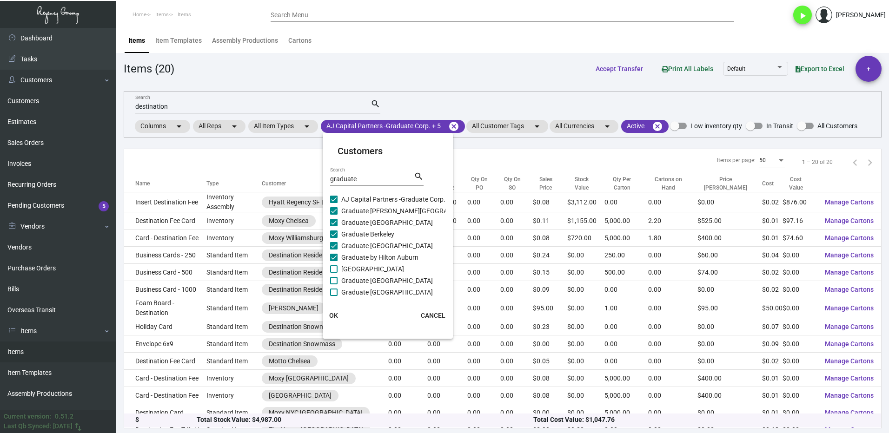
click at [336, 264] on label "[GEOGRAPHIC_DATA]" at bounding box center [367, 269] width 74 height 11
click at [334, 273] on input "[GEOGRAPHIC_DATA]" at bounding box center [333, 273] width 0 height 0
click at [337, 275] on label "Graduate [GEOGRAPHIC_DATA]" at bounding box center [381, 280] width 103 height 11
click at [334, 285] on input "Graduate [GEOGRAPHIC_DATA]" at bounding box center [333, 285] width 0 height 0
click at [337, 292] on span at bounding box center [333, 292] width 7 height 7
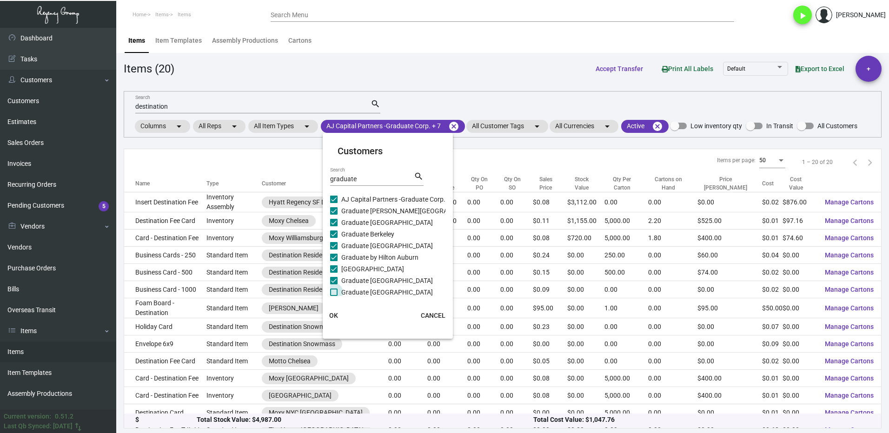
click at [334, 296] on input "Graduate [GEOGRAPHIC_DATA]" at bounding box center [333, 296] width 0 height 0
click at [334, 247] on span at bounding box center [333, 245] width 7 height 7
click at [334, 249] on input "Graduate Columbia" at bounding box center [333, 249] width 0 height 0
click at [335, 260] on span at bounding box center [333, 256] width 7 height 7
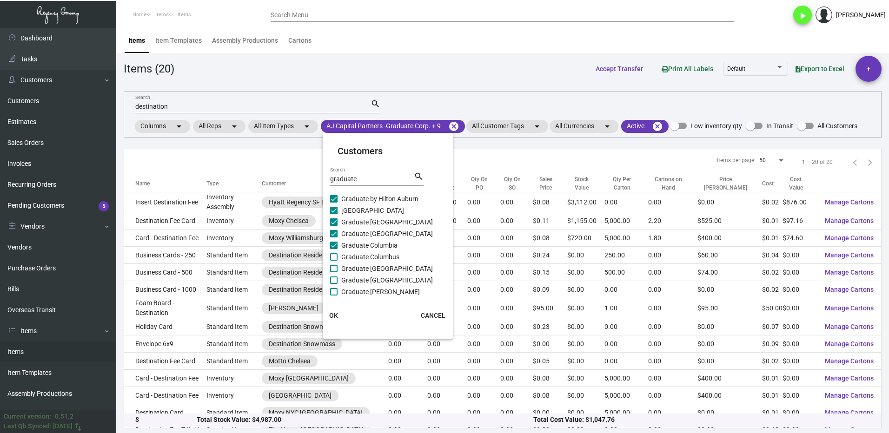
click at [334, 261] on input "Graduate Columbus" at bounding box center [333, 261] width 0 height 0
click at [335, 269] on span at bounding box center [333, 268] width 7 height 7
click at [334, 272] on input "Graduate [GEOGRAPHIC_DATA]" at bounding box center [333, 272] width 0 height 0
click at [335, 277] on span at bounding box center [333, 280] width 7 height 7
click at [334, 284] on input "Graduate [GEOGRAPHIC_DATA]" at bounding box center [333, 284] width 0 height 0
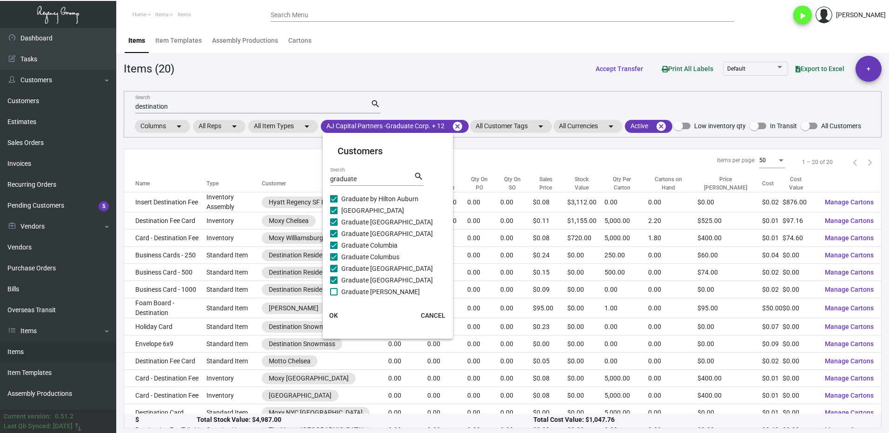
click at [336, 289] on span at bounding box center [333, 291] width 7 height 7
click at [334, 296] on input "Graduate [PERSON_NAME]" at bounding box center [333, 296] width 0 height 0
click at [332, 211] on span at bounding box center [333, 210] width 7 height 7
click at [333, 214] on input "Graduate Evanston" at bounding box center [333, 214] width 0 height 0
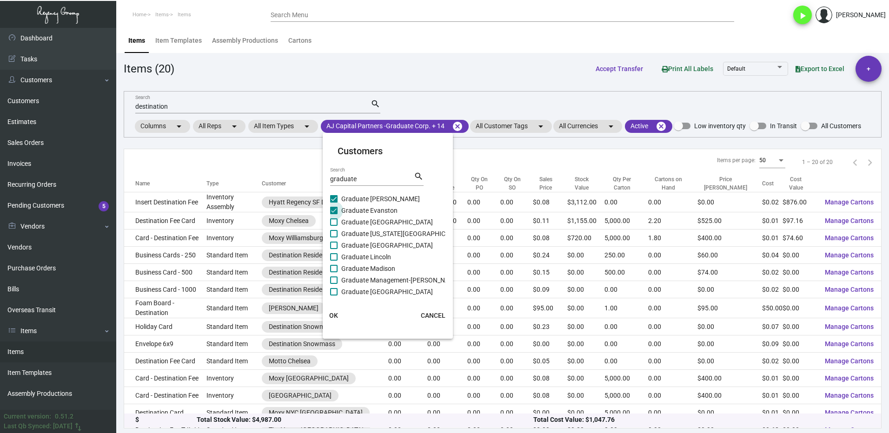
click at [332, 218] on label "Graduate [GEOGRAPHIC_DATA]" at bounding box center [381, 222] width 103 height 11
click at [333, 226] on input "Graduate [GEOGRAPHIC_DATA]" at bounding box center [333, 226] width 0 height 0
click at [334, 231] on span at bounding box center [333, 233] width 7 height 7
click at [334, 238] on input "Graduate [US_STATE][GEOGRAPHIC_DATA]" at bounding box center [333, 238] width 0 height 0
click at [336, 245] on span at bounding box center [333, 245] width 7 height 7
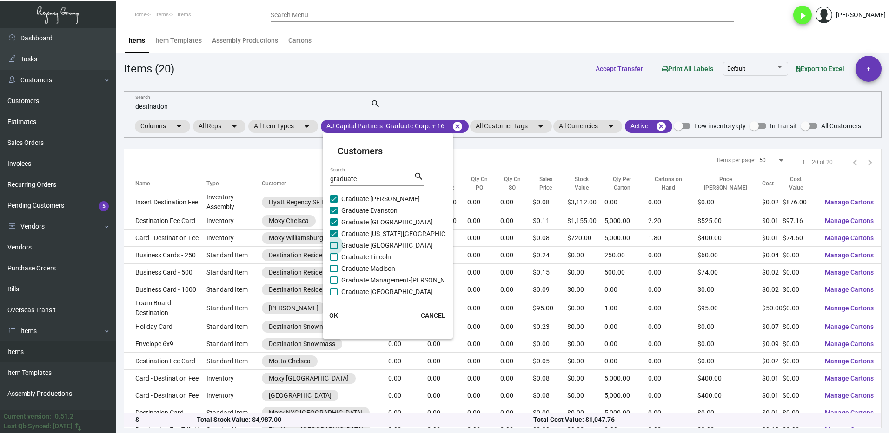
click at [334, 249] on input "Graduate [GEOGRAPHIC_DATA]" at bounding box center [333, 249] width 0 height 0
click at [336, 255] on span at bounding box center [333, 256] width 7 height 7
click at [334, 261] on input "Graduate Lincoln" at bounding box center [333, 261] width 0 height 0
click at [337, 269] on span at bounding box center [333, 268] width 7 height 7
click at [334, 272] on input "Graduate Madison" at bounding box center [333, 272] width 0 height 0
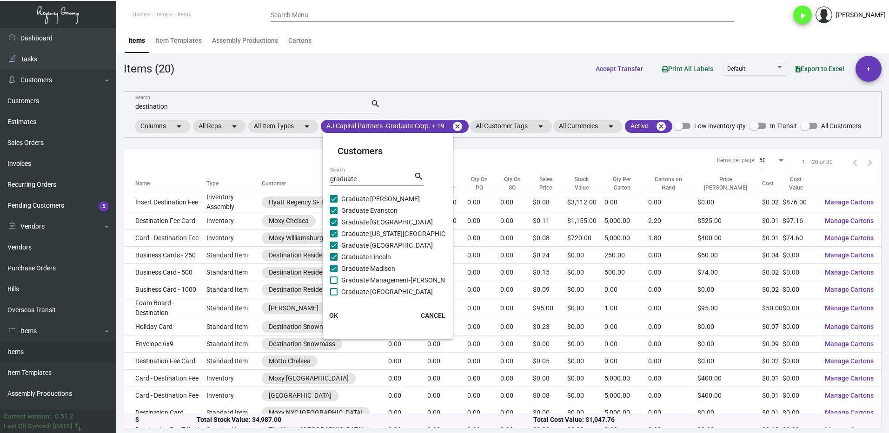
click at [337, 279] on span at bounding box center [333, 280] width 7 height 7
click at [334, 284] on input "Graduate Management-[PERSON_NAME]" at bounding box center [333, 284] width 0 height 0
click at [337, 289] on span at bounding box center [333, 291] width 7 height 7
click at [334, 296] on input "Graduate [GEOGRAPHIC_DATA]" at bounding box center [333, 296] width 0 height 0
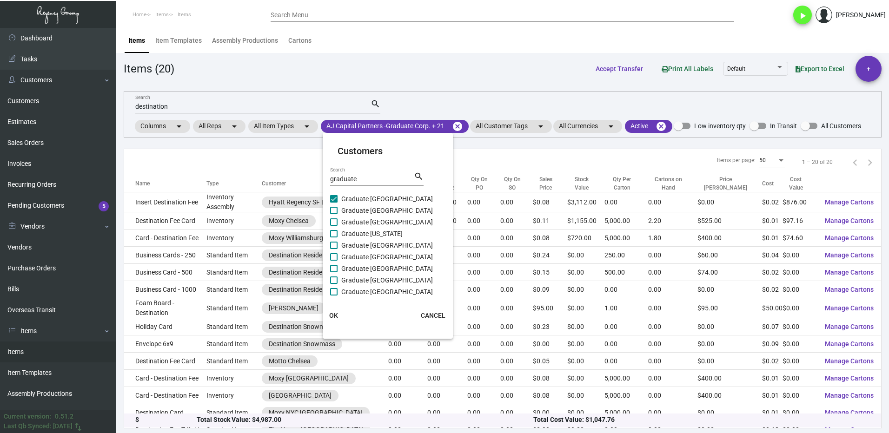
click at [335, 209] on span at bounding box center [333, 210] width 7 height 7
click at [334, 214] on input "Graduate [GEOGRAPHIC_DATA]" at bounding box center [333, 214] width 0 height 0
click at [336, 220] on span at bounding box center [333, 222] width 7 height 7
click at [334, 226] on input "Graduate [GEOGRAPHIC_DATA]" at bounding box center [333, 226] width 0 height 0
click at [336, 234] on span at bounding box center [333, 233] width 7 height 7
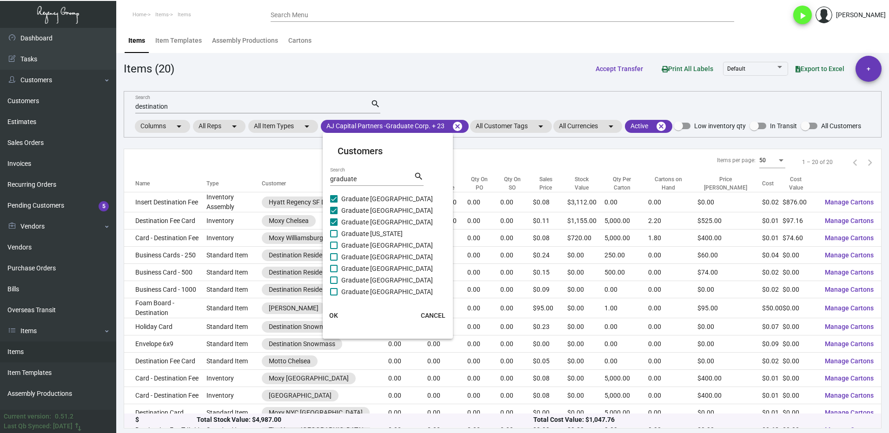
click at [334, 238] on input "Graduate [US_STATE]" at bounding box center [333, 238] width 0 height 0
click at [338, 249] on label "Graduate [GEOGRAPHIC_DATA]" at bounding box center [381, 245] width 103 height 11
click at [334, 249] on input "Graduate [GEOGRAPHIC_DATA]" at bounding box center [333, 249] width 0 height 0
click at [336, 255] on span at bounding box center [333, 256] width 7 height 7
click at [334, 261] on input "Graduate [GEOGRAPHIC_DATA]" at bounding box center [333, 261] width 0 height 0
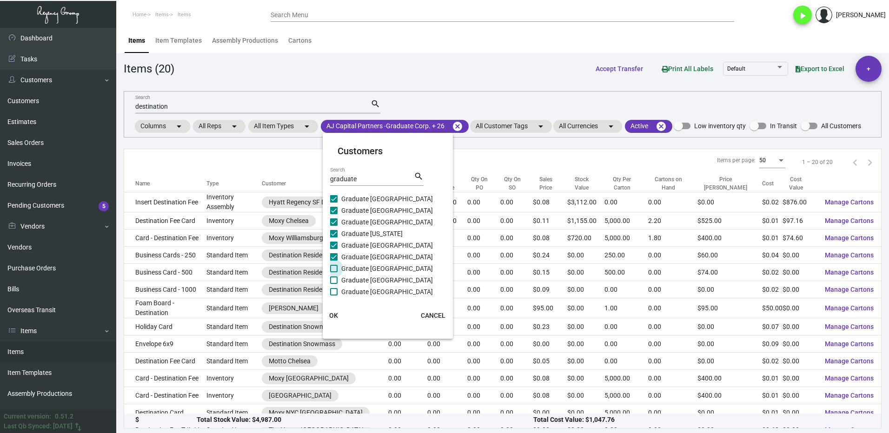
click at [336, 267] on span at bounding box center [333, 268] width 7 height 7
click at [334, 272] on input "Graduate [GEOGRAPHIC_DATA]" at bounding box center [333, 272] width 0 height 0
click at [336, 280] on span at bounding box center [333, 280] width 7 height 7
click at [334, 284] on input "Graduate [GEOGRAPHIC_DATA]" at bounding box center [333, 284] width 0 height 0
click at [335, 292] on span at bounding box center [333, 291] width 7 height 7
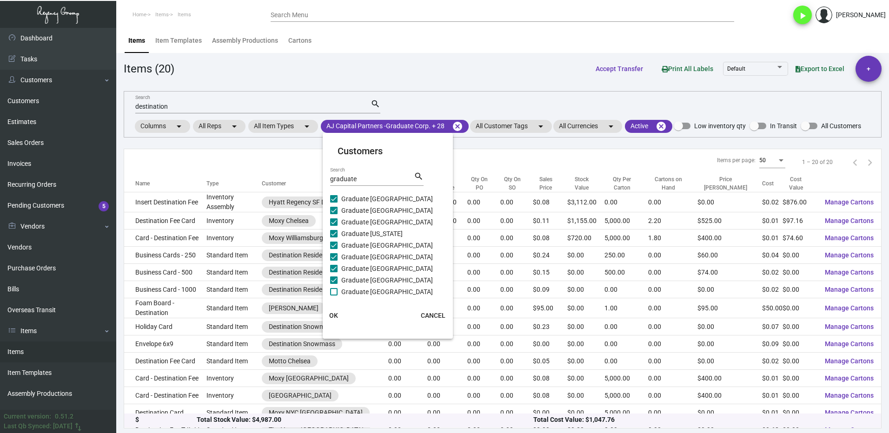
click at [334, 296] on input "Graduate [GEOGRAPHIC_DATA]" at bounding box center [333, 296] width 0 height 0
click at [332, 210] on span at bounding box center [333, 210] width 7 height 7
click at [333, 214] on input "Graduate [GEOGRAPHIC_DATA]" at bounding box center [333, 214] width 0 height 0
click at [332, 220] on span at bounding box center [333, 222] width 7 height 7
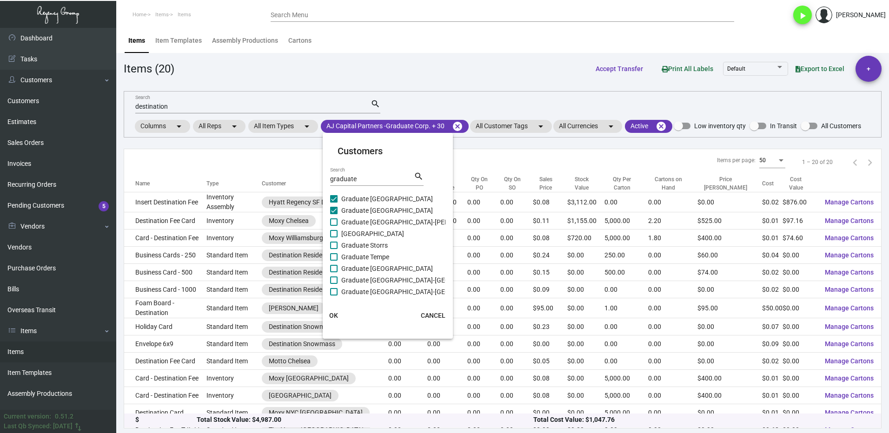
click at [333, 226] on input "Graduate [GEOGRAPHIC_DATA]-[PERSON_NAME]" at bounding box center [333, 226] width 0 height 0
click at [332, 236] on span at bounding box center [333, 233] width 7 height 7
click at [333, 238] on input "[GEOGRAPHIC_DATA]" at bounding box center [333, 238] width 0 height 0
click at [333, 246] on span at bounding box center [333, 245] width 7 height 7
click at [333, 249] on input "Graduate Storrs" at bounding box center [333, 249] width 0 height 0
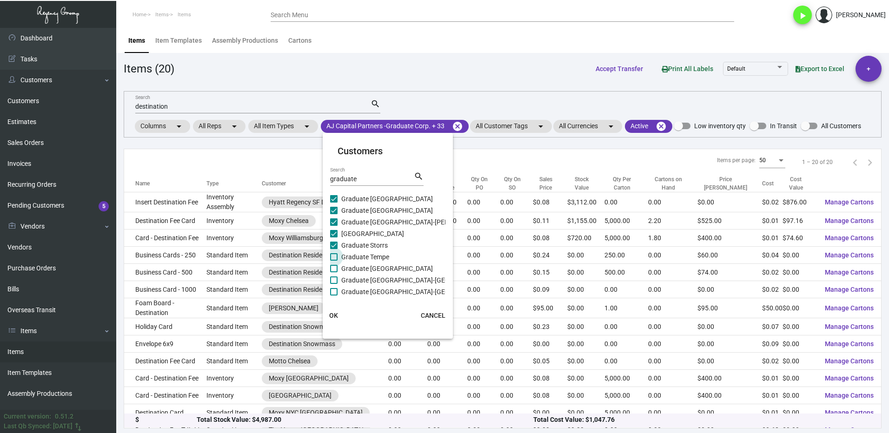
click at [335, 256] on span at bounding box center [333, 256] width 7 height 7
click at [334, 261] on input "Graduate Tempe" at bounding box center [333, 261] width 0 height 0
click at [337, 268] on span at bounding box center [333, 268] width 7 height 7
click at [334, 272] on input "Graduate [GEOGRAPHIC_DATA]" at bounding box center [333, 272] width 0 height 0
click at [335, 277] on span at bounding box center [333, 280] width 7 height 7
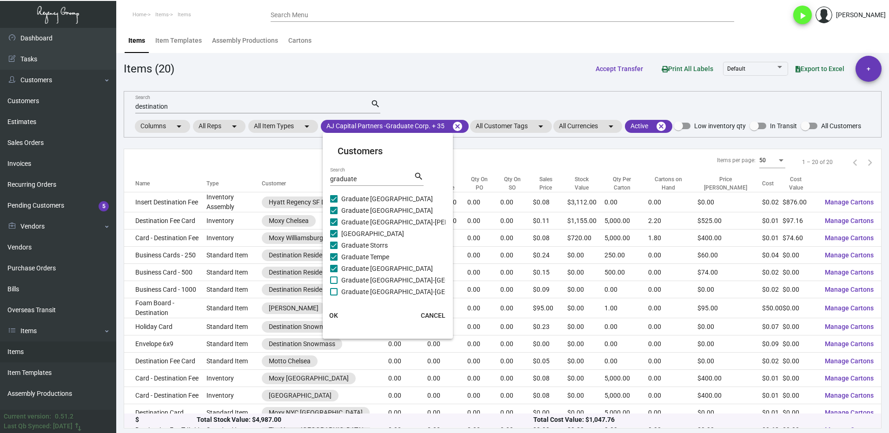
click at [334, 284] on input "Graduate [GEOGRAPHIC_DATA]-[GEOGRAPHIC_DATA]" at bounding box center [333, 284] width 0 height 0
click at [337, 289] on span at bounding box center [333, 291] width 7 height 7
click at [334, 296] on input "Graduate [GEOGRAPHIC_DATA]-[GEOGRAPHIC_DATA]" at bounding box center [333, 296] width 0 height 0
click at [337, 316] on span "OK" at bounding box center [333, 315] width 9 height 7
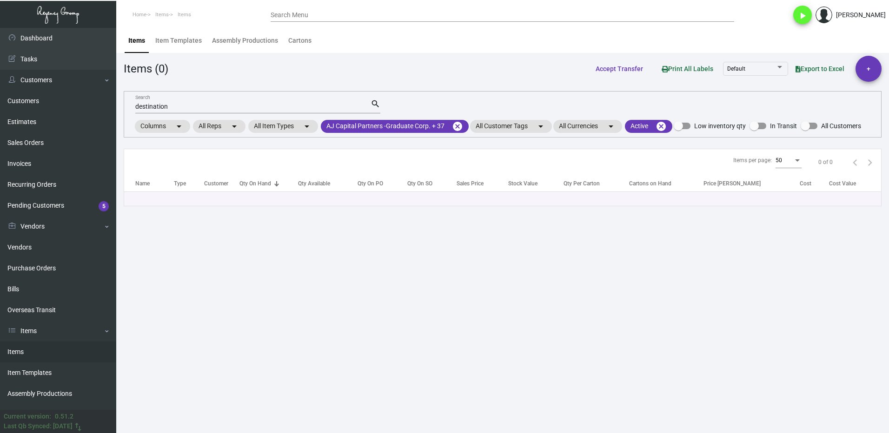
click at [187, 101] on div "destination Search" at bounding box center [252, 106] width 235 height 14
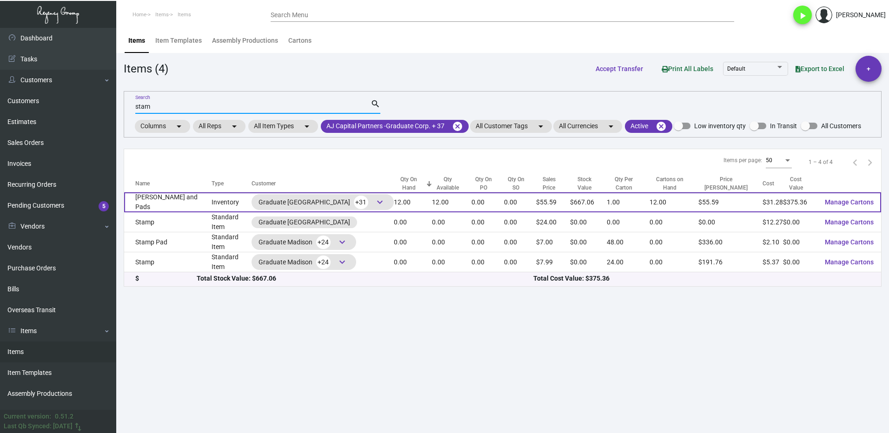
click at [193, 205] on td "[PERSON_NAME] and Pads" at bounding box center [167, 202] width 87 height 20
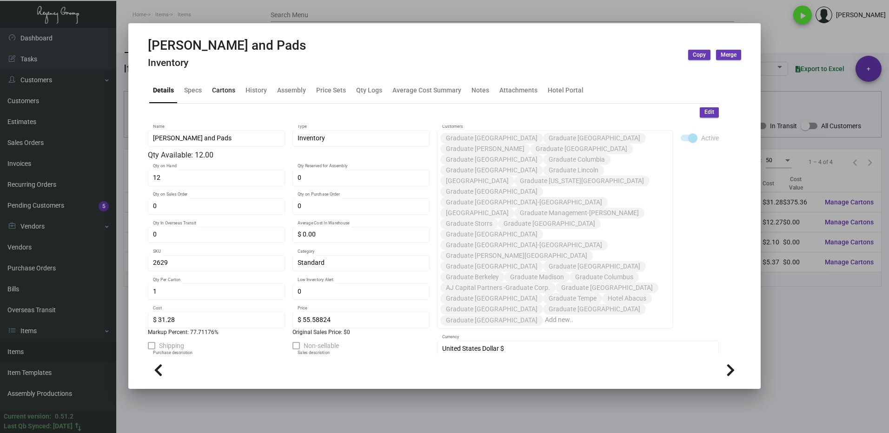
click at [219, 92] on div "Cartons" at bounding box center [223, 91] width 23 height 10
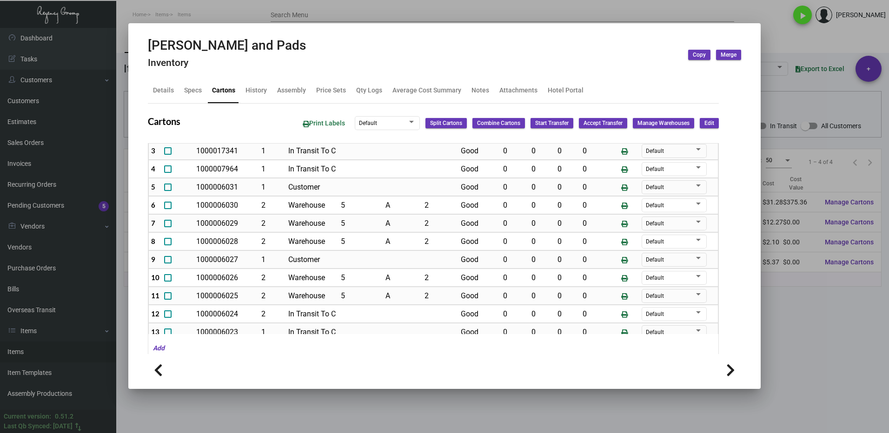
scroll to position [93, 0]
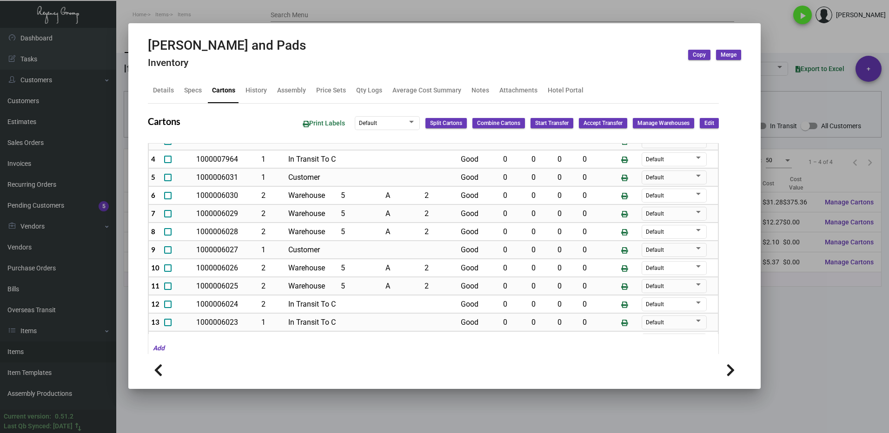
click at [822, 316] on div at bounding box center [444, 216] width 889 height 433
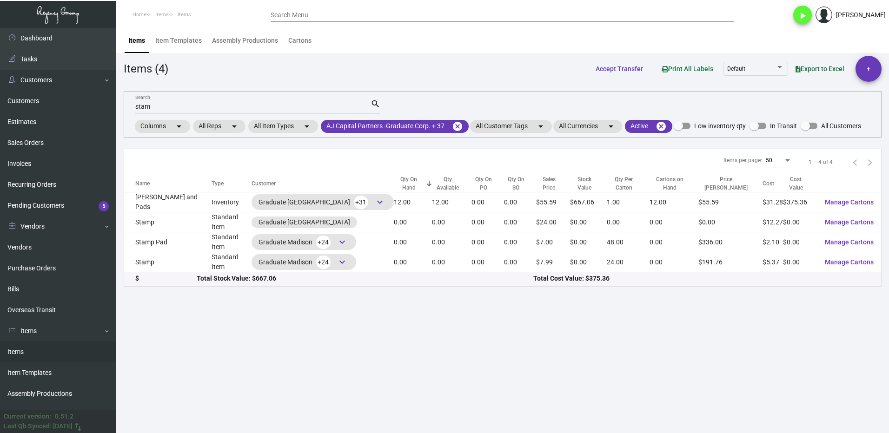
click at [162, 107] on input "stam" at bounding box center [252, 106] width 235 height 7
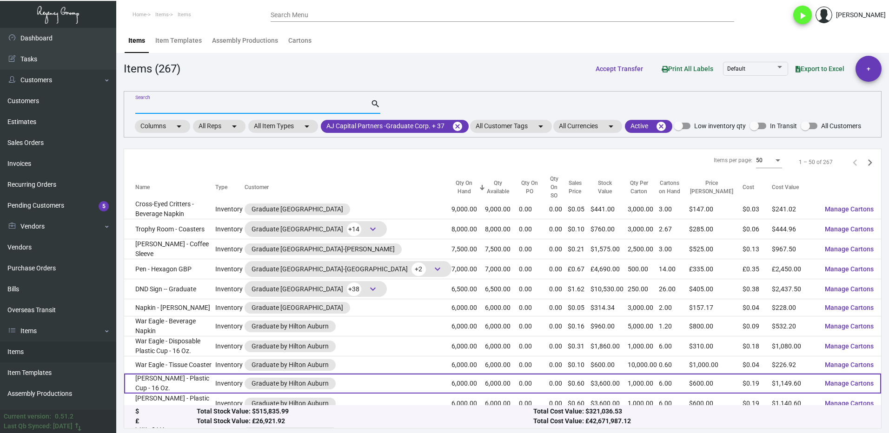
scroll to position [744, 0]
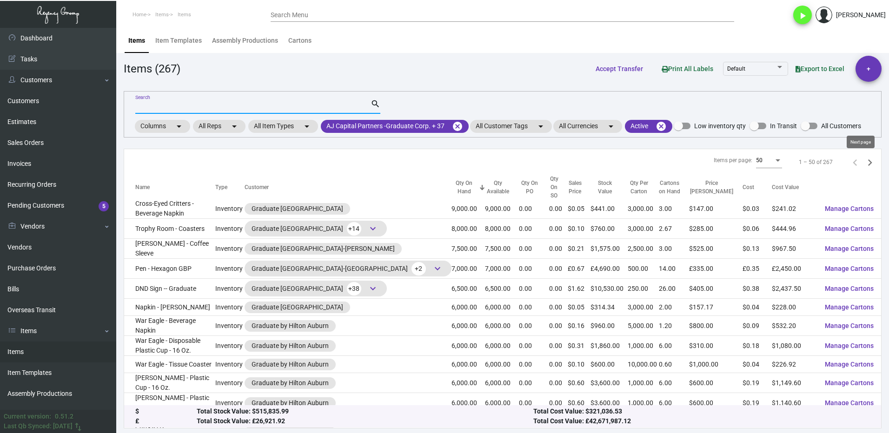
click at [864, 164] on icon "Next page" at bounding box center [869, 162] width 13 height 13
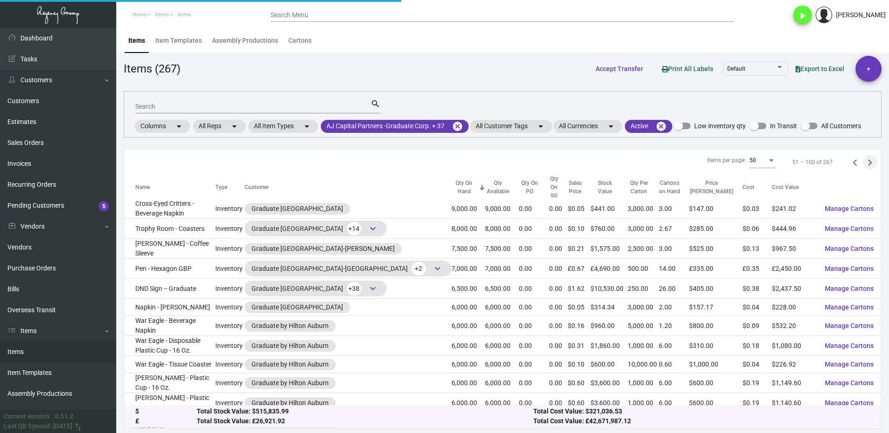
scroll to position [697, 0]
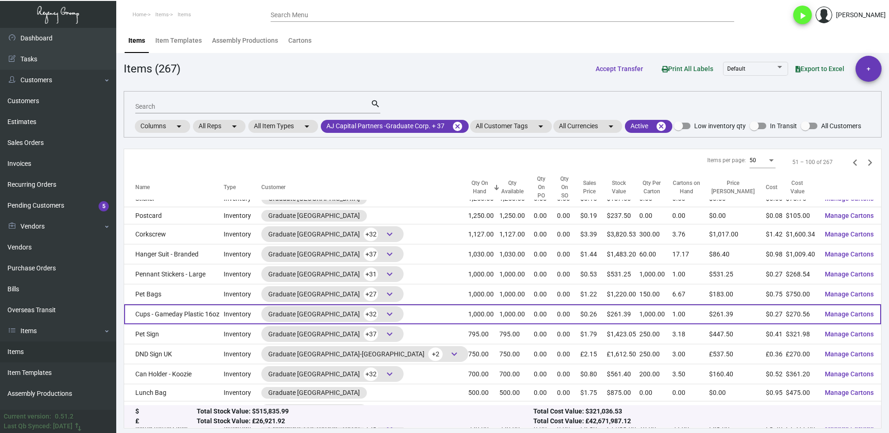
click at [192, 305] on td "Cups - Gameday Plastic 16oz" at bounding box center [173, 315] width 99 height 20
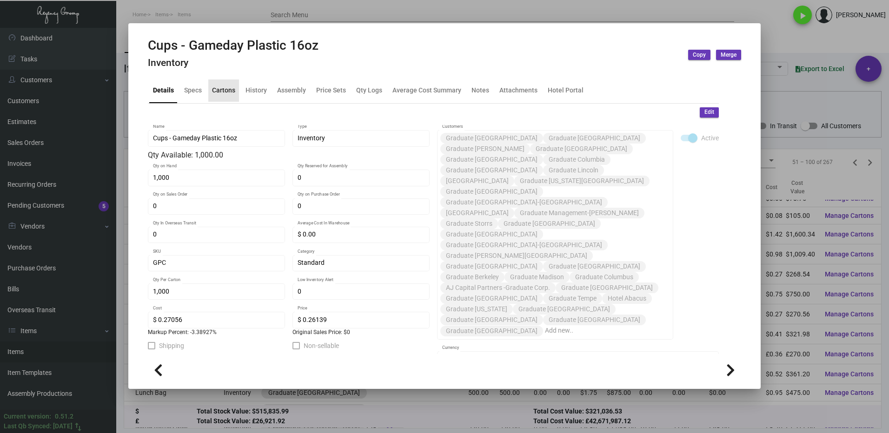
click at [214, 93] on div "Cartons" at bounding box center [223, 91] width 23 height 10
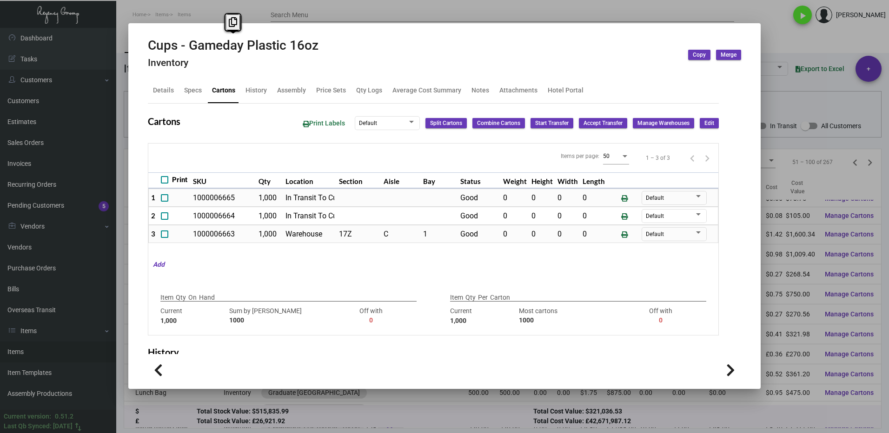
drag, startPoint x: 331, startPoint y: 45, endPoint x: 152, endPoint y: 52, distance: 179.1
click at [152, 52] on div "Cups - Gameday Plastic 16oz Inventory Copy Merge" at bounding box center [444, 55] width 593 height 35
click at [229, 21] on icon at bounding box center [233, 22] width 8 height 10
copy h2 "Cups - Gameday Plastic 16oz"
click at [802, 41] on div at bounding box center [444, 216] width 889 height 433
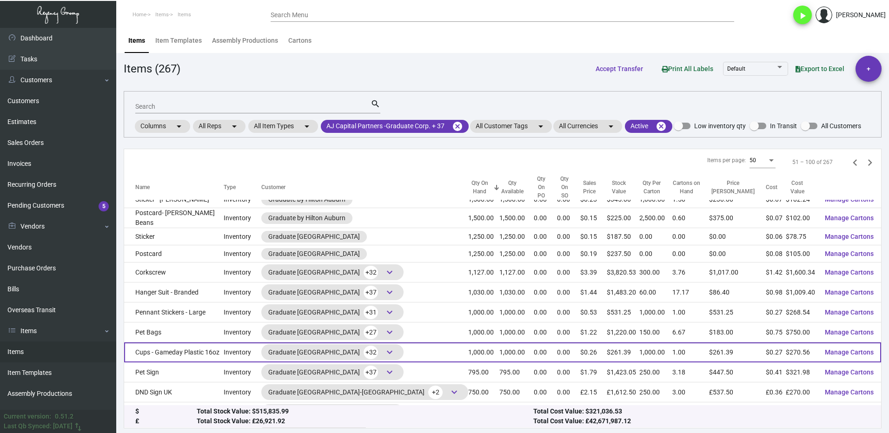
scroll to position [697, 0]
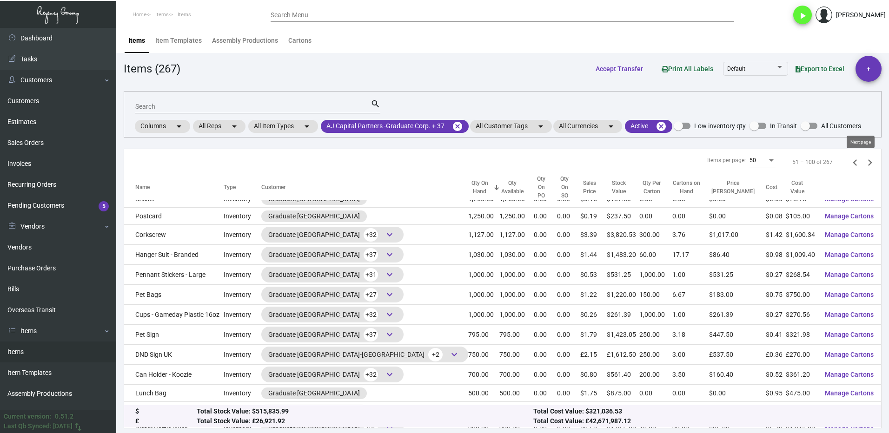
click at [863, 168] on icon "Next page" at bounding box center [869, 162] width 13 height 13
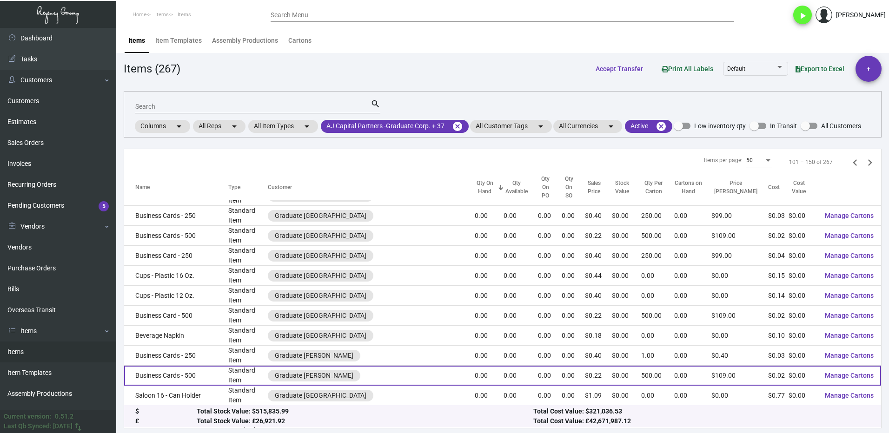
scroll to position [691, 0]
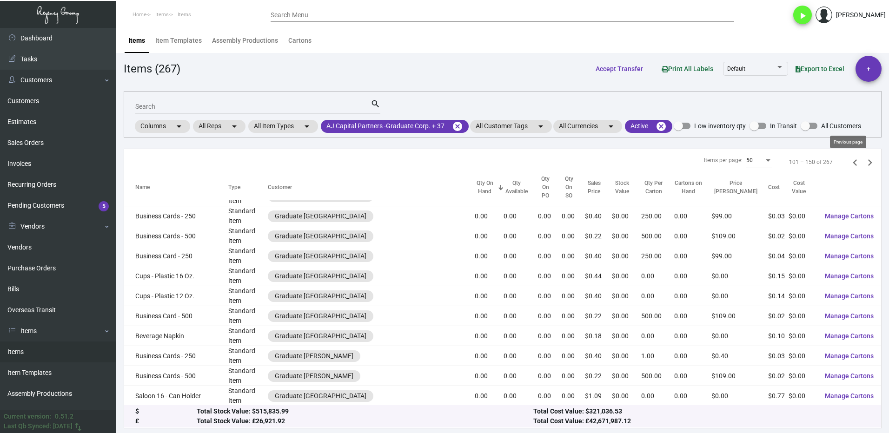
click at [848, 165] on icon "Previous page" at bounding box center [854, 162] width 13 height 13
